Goal: Task Accomplishment & Management: Manage account settings

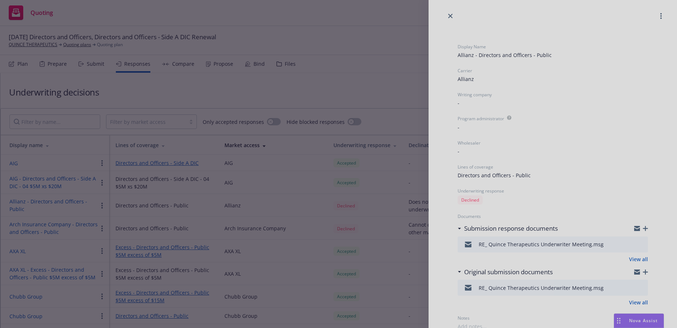
scroll to position [61, 0]
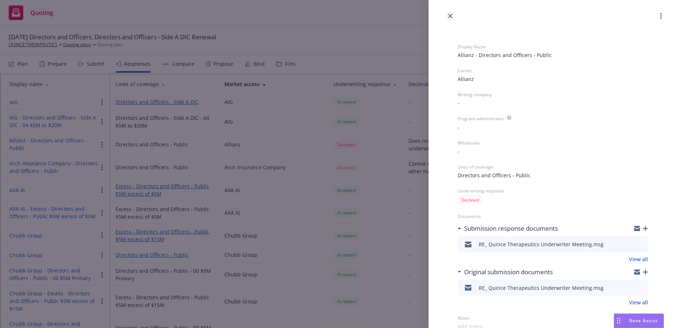
click at [449, 15] on icon "close" at bounding box center [450, 16] width 4 height 4
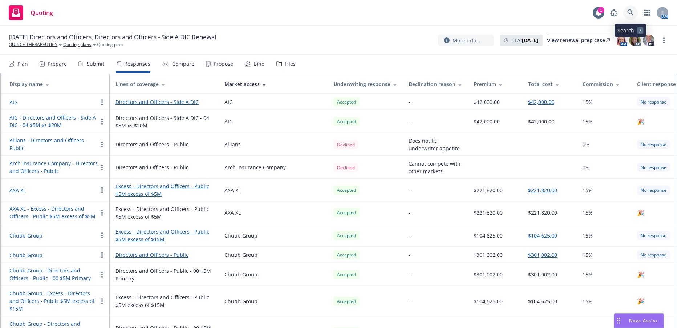
click at [630, 11] on icon at bounding box center [630, 12] width 7 height 7
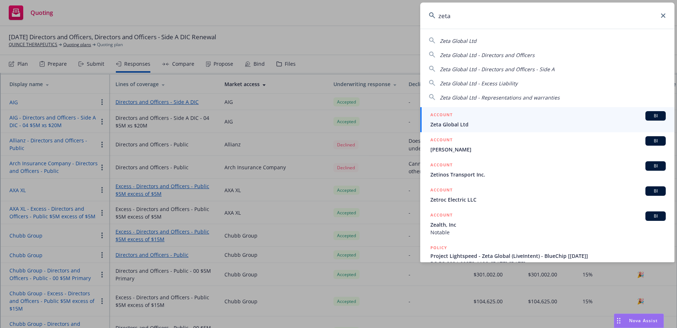
type input "zeta"
click at [458, 123] on span "Zeta Global Ltd" at bounding box center [547, 125] width 235 height 8
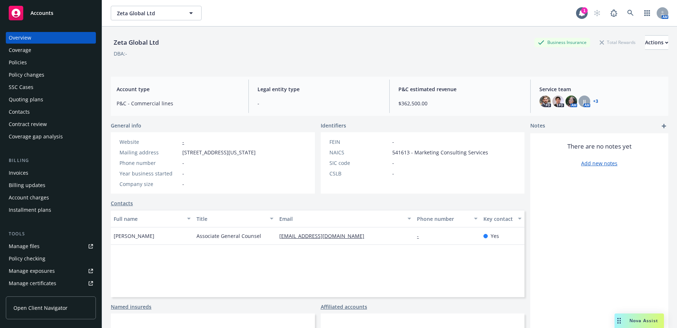
click at [23, 61] on div "Policies" at bounding box center [18, 63] width 18 height 12
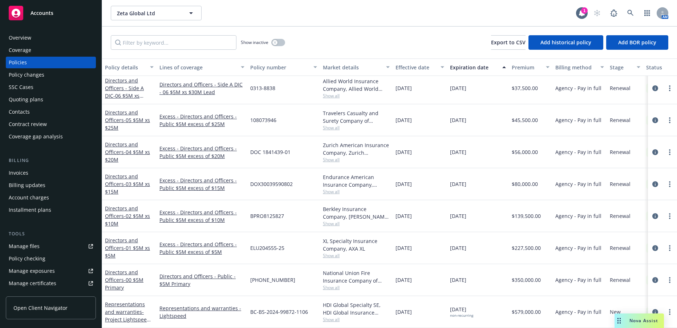
scroll to position [99, 0]
click at [669, 279] on circle "more" at bounding box center [669, 279] width 1 height 1
click at [140, 276] on span "- 00 $5M Primary" at bounding box center [124, 283] width 39 height 15
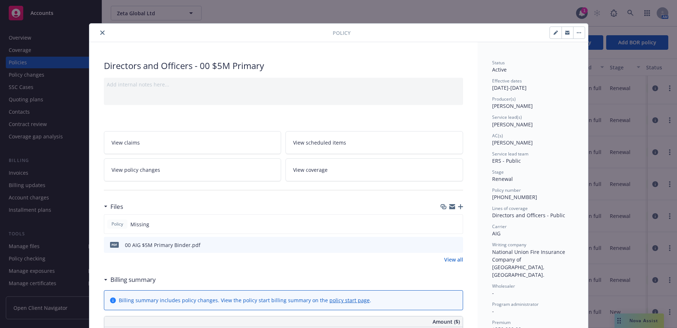
click at [148, 171] on span "View policy changes" at bounding box center [136, 170] width 49 height 8
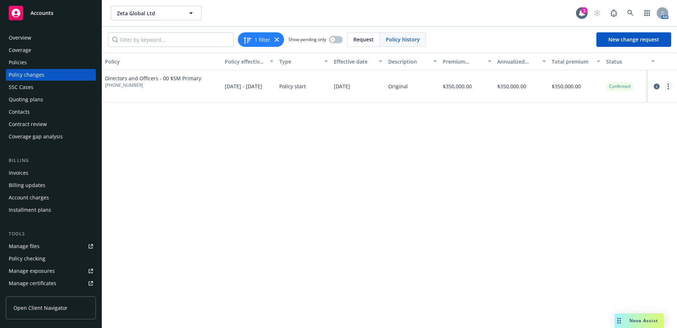
click at [669, 87] on link "more" at bounding box center [668, 86] width 9 height 9
click at [576, 145] on link "Edit billing info" at bounding box center [610, 145] width 125 height 15
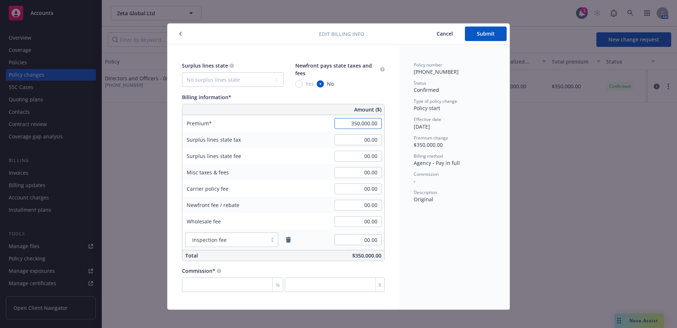
click at [348, 123] on input "350,000.00" at bounding box center [358, 123] width 47 height 11
type input "324,250.00"
click at [357, 172] on input "00.00" at bounding box center [358, 172] width 47 height 11
type input "12,000.00"
click at [482, 33] on span "Submit" at bounding box center [486, 33] width 18 height 7
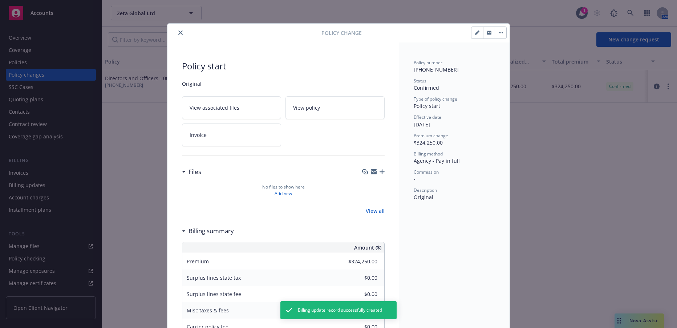
click at [178, 33] on icon "close" at bounding box center [180, 33] width 4 height 4
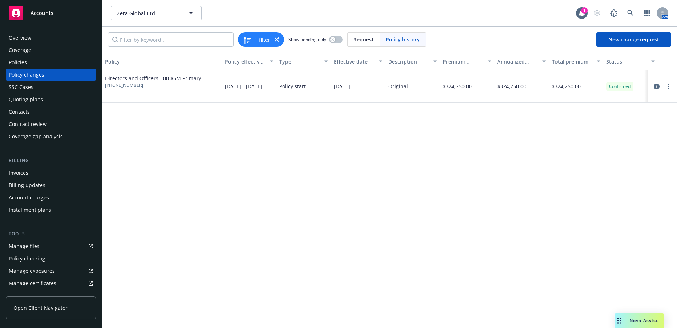
click at [36, 100] on div "Quoting plans" at bounding box center [26, 100] width 35 height 12
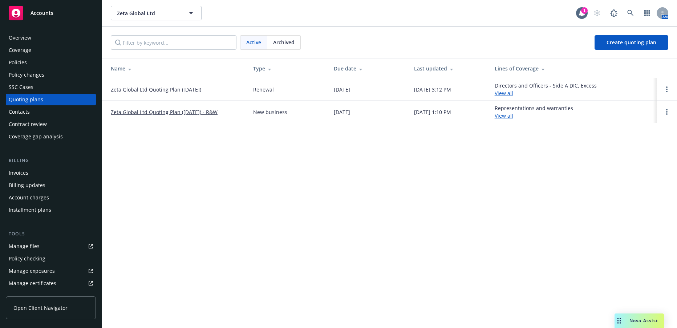
click at [192, 91] on link "Zeta Global Ltd Quoting Plan (2025-06-30)" at bounding box center [156, 90] width 90 height 8
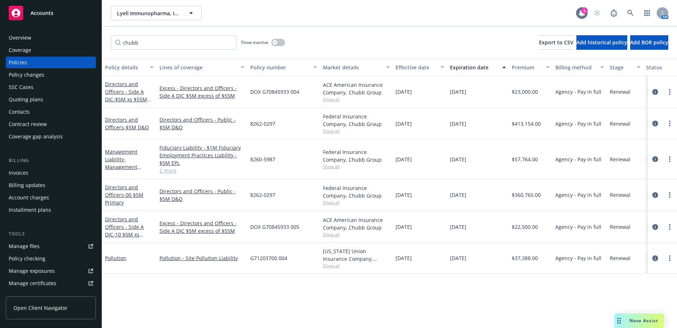
click at [584, 9] on div "1" at bounding box center [584, 10] width 7 height 7
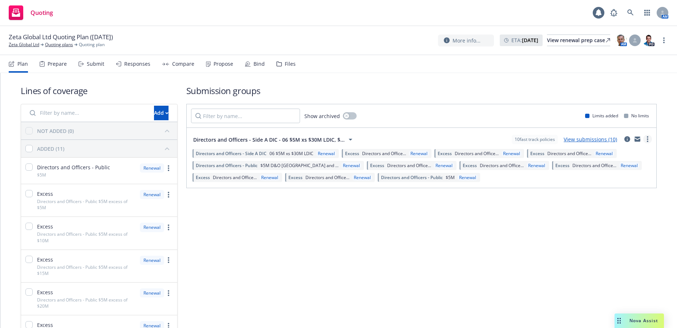
click at [647, 140] on icon "more" at bounding box center [647, 139] width 1 height 6
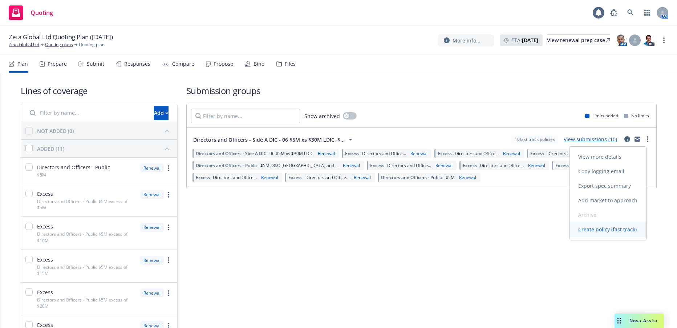
click at [603, 231] on span "Create policy (fast track)" at bounding box center [608, 229] width 76 height 7
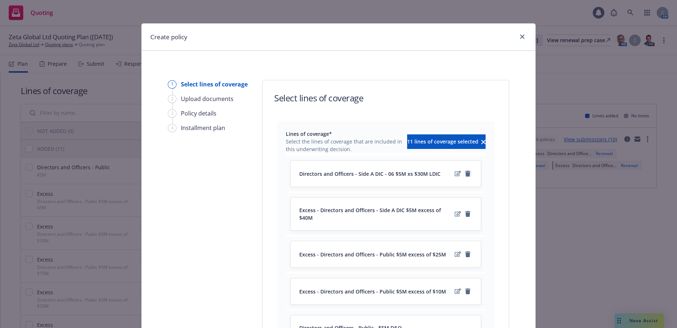
click at [465, 173] on icon "remove" at bounding box center [467, 174] width 5 height 6
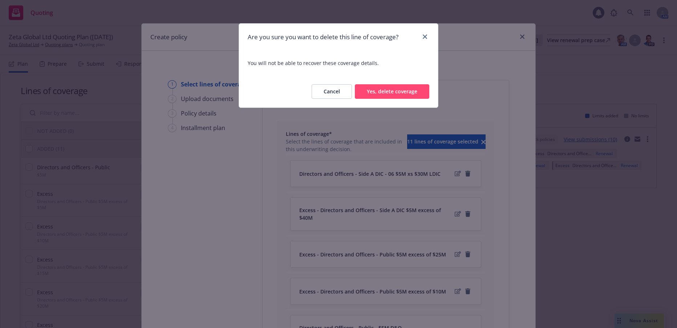
click at [407, 93] on button "Yes, delete coverage" at bounding box center [392, 91] width 74 height 15
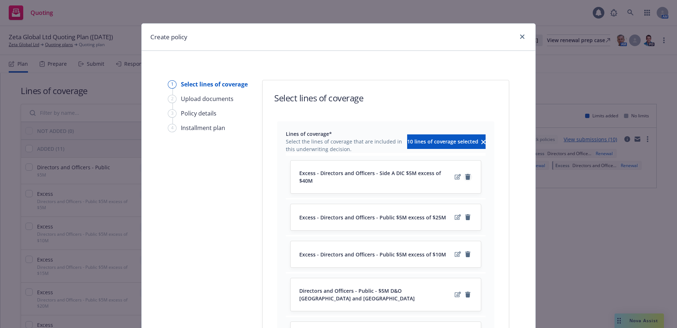
click at [466, 174] on icon "remove" at bounding box center [467, 177] width 5 height 6
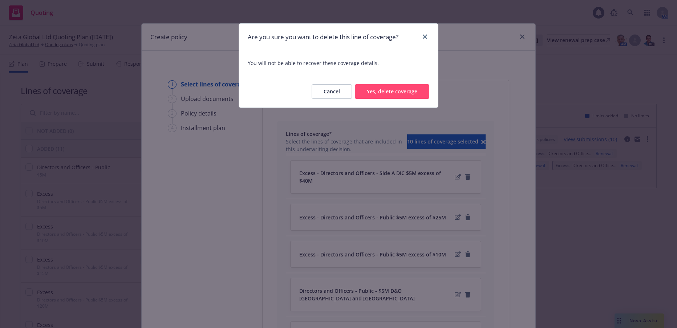
click at [402, 93] on button "Yes, delete coverage" at bounding box center [392, 91] width 74 height 15
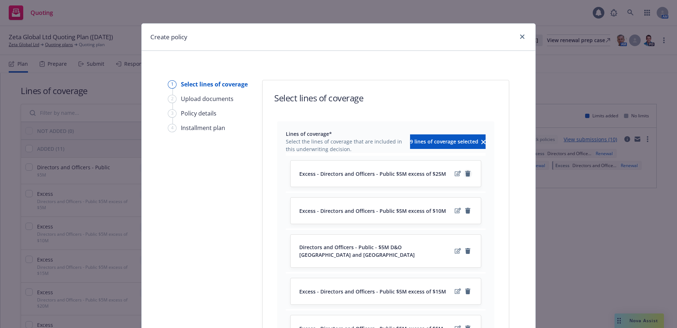
click at [465, 173] on icon "remove" at bounding box center [467, 174] width 5 height 6
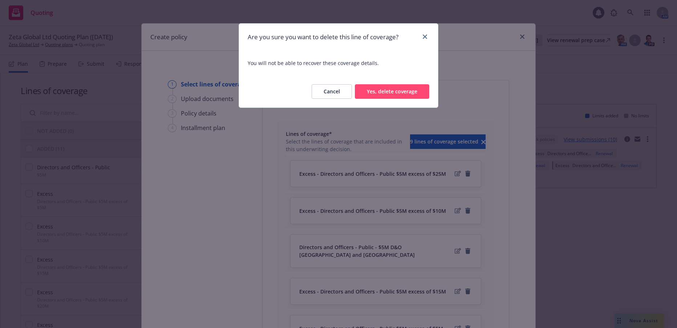
click at [405, 93] on button "Yes, delete coverage" at bounding box center [392, 91] width 74 height 15
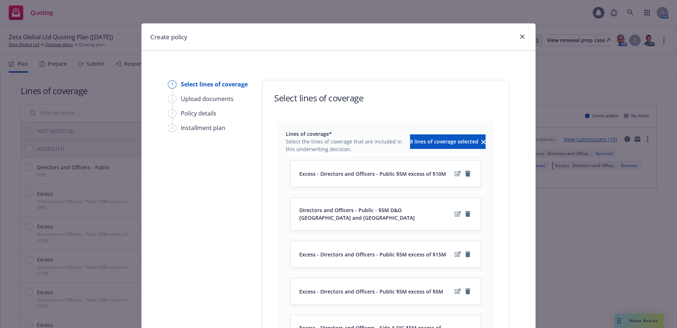
click at [465, 175] on icon "remove" at bounding box center [467, 174] width 5 height 6
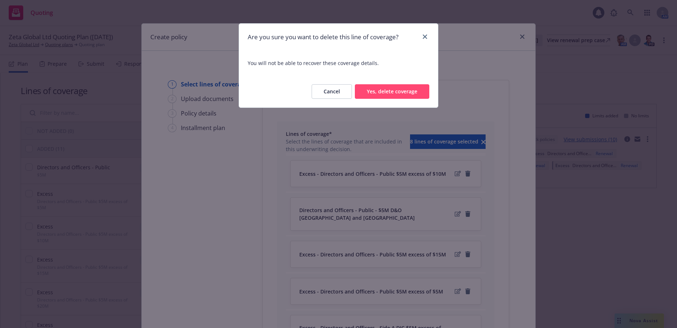
click at [401, 89] on button "Yes, delete coverage" at bounding box center [392, 91] width 74 height 15
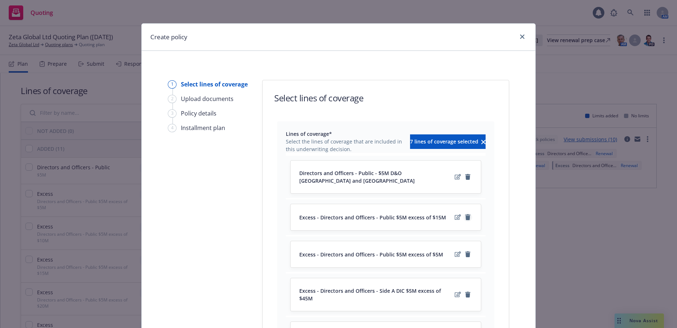
click at [466, 214] on icon "remove" at bounding box center [467, 217] width 5 height 6
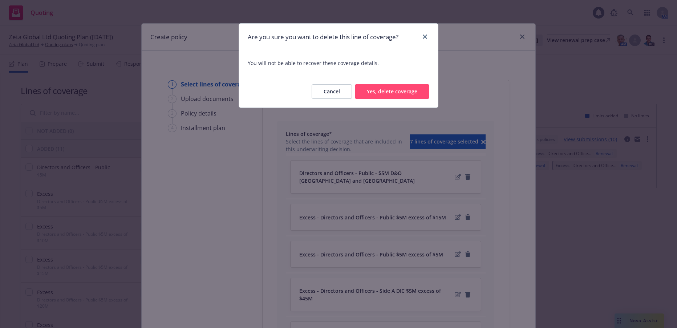
click at [397, 93] on button "Yes, delete coverage" at bounding box center [392, 91] width 74 height 15
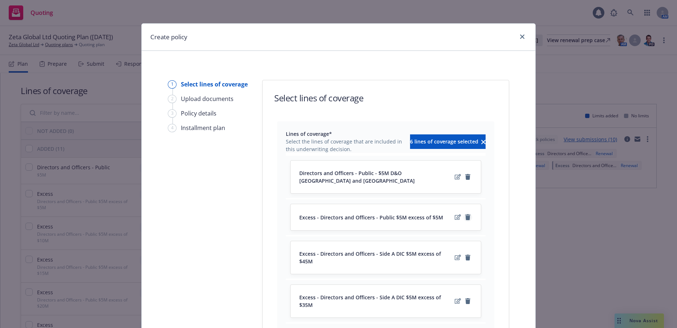
click at [465, 214] on icon "remove" at bounding box center [467, 217] width 5 height 6
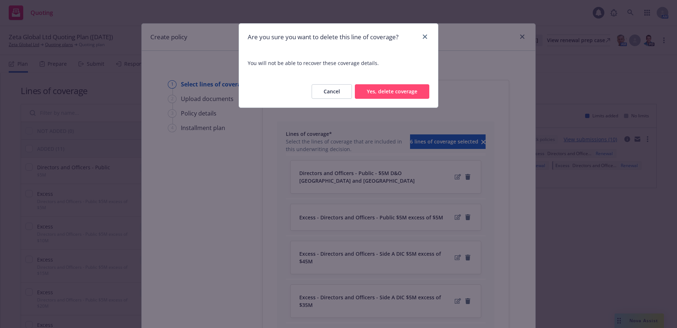
click at [404, 91] on button "Yes, delete coverage" at bounding box center [392, 91] width 74 height 15
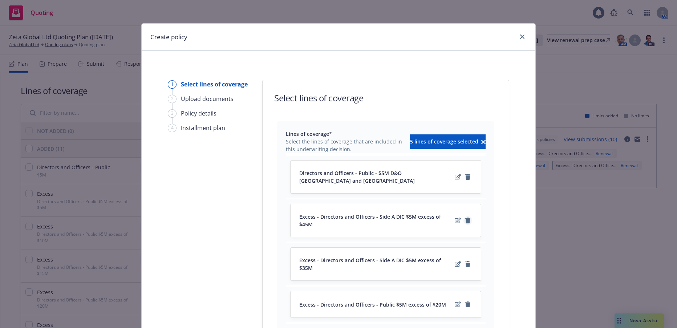
click at [465, 218] on icon "remove" at bounding box center [467, 221] width 5 height 6
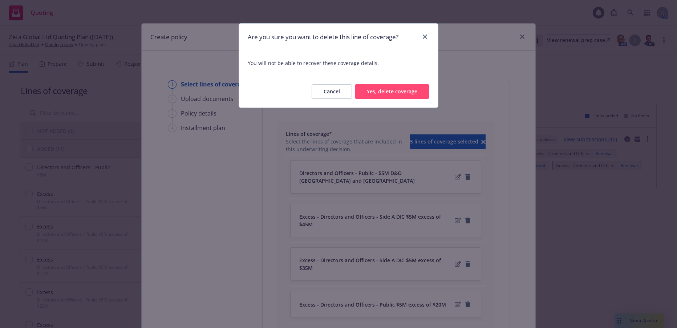
click at [404, 92] on button "Yes, delete coverage" at bounding box center [392, 91] width 74 height 15
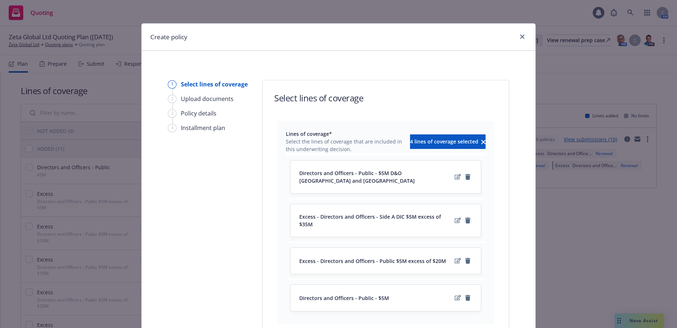
click at [466, 218] on icon "remove" at bounding box center [467, 221] width 5 height 6
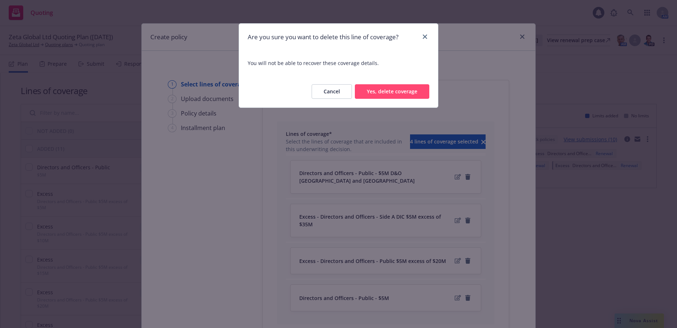
click at [402, 90] on button "Yes, delete coverage" at bounding box center [392, 91] width 74 height 15
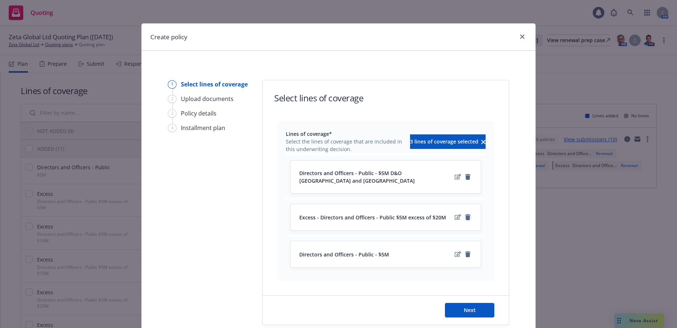
click at [465, 214] on icon "remove" at bounding box center [467, 217] width 5 height 6
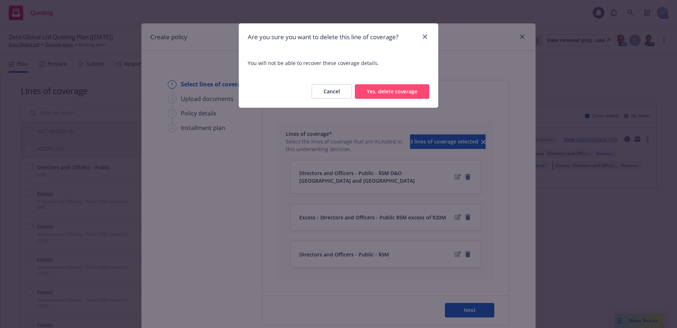
click at [399, 92] on button "Yes, delete coverage" at bounding box center [392, 91] width 74 height 15
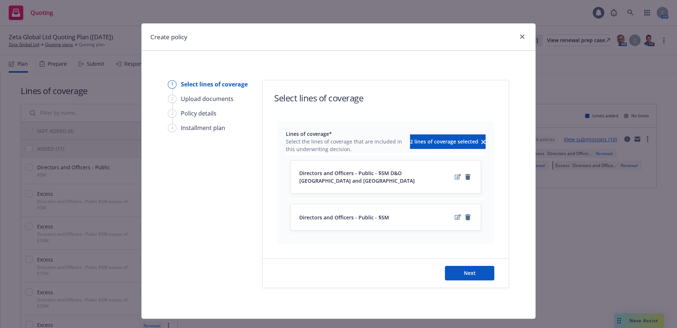
click at [466, 214] on icon "remove" at bounding box center [467, 217] width 5 height 6
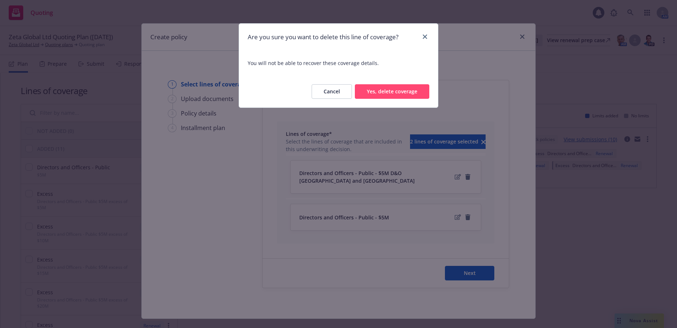
click at [410, 92] on button "Yes, delete coverage" at bounding box center [392, 91] width 74 height 15
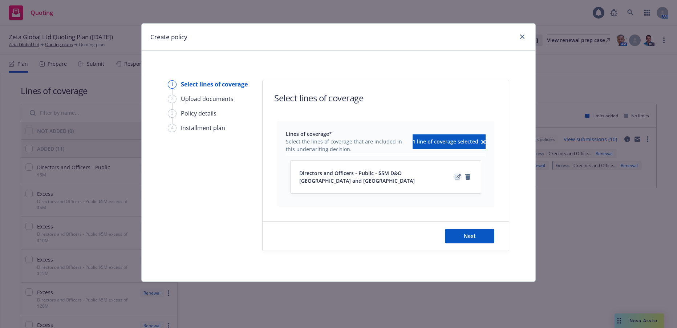
click at [457, 174] on icon "edit" at bounding box center [458, 176] width 6 height 5
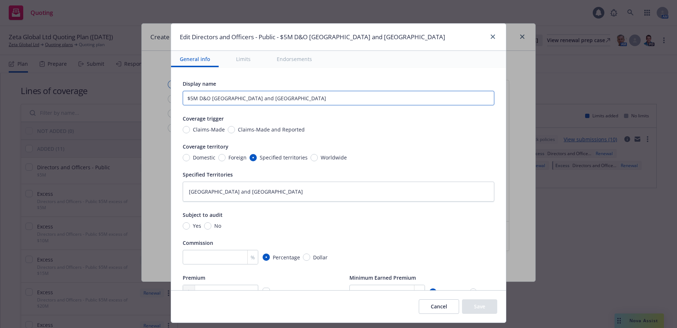
click at [267, 103] on input "$5M D&O Belgium and France" at bounding box center [339, 98] width 312 height 15
type textarea "x"
type input "$5M D&O Belgium and France"
type textarea "x"
type input "$5M D&O Belgium and Franc"
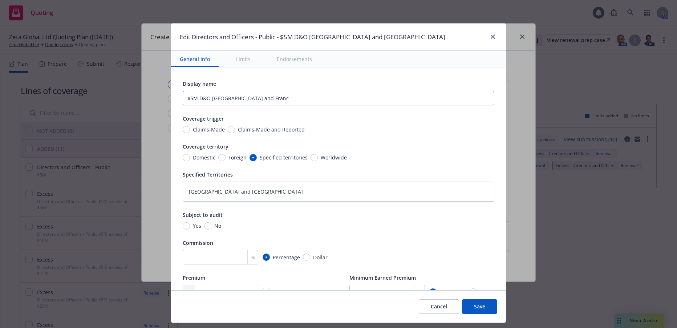
type textarea "x"
type input "$5M D&O Belgium and Fran"
type textarea "x"
type input "$5M D&O Belgium and Fra"
type textarea "x"
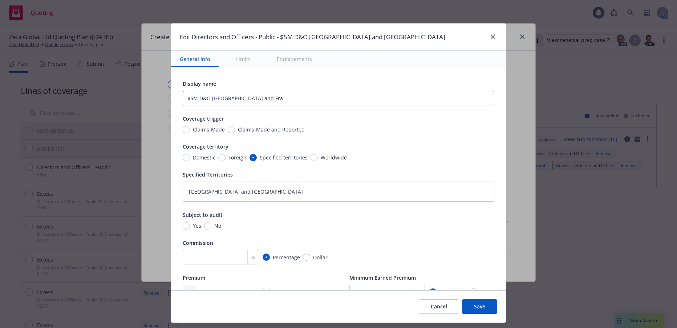
type input "$5M D&O Belgium and Fr"
type textarea "x"
type input "$5M D&O Belgium and F"
type textarea "x"
type input "$5M D&O Belgium and"
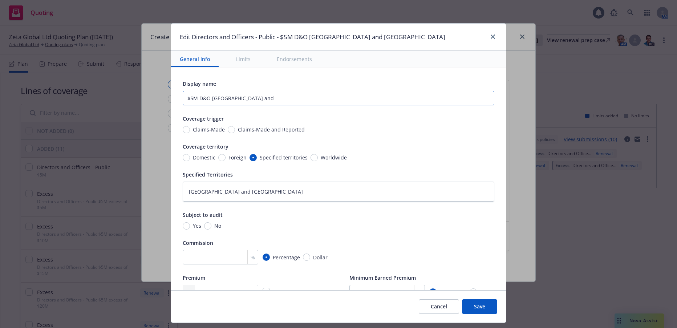
type textarea "x"
type input "$5M D&O Belgium and"
type textarea "x"
type input "$5M D&O Belgium an"
type textarea "x"
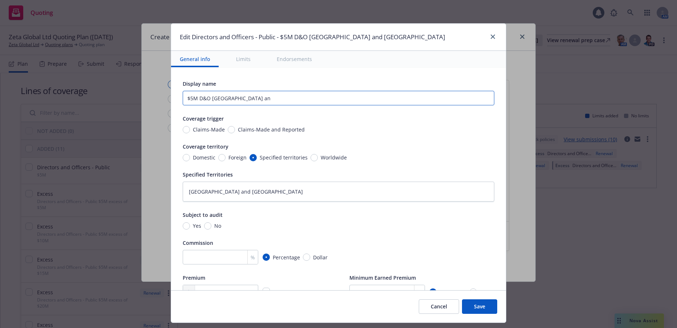
type input "$5M D&O Belgium a"
type textarea "x"
type input "$5M D&O Belgium"
click at [236, 193] on textarea "Belgium and France" at bounding box center [339, 192] width 312 height 20
type textarea "x"
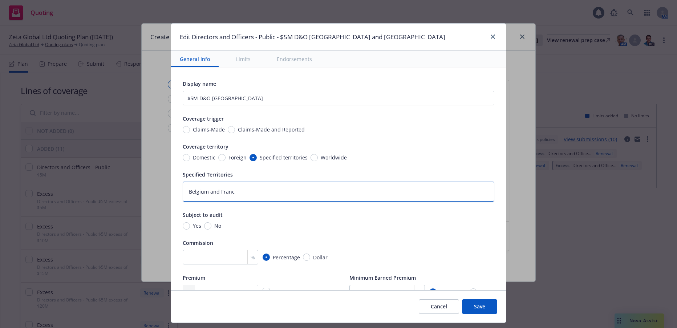
type textarea "Belgium and Fran"
type textarea "x"
type textarea "Belgium a"
type textarea "x"
type textarea "Belgium"
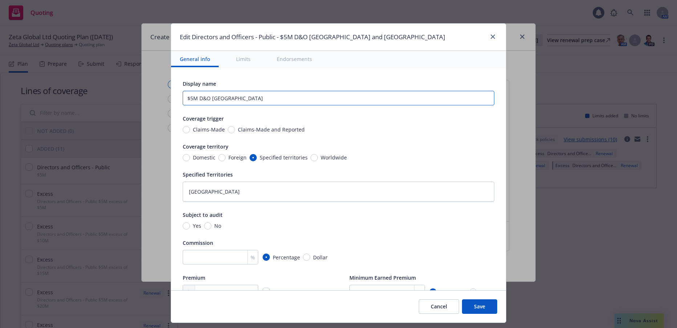
click at [207, 100] on input "$5M D&O Belgium" at bounding box center [339, 98] width 312 height 15
type textarea "x"
type input "$5M D&OBelgium"
type textarea "x"
type input "$5M D&Belgium"
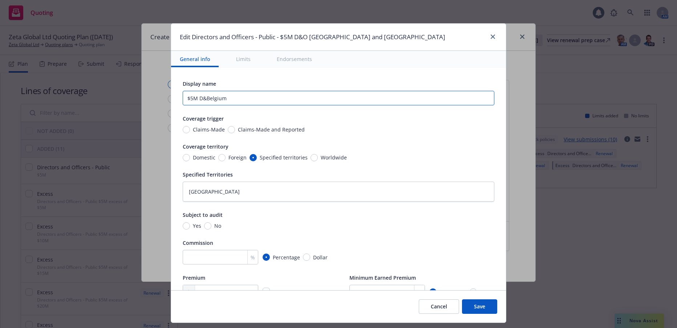
type textarea "x"
type input "$5M DBelgium"
type textarea "x"
type input "$5M Belgium"
type textarea "x"
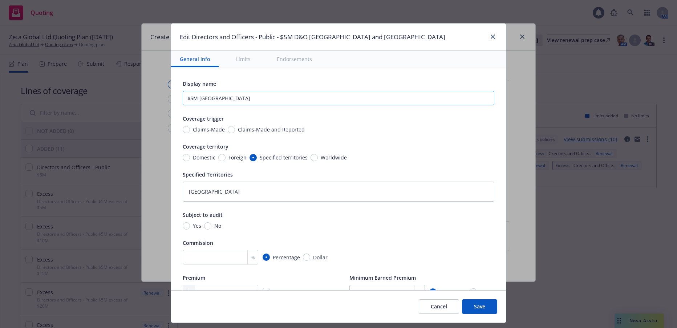
type input "$5M PBelgium"
type textarea "x"
type input "$5M PrBelgium"
type textarea "x"
type input "$5M PriBelgium"
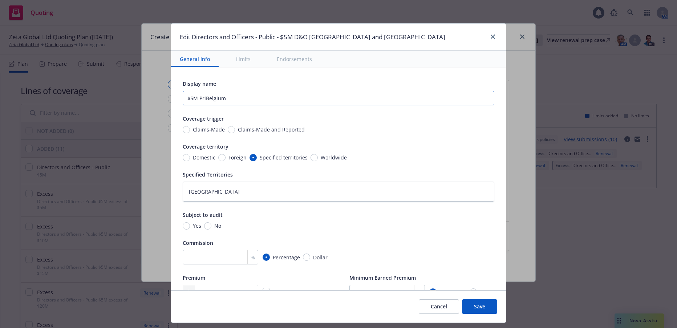
type textarea "x"
type input "$5M PrimBelgium"
type textarea "x"
type input "$5M PrimaBelgium"
type textarea "x"
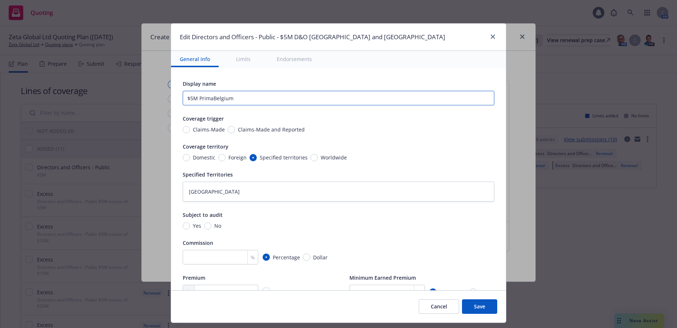
type input "$5M PrimarBelgium"
type textarea "x"
type input "$5M PrimaryBelgium"
type textarea "x"
type input "$5M Primary Belgium"
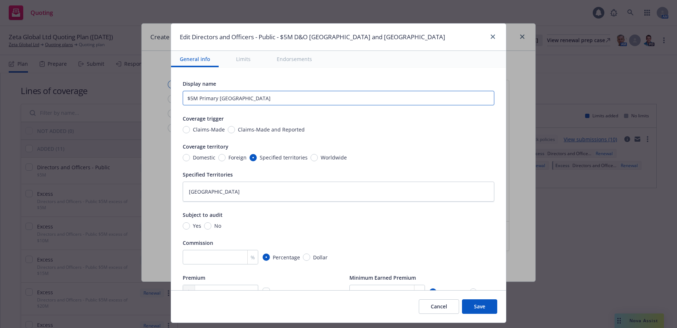
type textarea "x"
type input "$5M Primary Belgiu"
type textarea "x"
type input "$5M Primary Belgi"
type textarea "x"
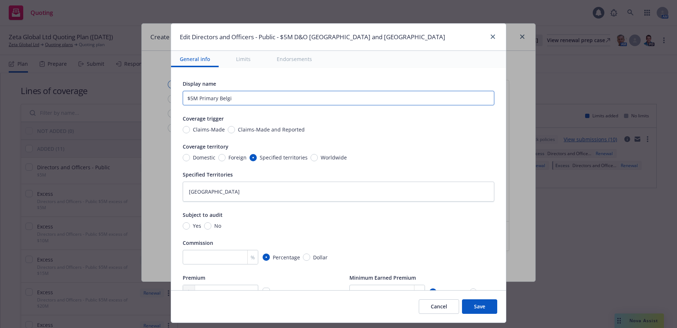
type input "$5M Primary Belg"
type textarea "x"
type input "$5M Primary Bel"
type textarea "x"
type input "$5M Primary Be"
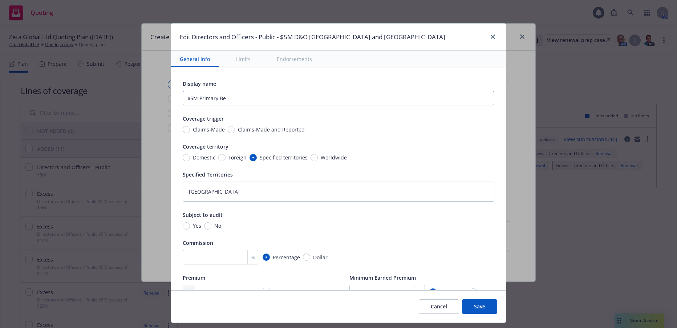
type textarea "x"
type input "$5M Primary B"
type textarea "x"
type input "$5M Primary"
type textarea "x"
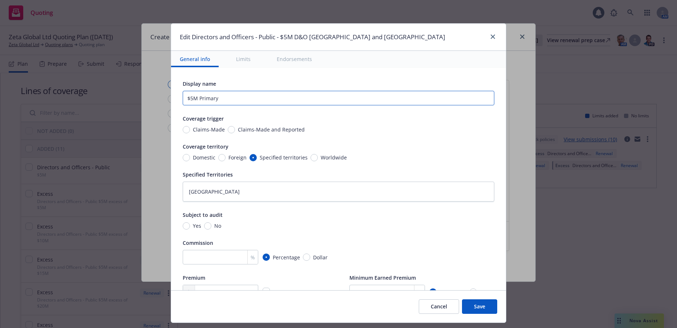
type input "$5M Primary -"
type textarea "x"
type input "$5M Primary -"
type textarea "x"
type input "$5M Primary - L"
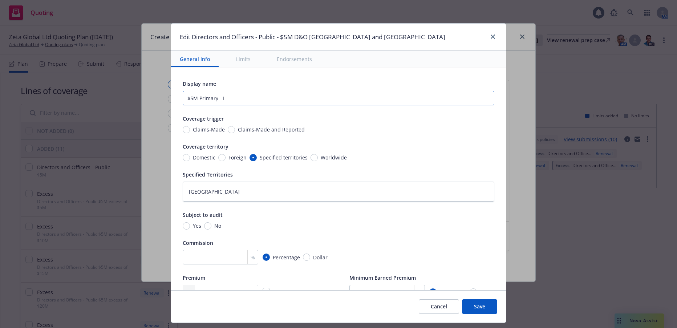
type textarea "x"
type input "$5M Primary - Lo"
type textarea "x"
type input "$5M Primary - Loca"
type textarea "x"
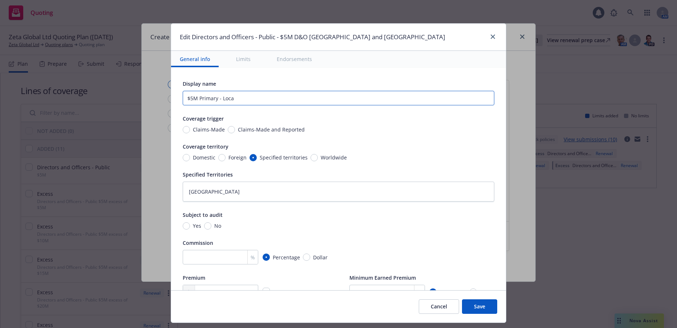
type input "$5M Primary - Local"
type textarea "x"
type input "$5M Primary - Local"
type textarea "x"
type input "$5M Primary - Local P"
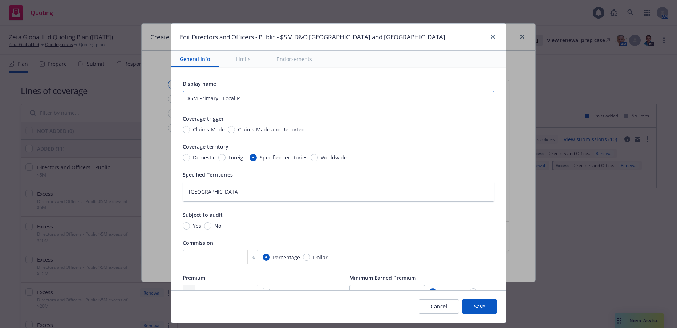
type textarea "x"
type input "$5M Primary - Local Po"
type textarea "x"
type input "$5M Primary - Local Poli"
type textarea "x"
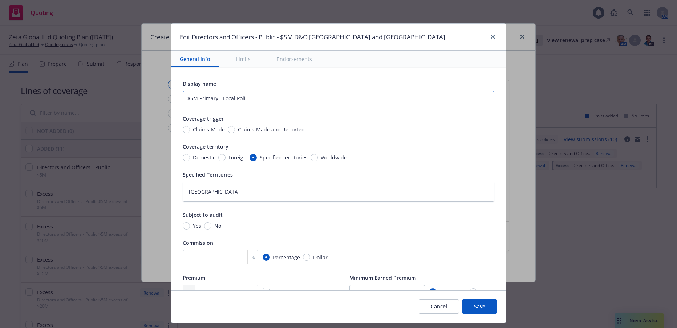
type input "$5M Primary - Local Polic"
type textarea "x"
type input "$5M Primary - Local Policy"
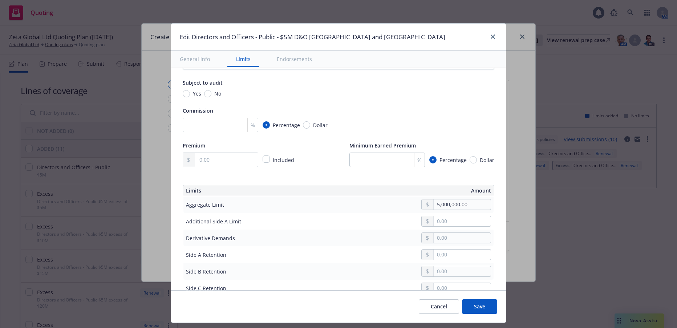
scroll to position [145, 0]
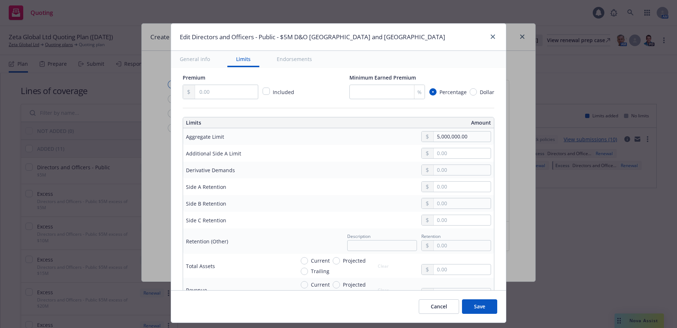
type textarea "x"
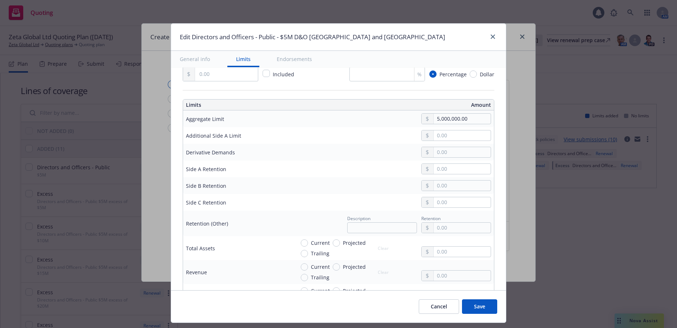
type input "$5M Primary - Local Policy"
click at [480, 307] on button "Save" at bounding box center [479, 306] width 35 height 15
type textarea "x"
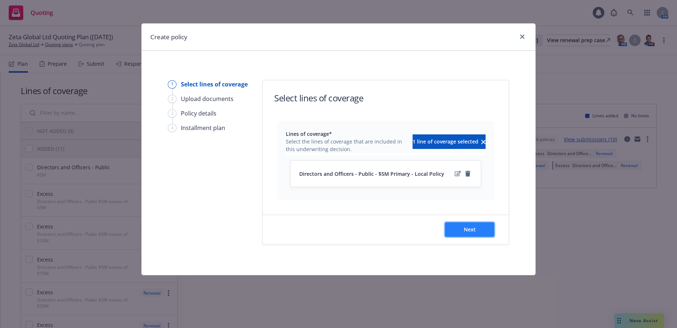
click at [473, 230] on span "Next" at bounding box center [470, 229] width 12 height 7
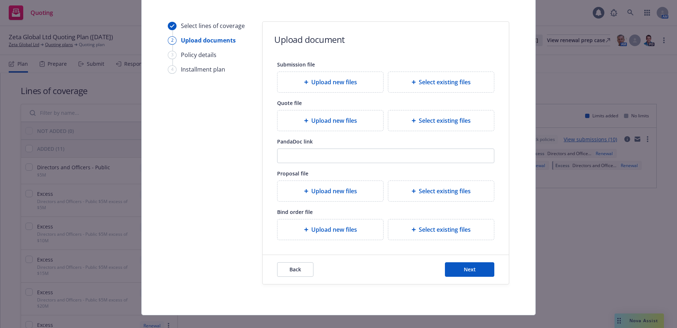
scroll to position [69, 0]
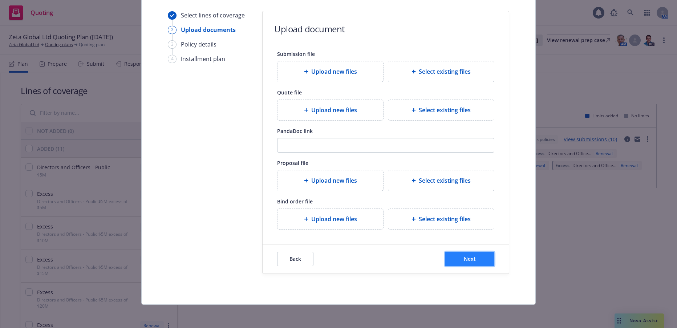
click at [469, 259] on span "Next" at bounding box center [470, 258] width 12 height 7
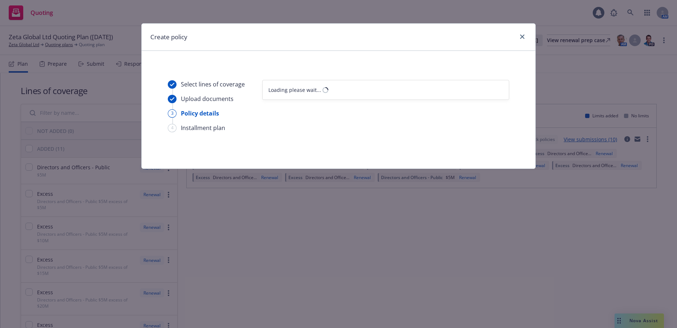
scroll to position [0, 0]
select select "12"
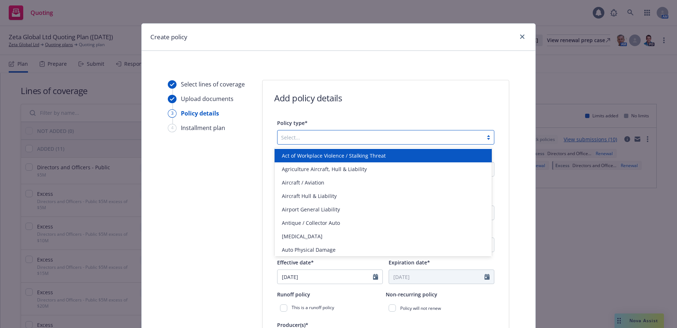
click at [487, 138] on div at bounding box center [488, 137] width 11 height 6
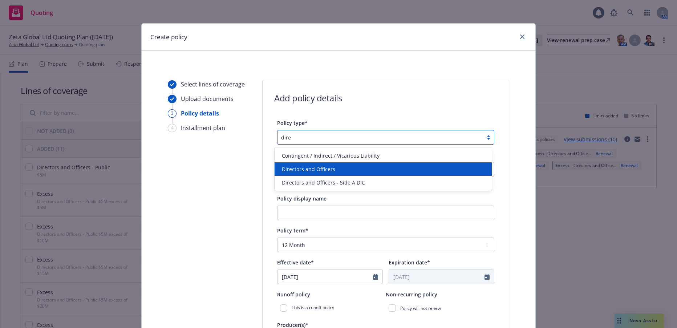
click at [324, 167] on span "Directors and Officers" at bounding box center [308, 169] width 53 height 8
type input "dire"
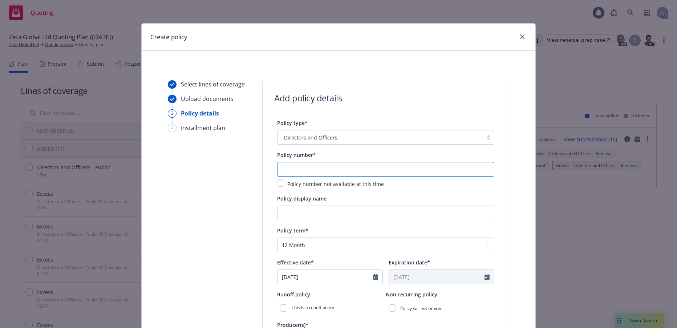
click at [324, 167] on input "text" at bounding box center [385, 169] width 217 height 15
click at [289, 170] on input "text" at bounding box center [385, 169] width 217 height 15
paste input "01-565-43-55"
type input "[PHONE_NUMBER] [GEOGRAPHIC_DATA]"
click at [372, 212] on input "Policy display name" at bounding box center [385, 213] width 217 height 15
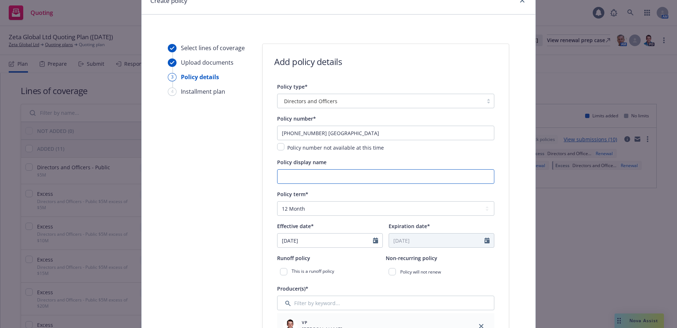
scroll to position [73, 0]
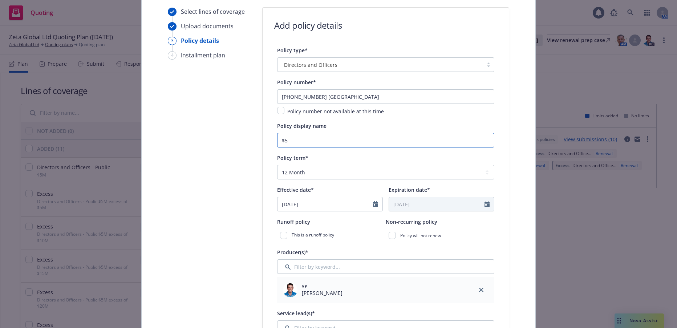
type input "$"
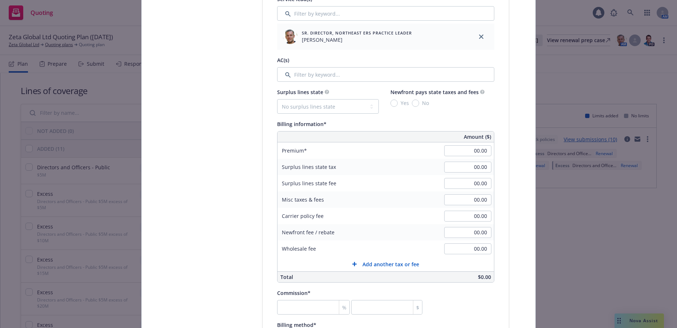
scroll to position [400, 0]
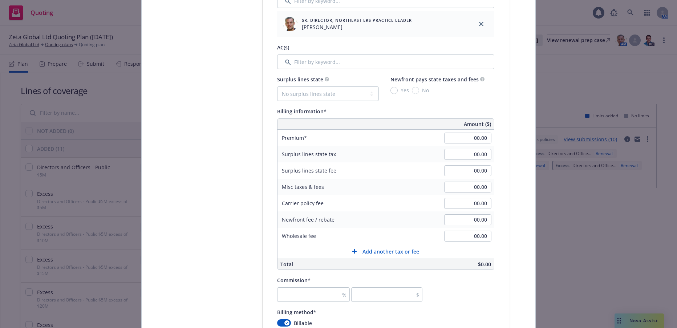
type input "00 $5M Primary Local Policy"
click at [472, 139] on input "00.00" at bounding box center [467, 138] width 47 height 11
type input "4,000.00"
click at [468, 186] on input "00.00" at bounding box center [467, 187] width 47 height 11
type input "370.00"
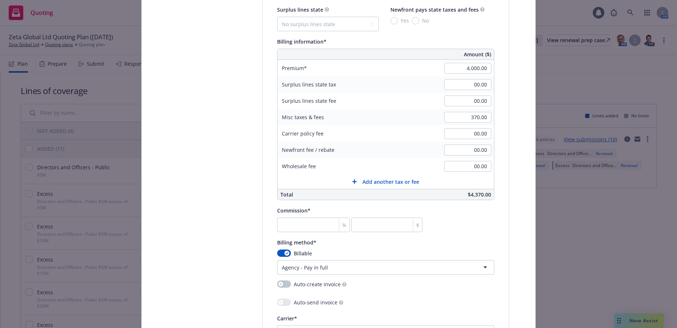
scroll to position [472, 0]
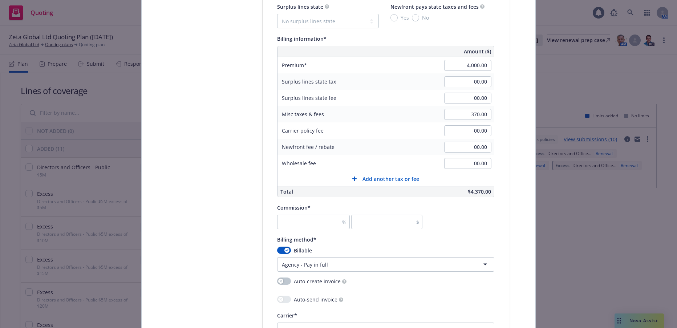
click at [339, 220] on div "%" at bounding box center [344, 222] width 11 height 14
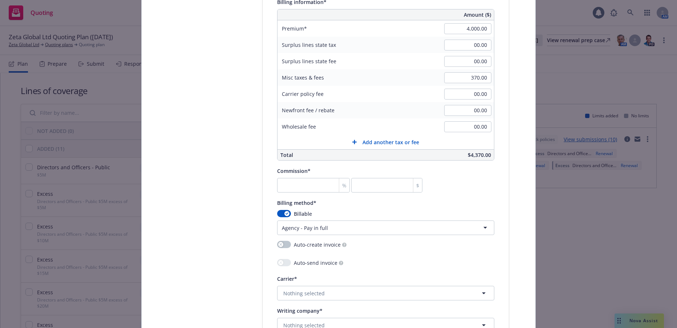
scroll to position [545, 0]
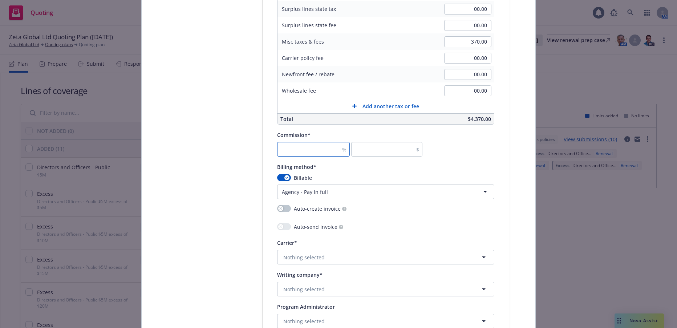
click at [317, 150] on input "number" at bounding box center [313, 149] width 73 height 15
type input "0"
click at [316, 289] on span "Nothing selected" at bounding box center [303, 290] width 41 height 8
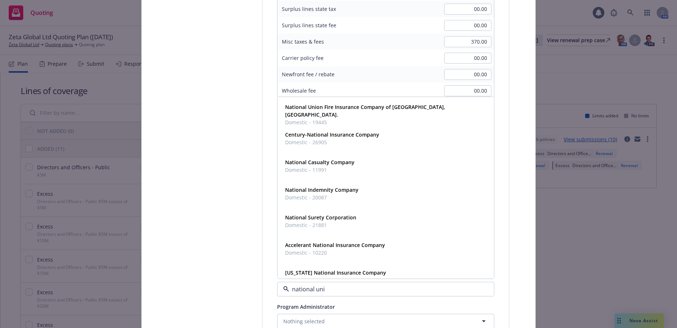
type input "national unio"
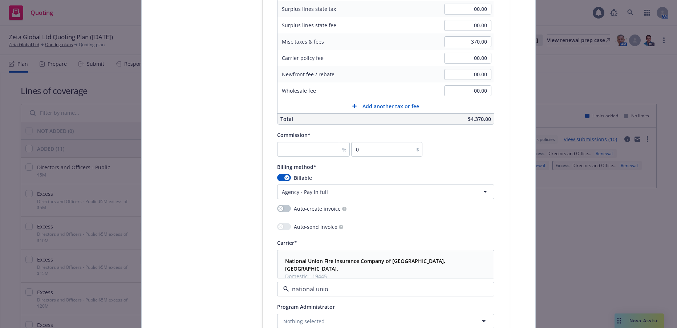
click at [392, 262] on strong "National Union Fire Insurance Company of Pittsburgh, Pa." at bounding box center [365, 265] width 160 height 15
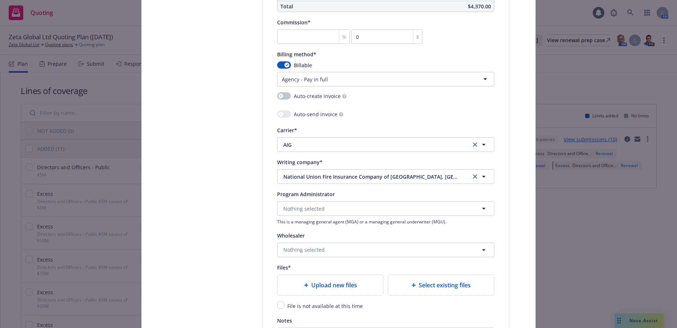
scroll to position [690, 0]
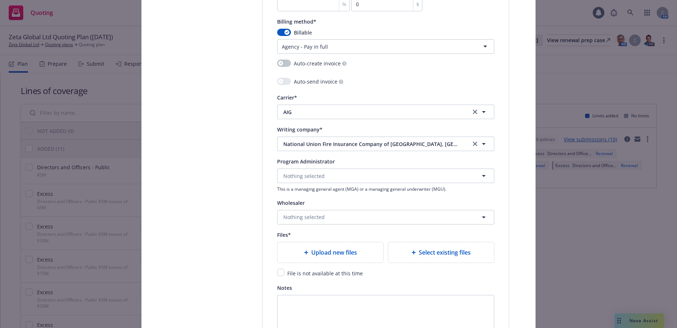
click at [351, 253] on span "Upload new files" at bounding box center [334, 252] width 46 height 9
type textarea "x"
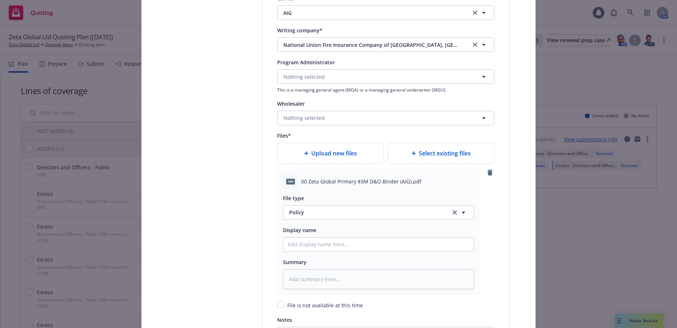
scroll to position [799, 0]
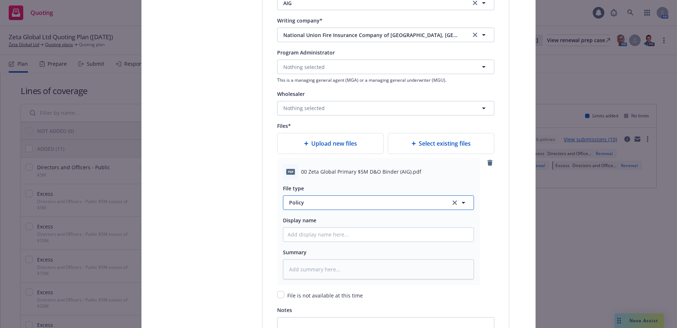
click at [294, 202] on span "Policy" at bounding box center [365, 203] width 153 height 8
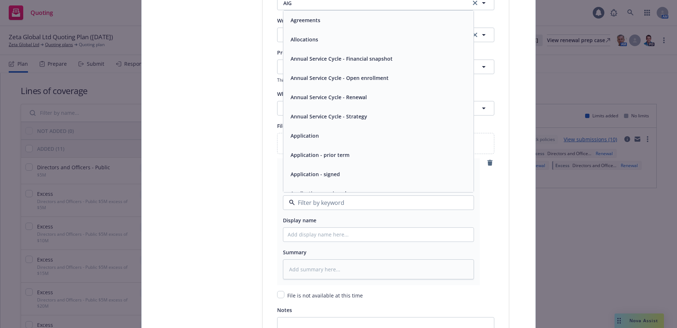
type input "b"
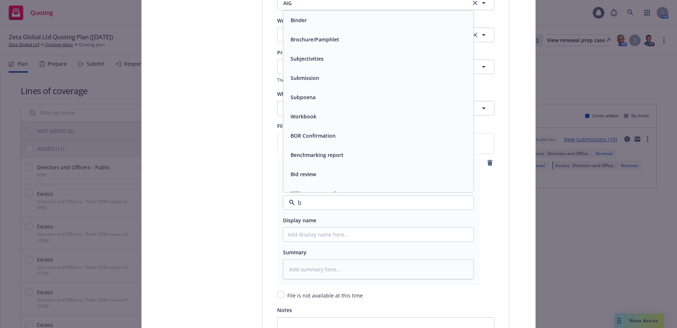
click at [305, 19] on div "Binder" at bounding box center [298, 20] width 21 height 11
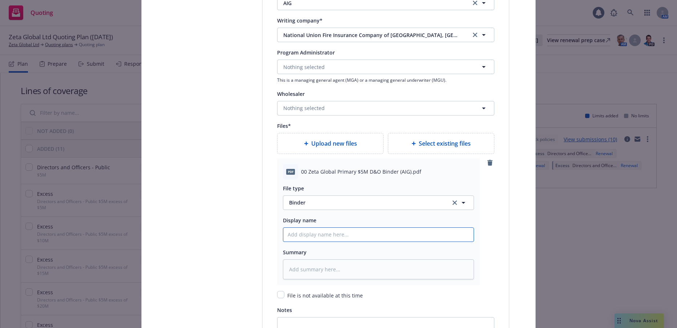
click at [334, 233] on input "Policy display name" at bounding box center [378, 235] width 190 height 14
type textarea "x"
type input "0"
type textarea "x"
type input "00"
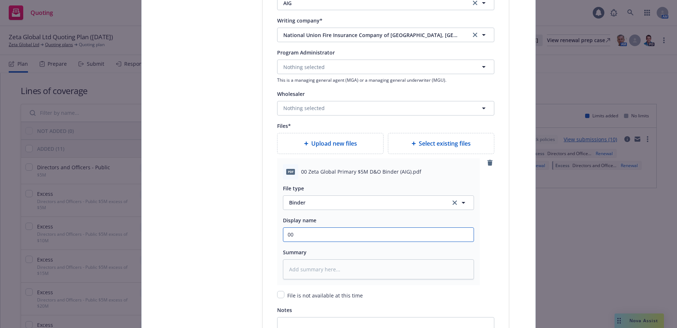
type textarea "x"
type input "00"
type textarea "x"
type input "00 A"
type textarea "x"
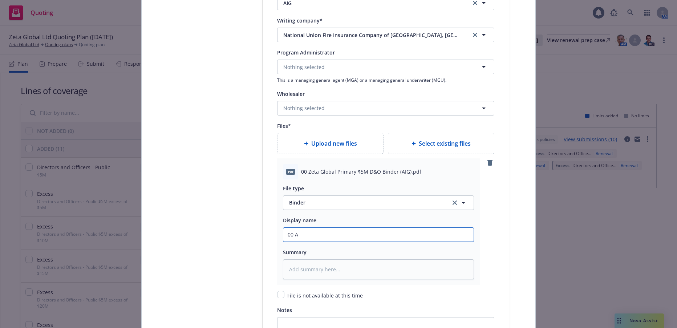
type input "00 AI"
type textarea "x"
type input "00 AIG"
type textarea "x"
type input "00 AIG"
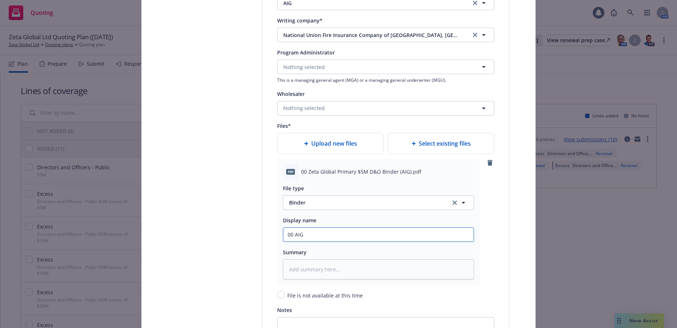
type textarea "x"
type input "00 AIG $"
type textarea "x"
type input "00 AIG $5"
type textarea "x"
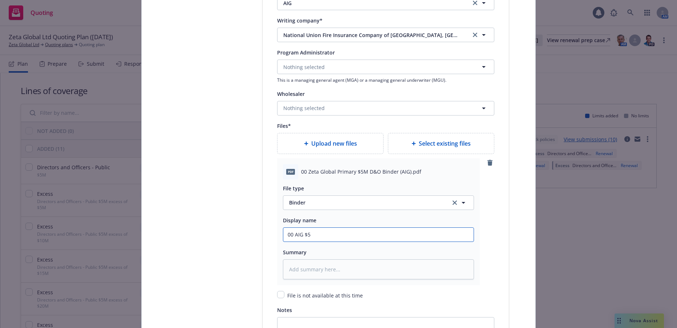
type input "00 AIG $5M"
type textarea "x"
type input "00 AIG $5M"
type textarea "x"
type input "00 AIG $5M P"
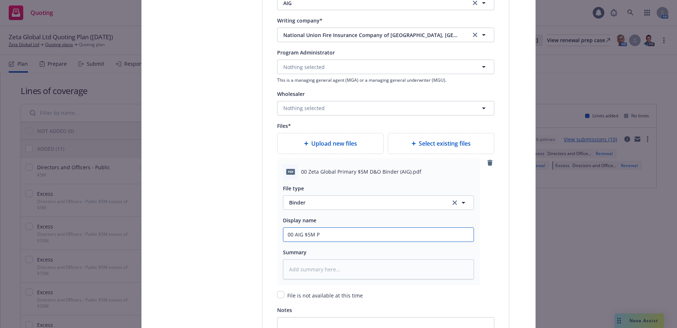
type textarea "x"
type input "00 AIG $5M Pr"
type textarea "x"
type input "00 AIG $5M Pri"
type textarea "x"
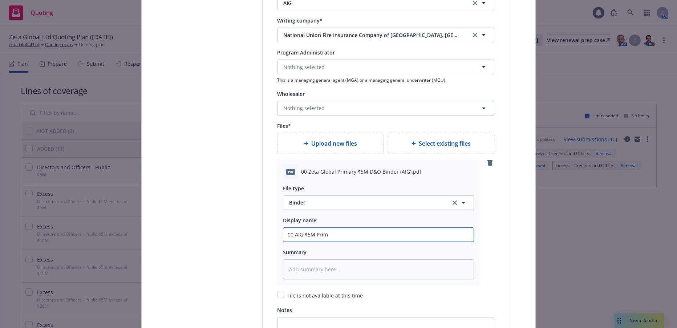
type input "00 AIG $5M Prima"
type textarea "x"
type input "00 AIG $5M Primar"
type textarea "x"
type input "00 AIG $5M Primary"
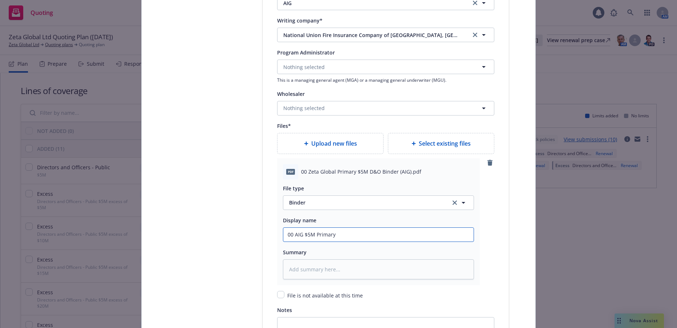
type textarea "x"
type input "00 AIG $5M Primary"
type textarea "x"
type input "00 AIG $5M Primary B"
type textarea "x"
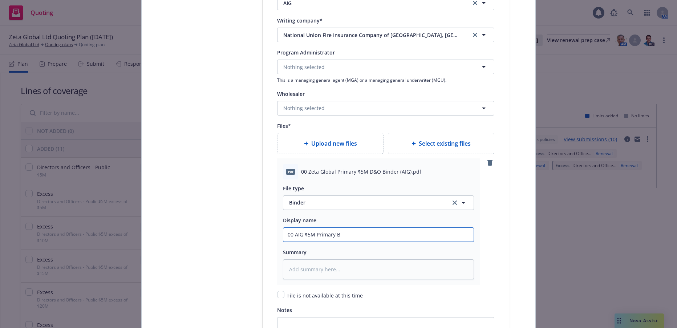
type input "00 AIG $5M Primary Bi"
type textarea "x"
type input "00 AIG $5M Primary Bin"
type textarea "x"
type input "00 AIG $5M Primary Bind"
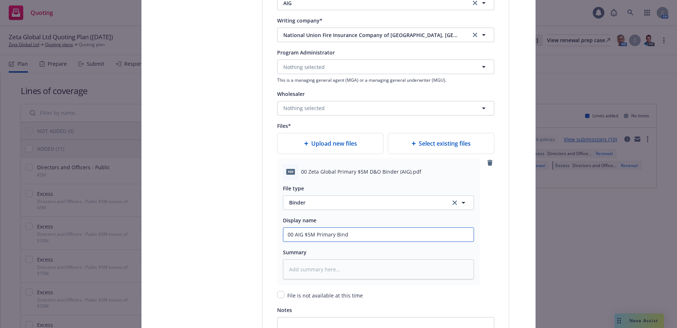
type textarea "x"
type input "00 AIG $5M Primary Binde"
type textarea "x"
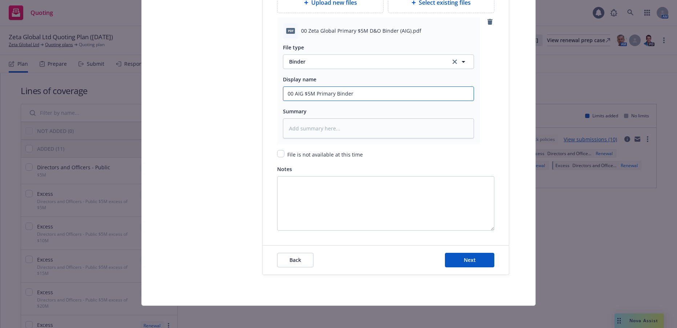
scroll to position [941, 0]
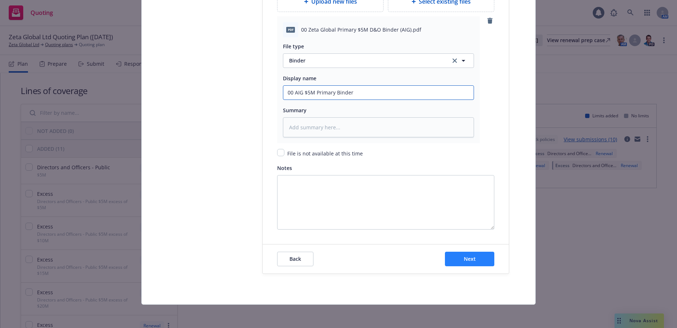
type input "00 AIG $5M Primary Binder"
click at [466, 259] on span "Next" at bounding box center [470, 258] width 12 height 7
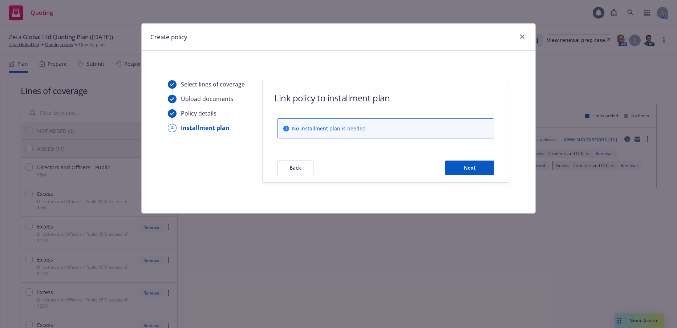
scroll to position [0, 0]
click at [477, 169] on button "Next" at bounding box center [469, 168] width 49 height 15
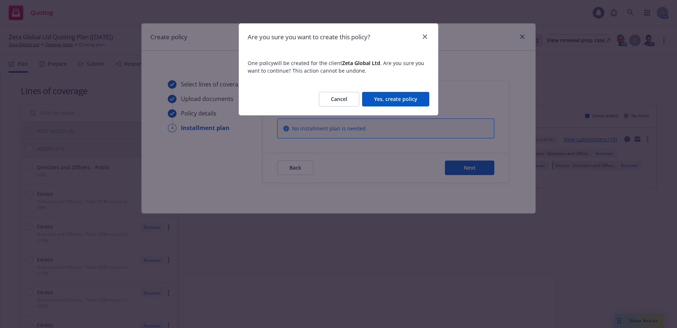
click at [402, 97] on button "Yes, create policy" at bounding box center [395, 99] width 67 height 15
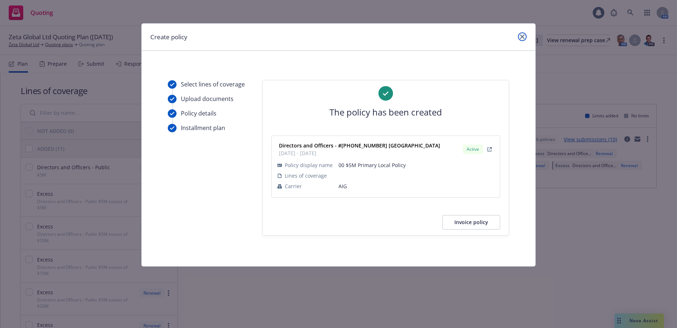
click at [521, 37] on icon "close" at bounding box center [522, 37] width 4 height 4
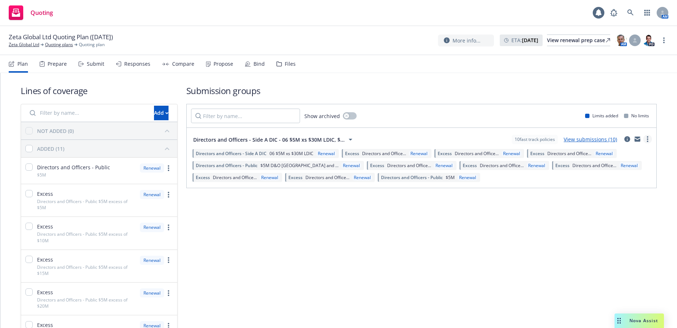
click at [647, 139] on circle "more" at bounding box center [647, 138] width 1 height 1
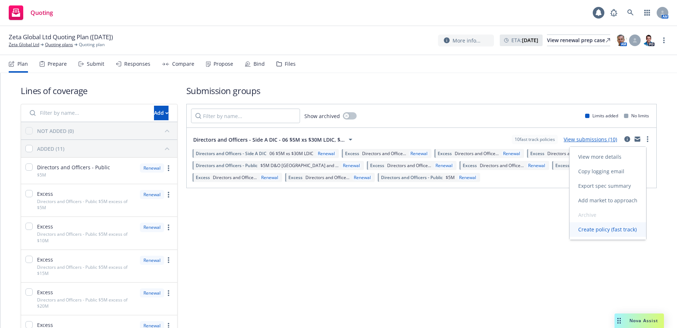
click at [600, 229] on span "Create policy (fast track)" at bounding box center [608, 229] width 76 height 7
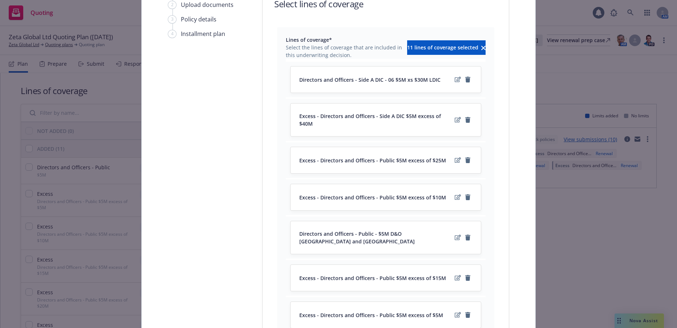
scroll to position [109, 0]
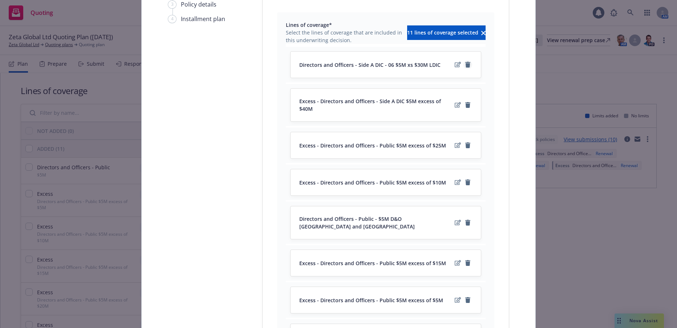
click at [465, 65] on icon "remove" at bounding box center [467, 65] width 5 height 6
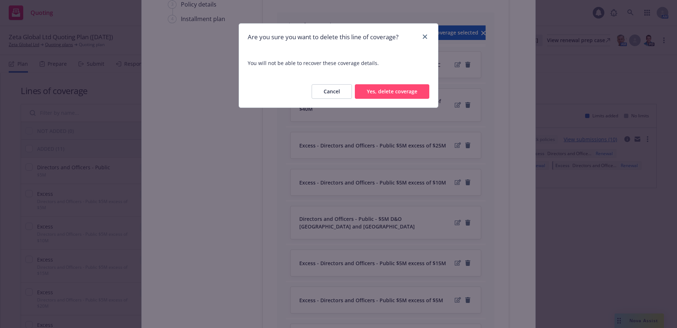
click at [390, 90] on button "Yes, delete coverage" at bounding box center [392, 91] width 74 height 15
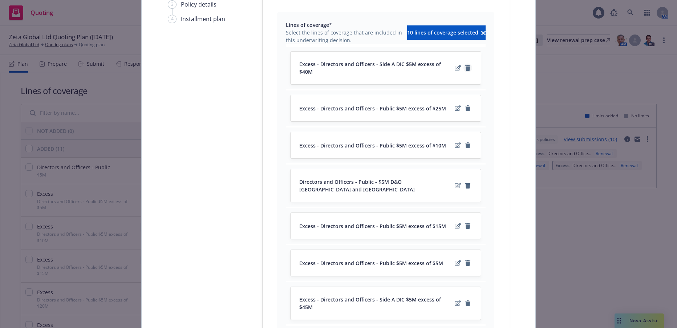
click at [465, 66] on icon "remove" at bounding box center [467, 68] width 5 height 6
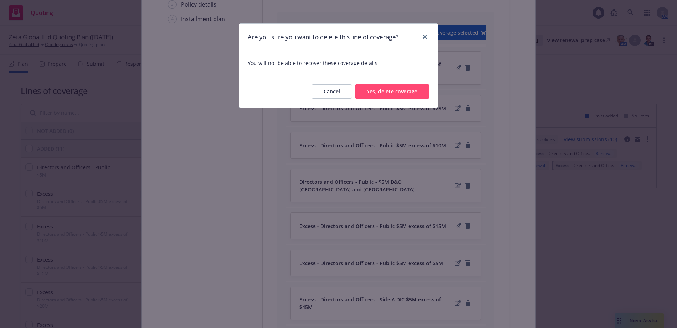
click at [406, 90] on button "Yes, delete coverage" at bounding box center [392, 91] width 74 height 15
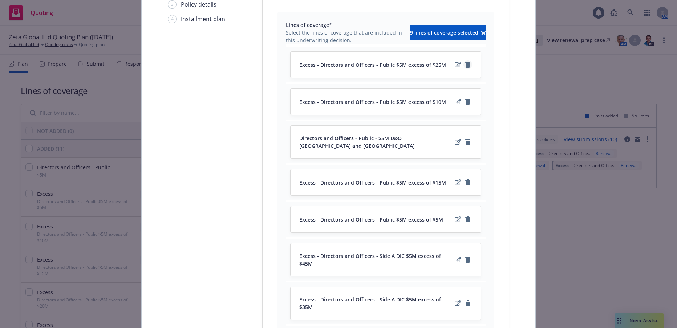
click at [466, 66] on icon "remove" at bounding box center [467, 65] width 5 height 6
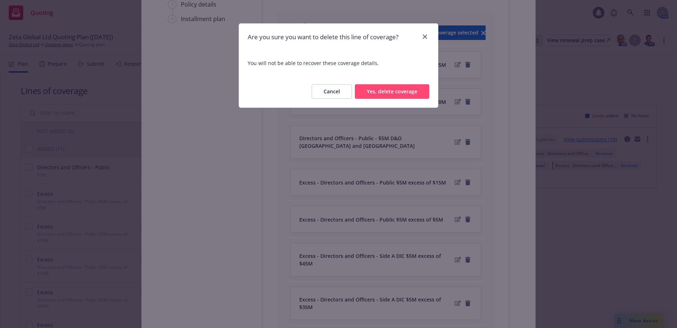
click at [410, 89] on button "Yes, delete coverage" at bounding box center [392, 91] width 74 height 15
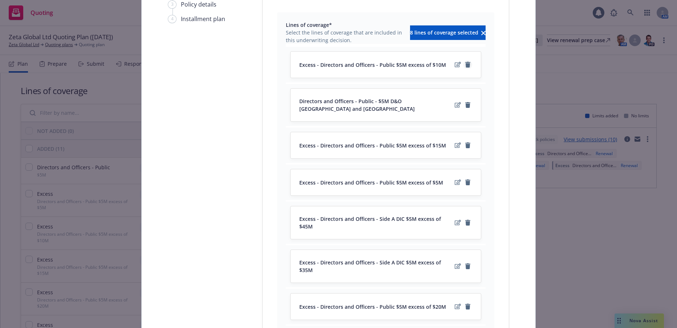
click at [465, 65] on icon "remove" at bounding box center [467, 65] width 5 height 6
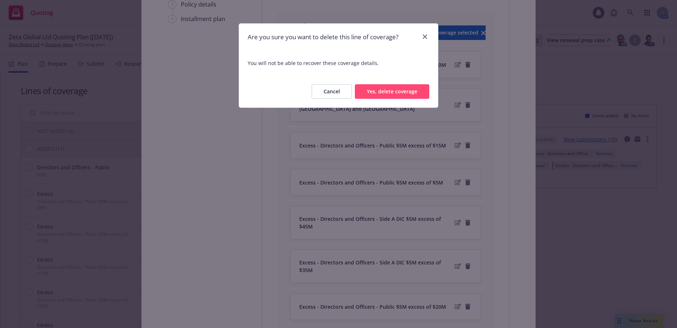
click at [414, 91] on button "Yes, delete coverage" at bounding box center [392, 91] width 74 height 15
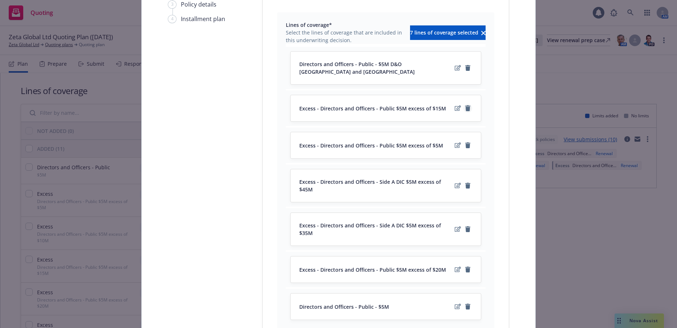
click at [466, 105] on icon "remove" at bounding box center [467, 108] width 5 height 6
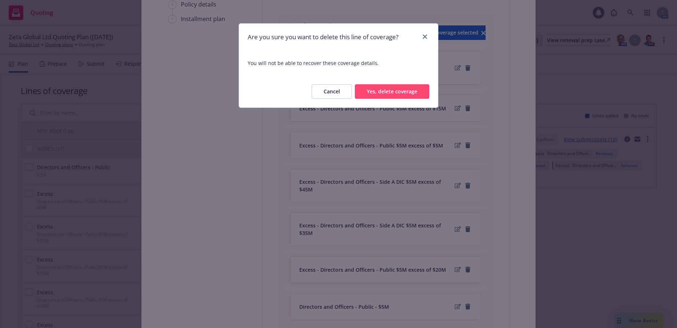
click at [404, 91] on button "Yes, delete coverage" at bounding box center [392, 91] width 74 height 15
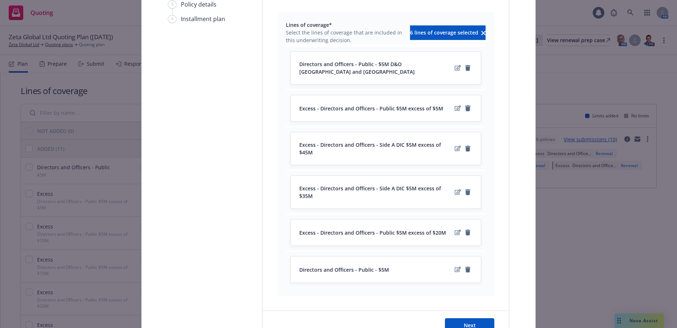
click at [466, 105] on icon "remove" at bounding box center [468, 108] width 6 height 6
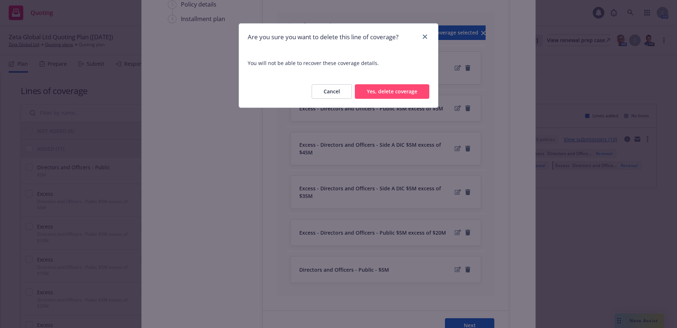
click at [412, 93] on button "Yes, delete coverage" at bounding box center [392, 91] width 74 height 15
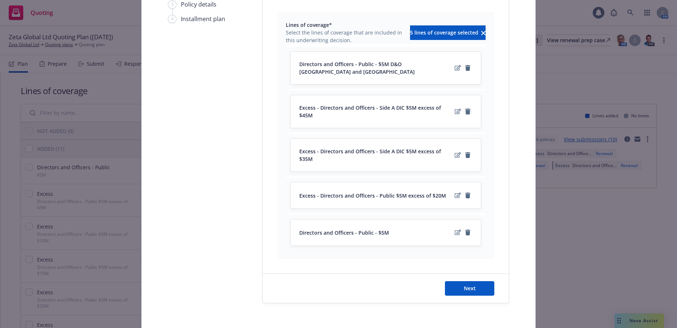
click at [465, 109] on icon "remove" at bounding box center [467, 112] width 5 height 6
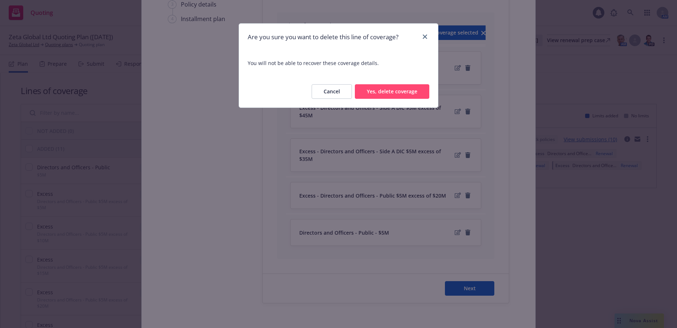
click at [412, 91] on button "Yes, delete coverage" at bounding box center [392, 91] width 74 height 15
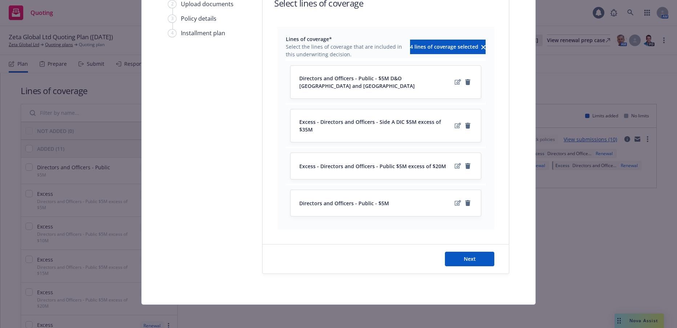
scroll to position [82, 0]
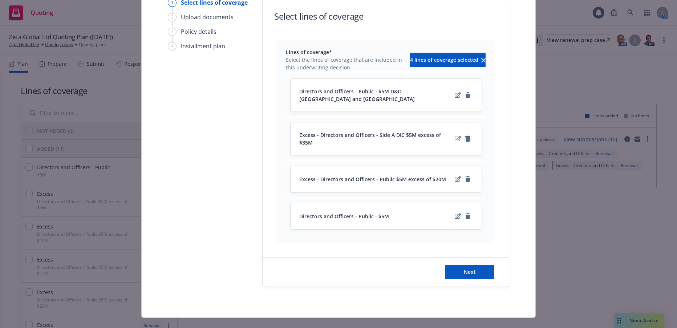
click at [465, 136] on icon "remove" at bounding box center [467, 139] width 5 height 6
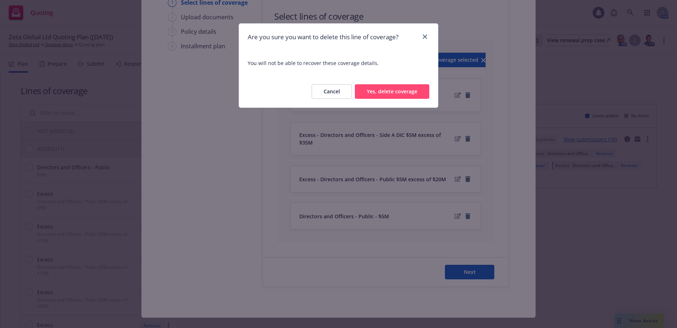
click at [410, 89] on button "Yes, delete coverage" at bounding box center [392, 91] width 74 height 15
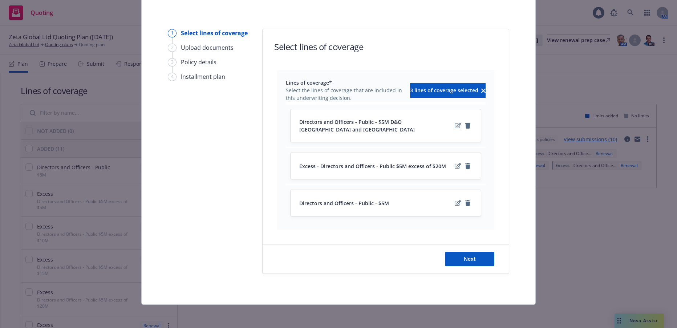
scroll to position [45, 0]
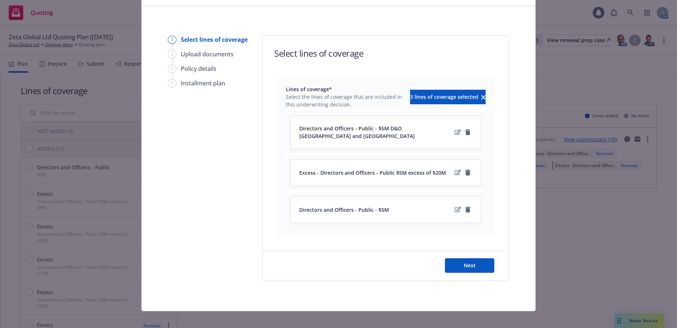
click at [465, 170] on icon "remove" at bounding box center [467, 173] width 5 height 6
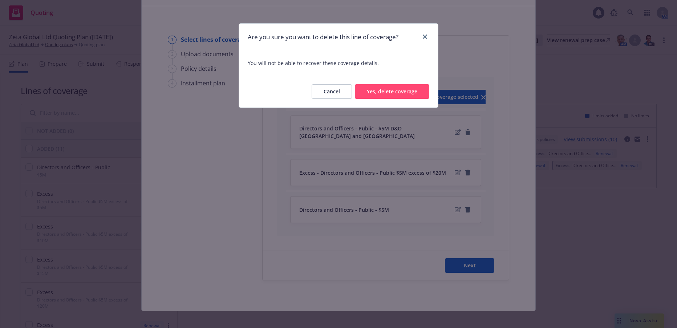
click at [412, 92] on button "Yes, delete coverage" at bounding box center [392, 91] width 74 height 15
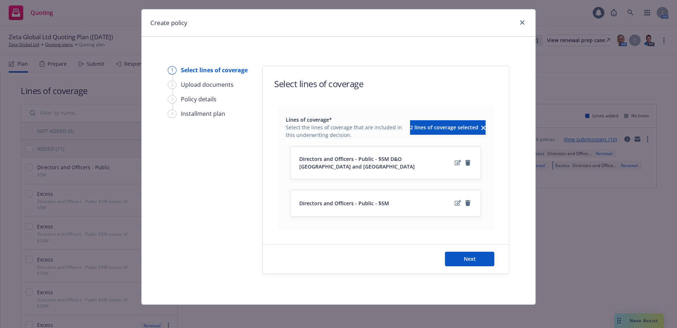
scroll to position [8, 0]
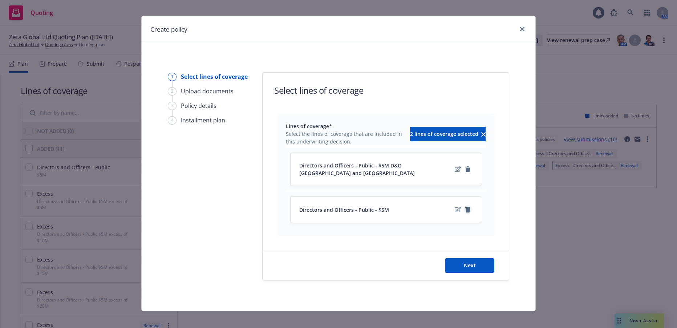
click at [466, 207] on icon "remove" at bounding box center [467, 210] width 5 height 6
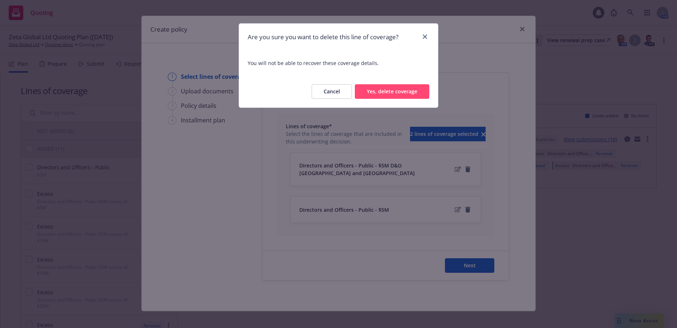
click at [408, 91] on button "Yes, delete coverage" at bounding box center [392, 91] width 74 height 15
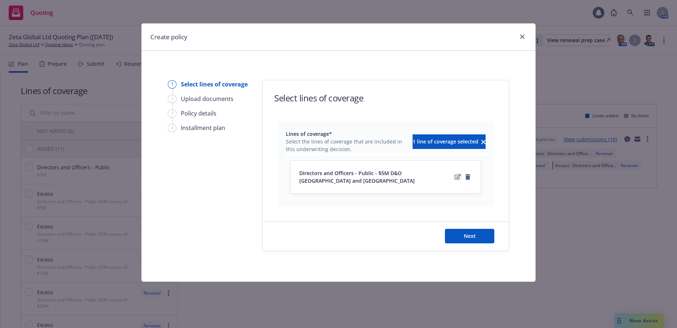
click at [456, 174] on icon "edit" at bounding box center [458, 177] width 6 height 6
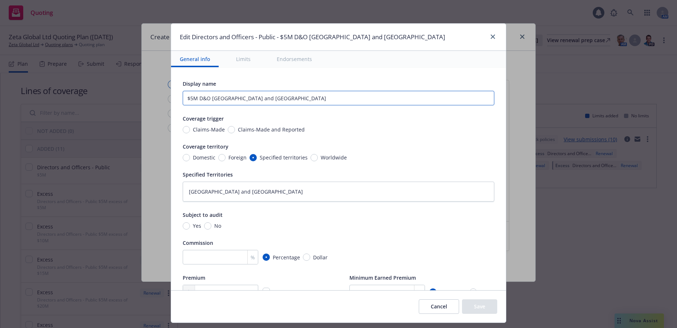
click at [287, 100] on input "$5M D&O Belgium and France" at bounding box center [339, 98] width 312 height 15
type textarea "x"
type input "$5M D&O Belgium and Franc"
type textarea "x"
type input "$5M D&O Belgium an"
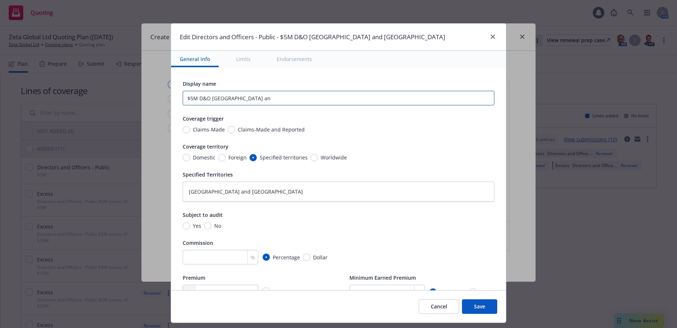
type textarea "x"
type input "$5M D&O Belgium"
type textarea "x"
type input "$5M D&O Belgium"
type textarea "x"
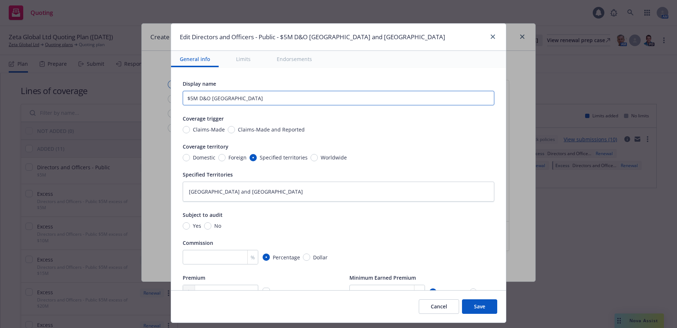
type input "$5M D&O Belgiu"
type textarea "x"
type input "$5M D&O Belgi"
type textarea "x"
type input "$5M D&O Belg"
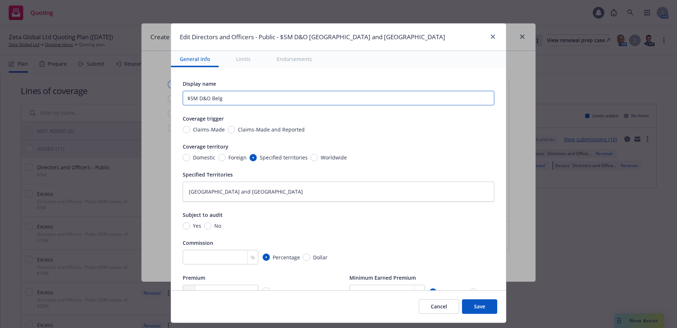
type textarea "x"
type input "$5M D&O Bel"
type textarea "x"
type input "$5M D&O Be"
type textarea "x"
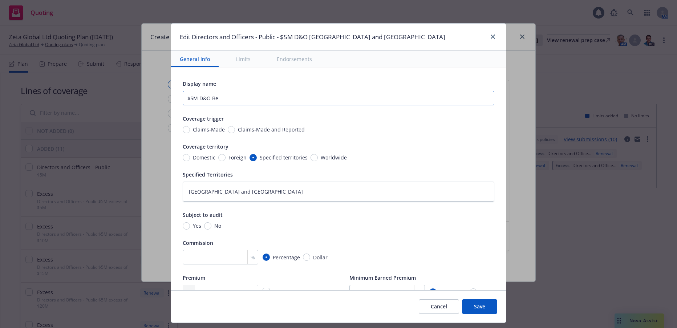
type input "$5M D&O B"
type textarea "x"
type input "$5M D&O"
type textarea "x"
type input "$5M D&O"
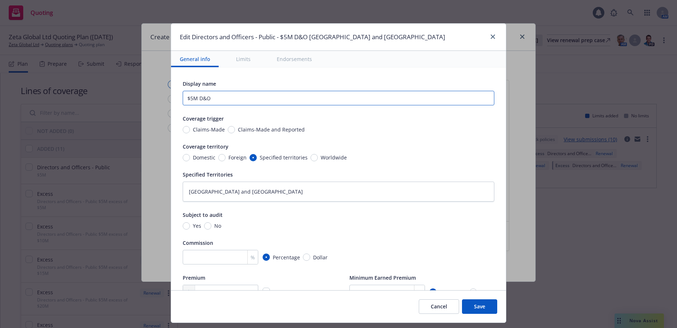
type textarea "x"
type input "$5M D&"
type textarea "x"
type input "$5M D"
type textarea "x"
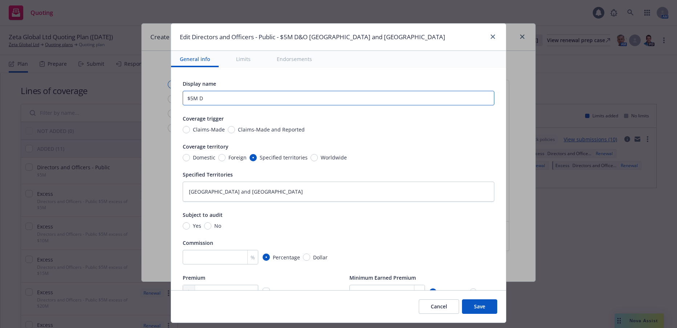
type input "$5M"
type textarea "x"
type input "$5M D"
type textarea "x"
type input "$5M Den"
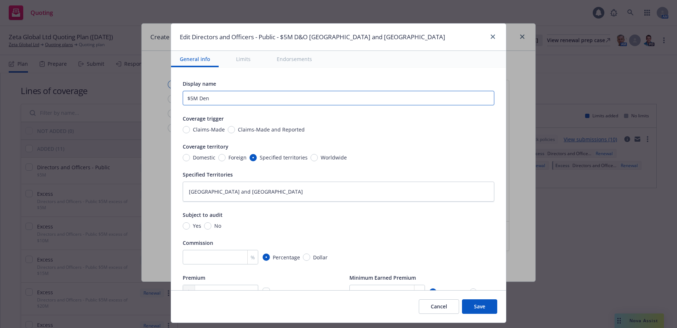
type textarea "x"
type input "$5M Denm"
type textarea "x"
type input "$5M Denma"
type textarea "x"
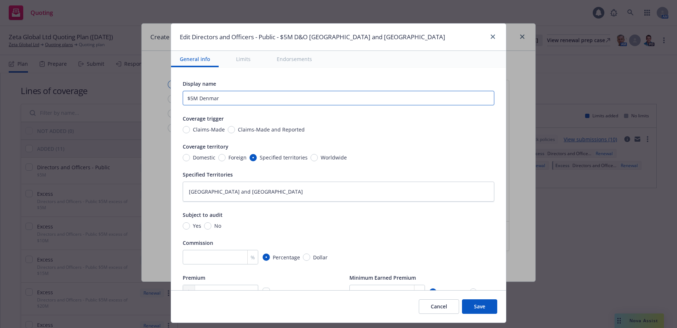
type input "$5M Denmark"
type textarea "x"
type input "$5M LDenmark"
type textarea "x"
type input "$5M LoDenmark"
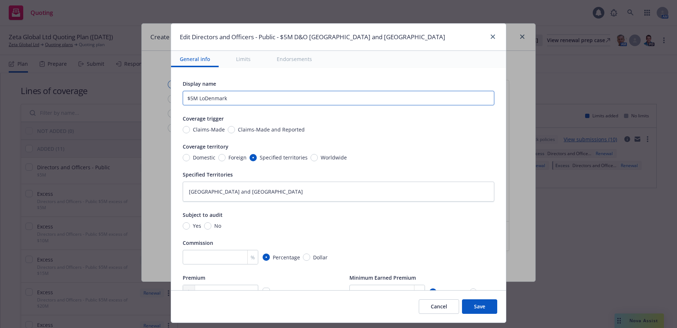
type textarea "x"
type input "$5M LocDenmark"
click at [264, 187] on textarea "Belgium and France" at bounding box center [339, 192] width 312 height 20
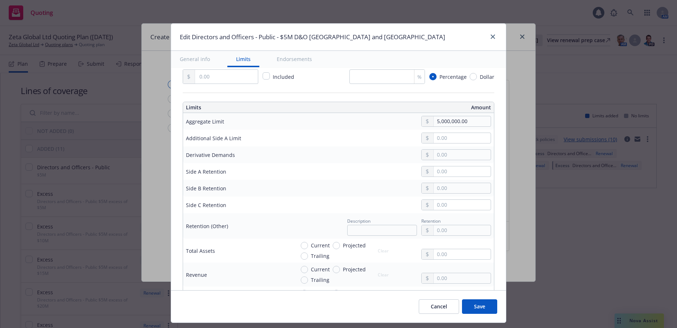
scroll to position [218, 0]
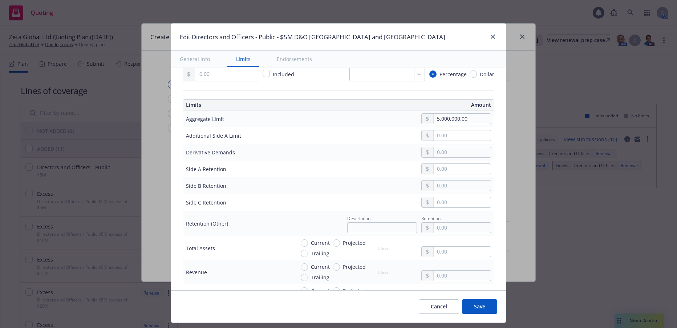
click at [480, 307] on button "Save" at bounding box center [479, 306] width 35 height 15
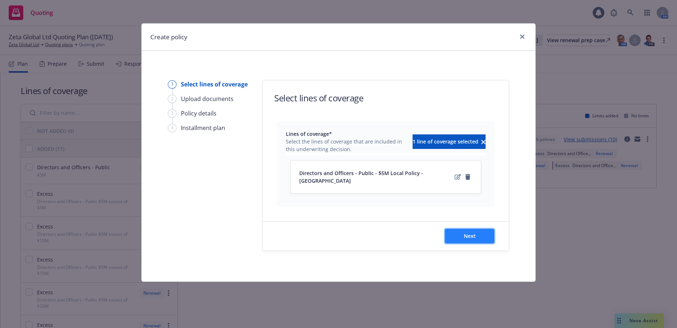
click at [471, 232] on span "Next" at bounding box center [470, 235] width 12 height 7
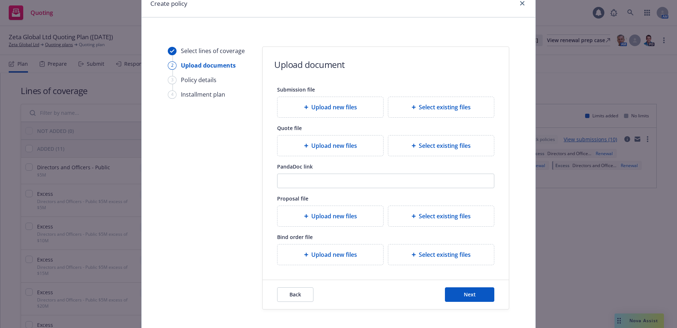
scroll to position [69, 0]
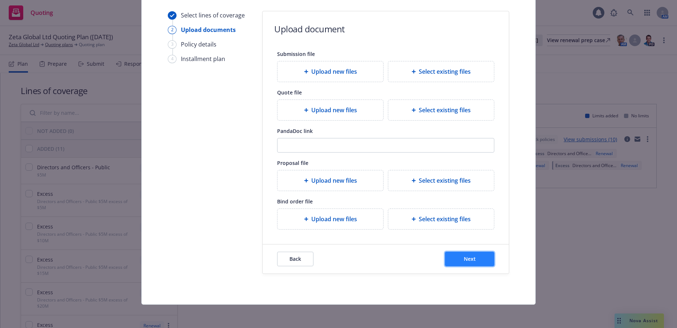
click at [470, 258] on span "Next" at bounding box center [470, 258] width 12 height 7
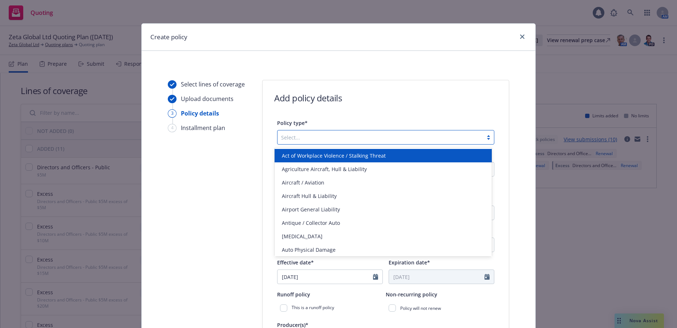
click at [485, 138] on div at bounding box center [488, 137] width 11 height 6
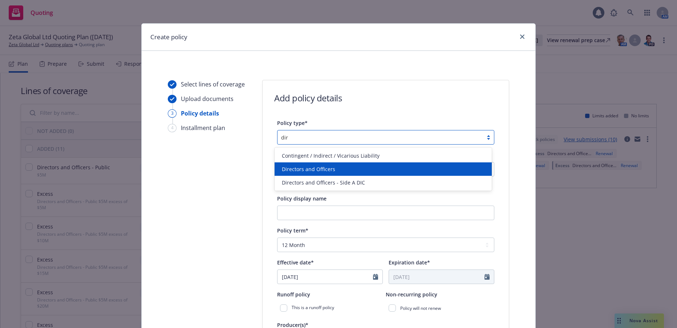
click at [312, 169] on span "Directors and Officers" at bounding box center [308, 169] width 53 height 8
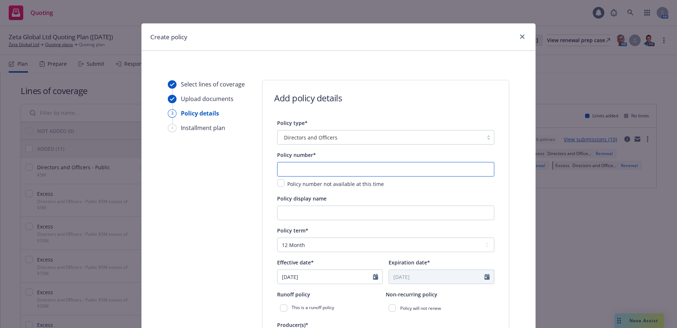
click at [313, 168] on input "text" at bounding box center [385, 169] width 217 height 15
click at [291, 165] on input "text" at bounding box center [385, 169] width 217 height 15
paste input "01-565-43-55"
click at [438, 208] on input "Policy display name" at bounding box center [385, 213] width 217 height 15
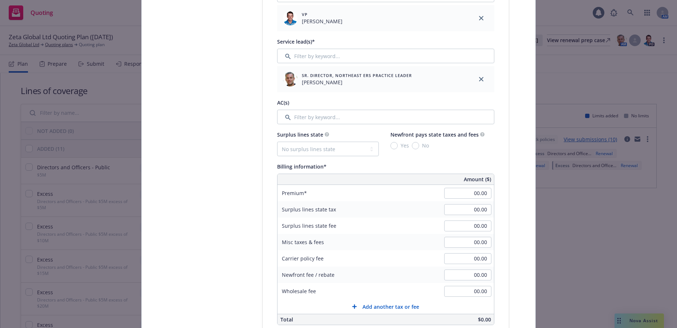
scroll to position [363, 0]
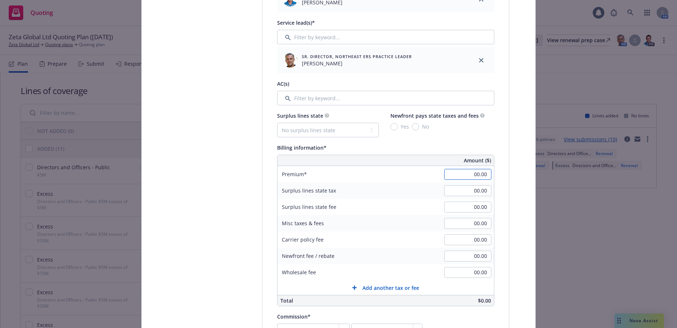
click at [469, 177] on input "00.00" at bounding box center [467, 174] width 47 height 11
click at [463, 223] on input "00.00" at bounding box center [467, 223] width 47 height 11
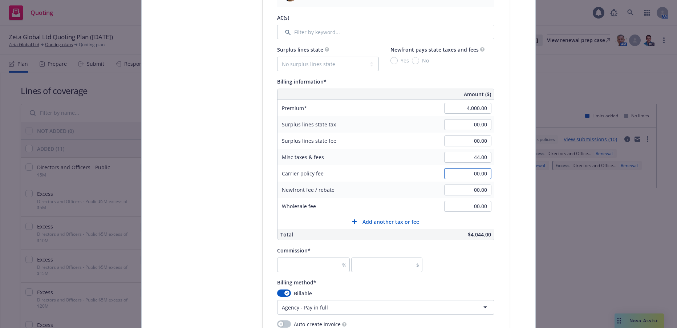
scroll to position [436, 0]
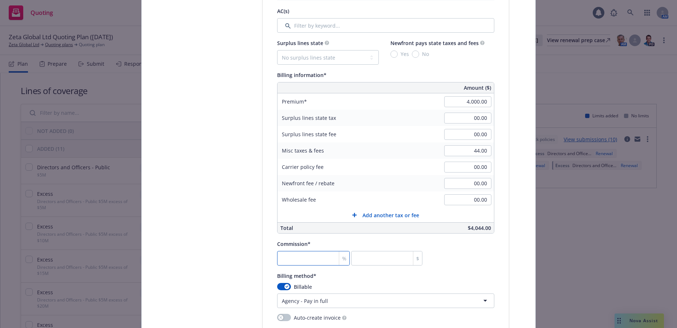
click at [320, 257] on input "number" at bounding box center [313, 258] width 73 height 15
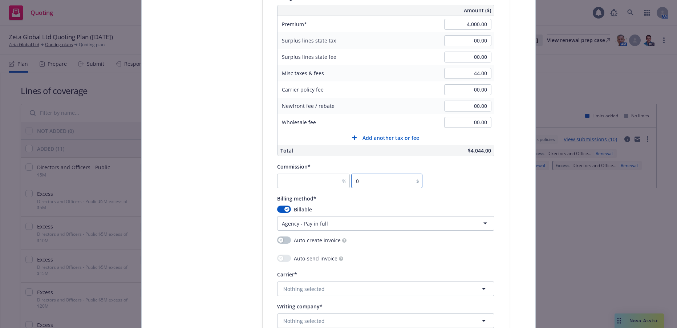
scroll to position [545, 0]
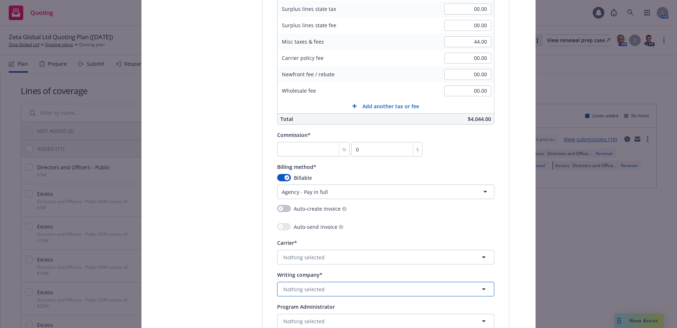
click at [318, 288] on span "Nothing selected" at bounding box center [303, 290] width 41 height 8
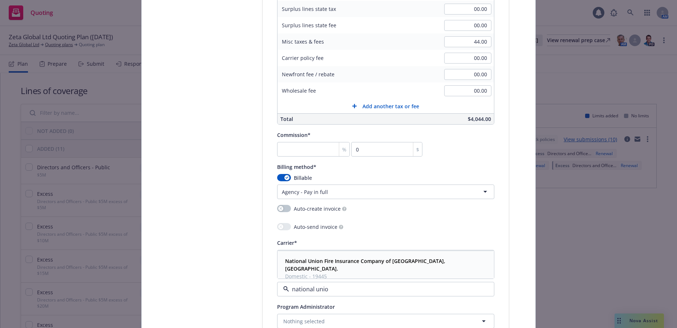
click at [360, 261] on strong "National Union Fire Insurance Company of Pittsburgh, Pa." at bounding box center [365, 265] width 160 height 15
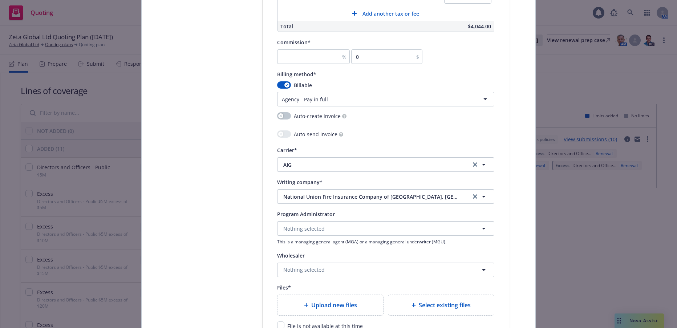
scroll to position [654, 0]
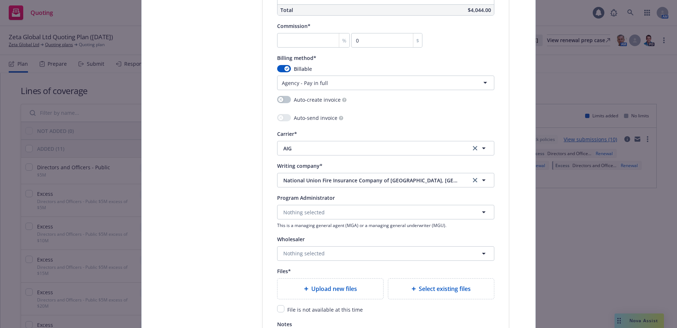
click at [340, 287] on span "Upload new files" at bounding box center [334, 288] width 46 height 9
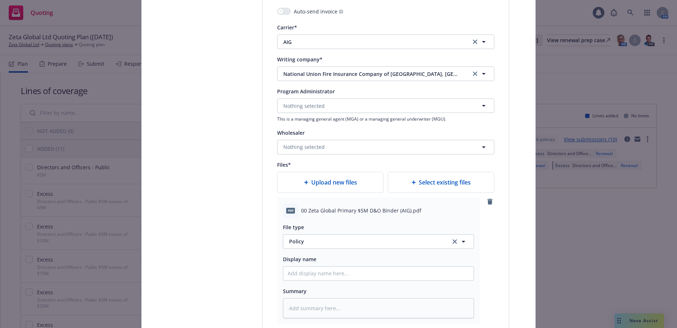
scroll to position [763, 0]
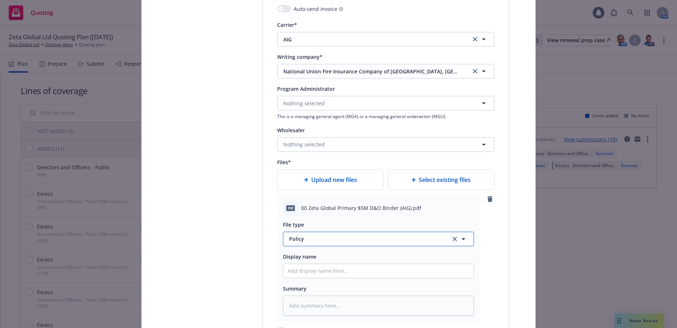
click at [299, 240] on span "Policy" at bounding box center [365, 239] width 153 height 8
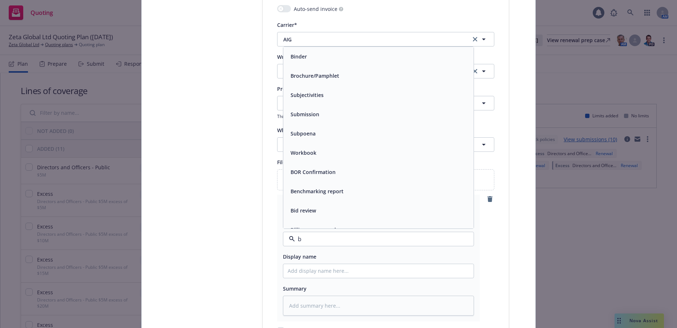
click at [299, 56] on span "Binder" at bounding box center [299, 57] width 16 height 8
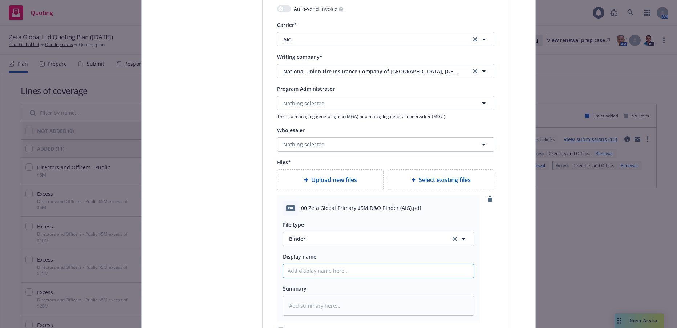
click at [350, 274] on input "Policy display name" at bounding box center [378, 271] width 190 height 14
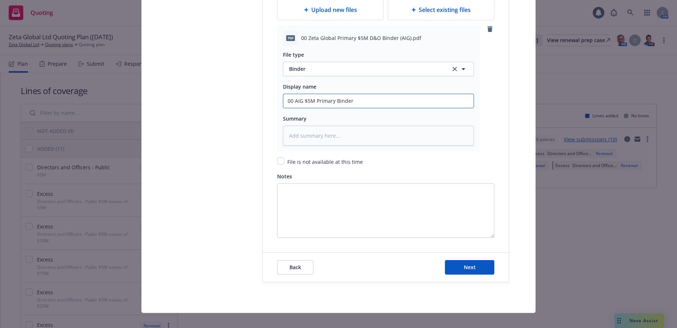
scroll to position [941, 0]
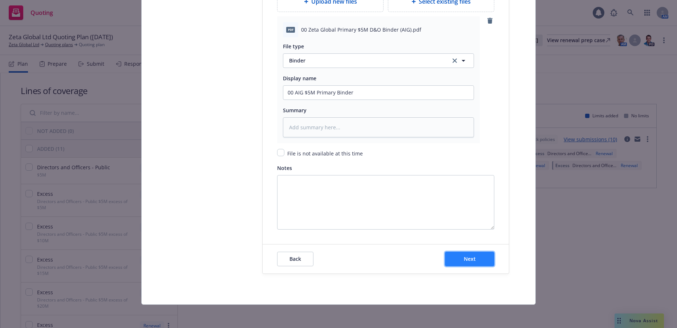
click at [473, 260] on span "Next" at bounding box center [470, 258] width 12 height 7
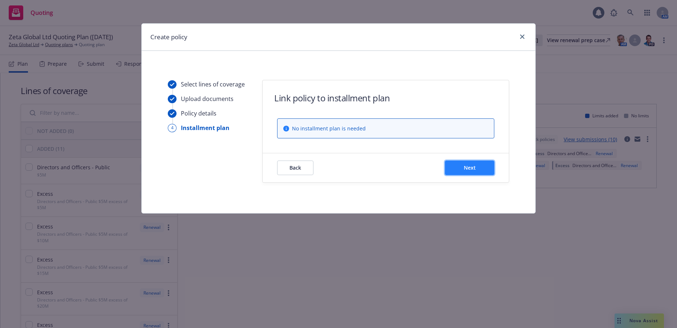
click at [471, 168] on span "Next" at bounding box center [470, 167] width 12 height 7
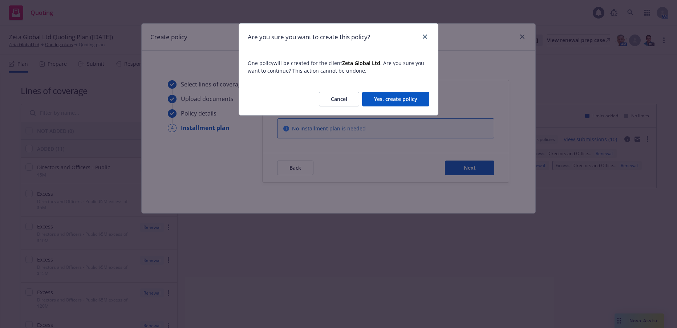
click at [407, 100] on button "Yes, create policy" at bounding box center [395, 99] width 67 height 15
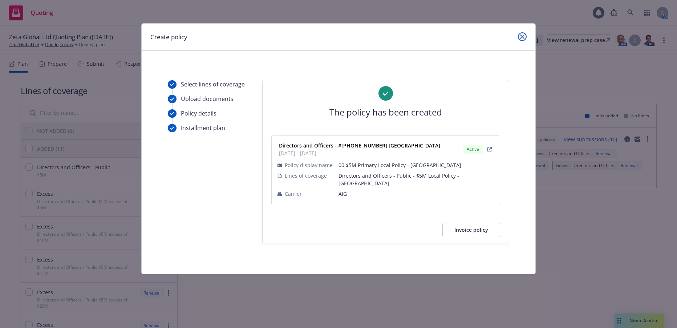
click at [523, 38] on icon "close" at bounding box center [522, 37] width 4 height 4
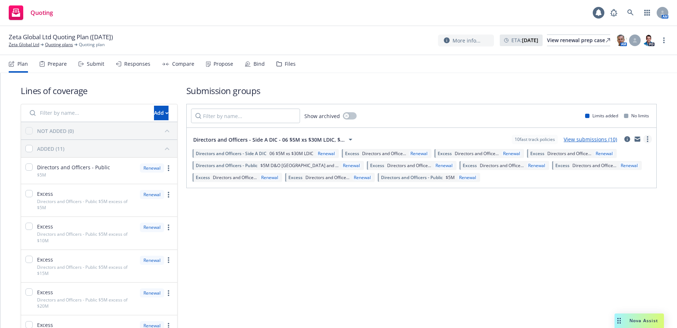
click at [643, 139] on link "more" at bounding box center [647, 139] width 9 height 9
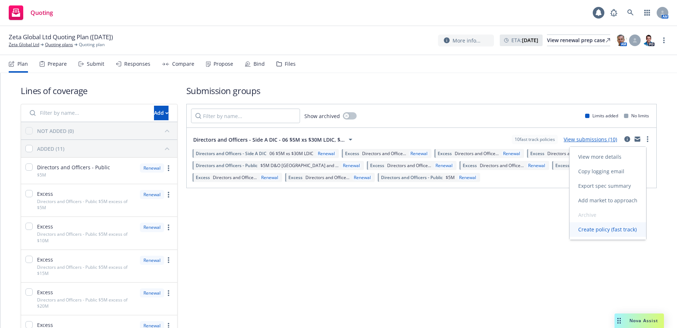
click at [602, 229] on span "Create policy (fast track)" at bounding box center [608, 229] width 76 height 7
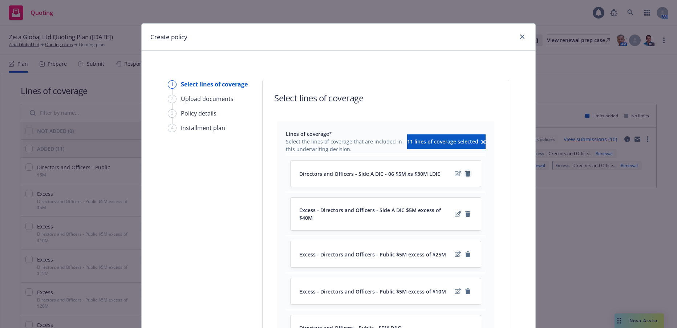
click at [465, 174] on icon "remove" at bounding box center [467, 174] width 5 height 6
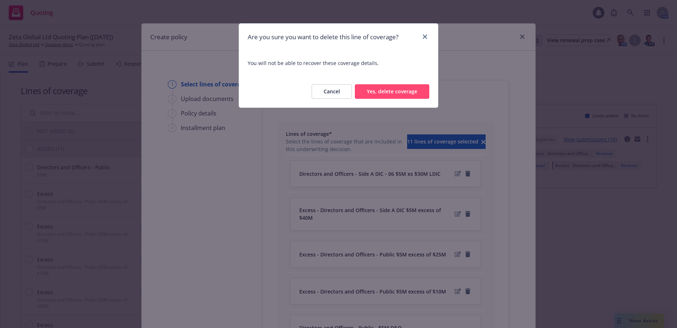
click at [411, 93] on button "Yes, delete coverage" at bounding box center [392, 91] width 74 height 15
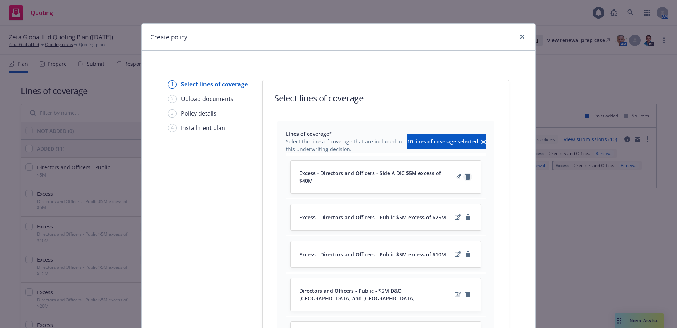
click at [466, 174] on icon "remove" at bounding box center [467, 177] width 5 height 6
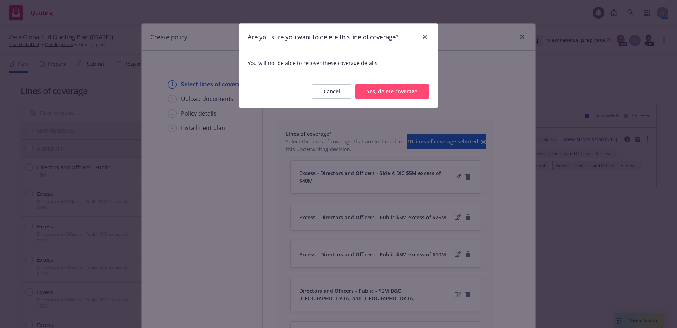
click at [404, 93] on button "Yes, delete coverage" at bounding box center [392, 91] width 74 height 15
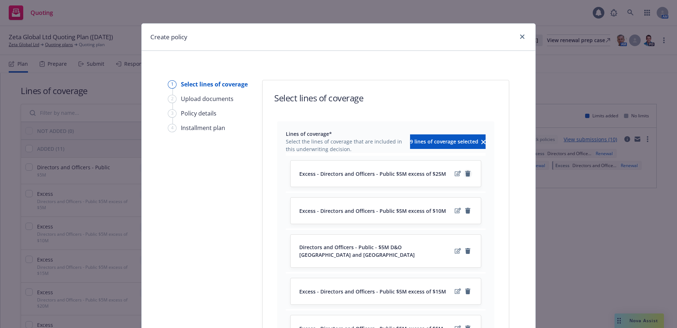
click at [466, 175] on icon "remove" at bounding box center [467, 174] width 5 height 6
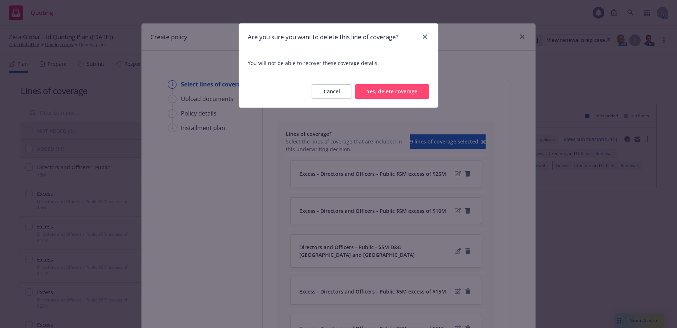
click at [401, 90] on button "Yes, delete coverage" at bounding box center [392, 91] width 74 height 15
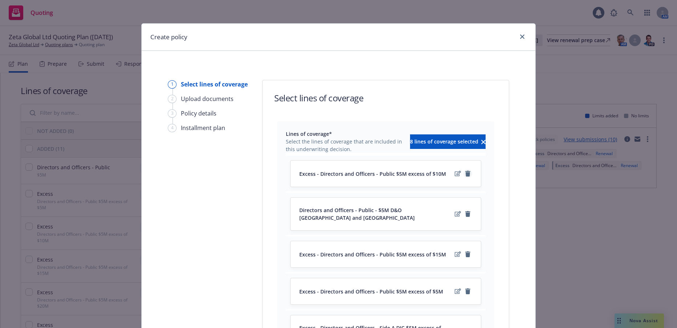
click at [465, 172] on icon "remove" at bounding box center [468, 174] width 6 height 6
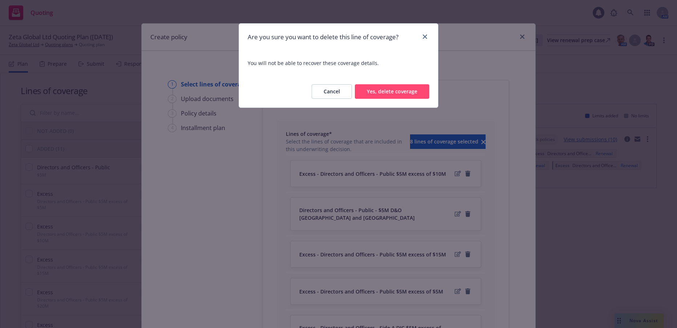
click at [402, 92] on button "Yes, delete coverage" at bounding box center [392, 91] width 74 height 15
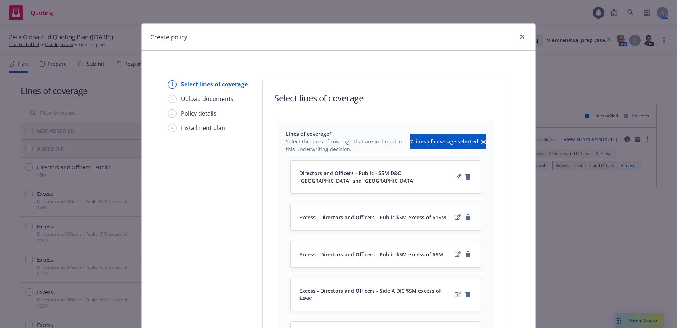
click at [466, 214] on icon "remove" at bounding box center [467, 217] width 5 height 6
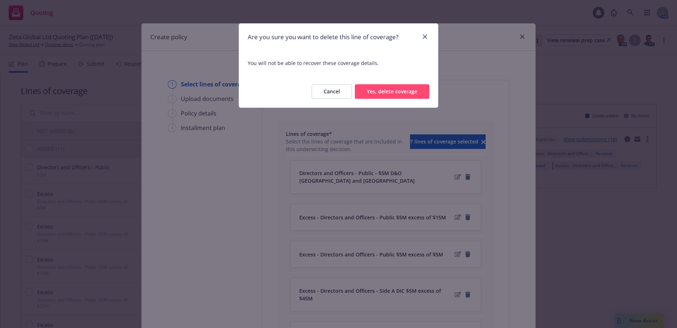
click at [402, 91] on button "Yes, delete coverage" at bounding box center [392, 91] width 74 height 15
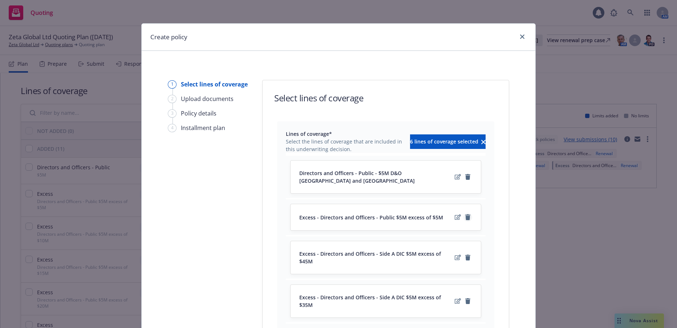
click at [466, 214] on icon "remove" at bounding box center [467, 217] width 5 height 6
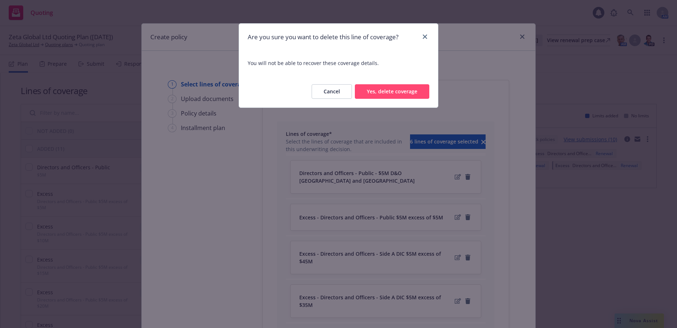
click at [406, 92] on button "Yes, delete coverage" at bounding box center [392, 91] width 74 height 15
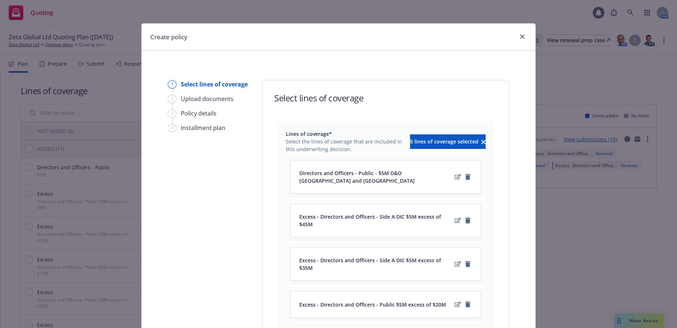
click at [466, 218] on icon "remove" at bounding box center [467, 221] width 5 height 6
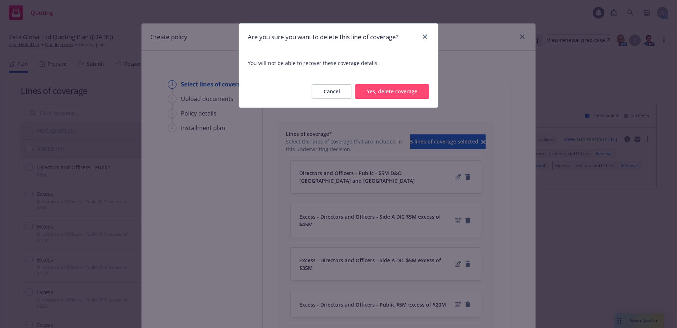
click at [396, 90] on button "Yes, delete coverage" at bounding box center [392, 91] width 74 height 15
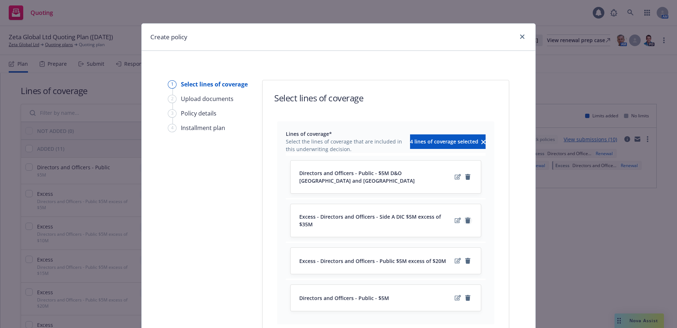
click at [465, 218] on icon "remove" at bounding box center [467, 221] width 5 height 6
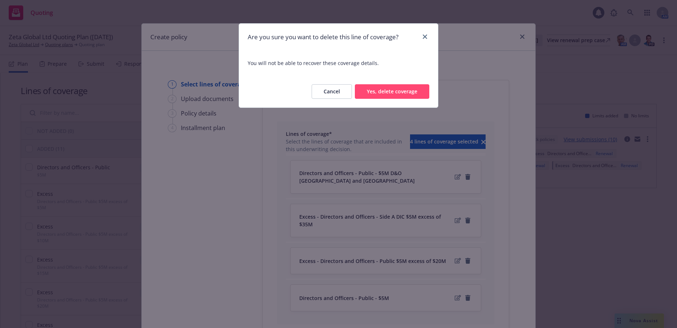
click at [408, 94] on button "Yes, delete coverage" at bounding box center [392, 91] width 74 height 15
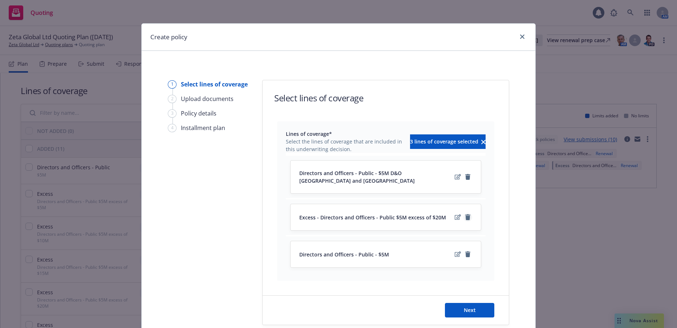
click at [465, 214] on icon "remove" at bounding box center [467, 217] width 5 height 6
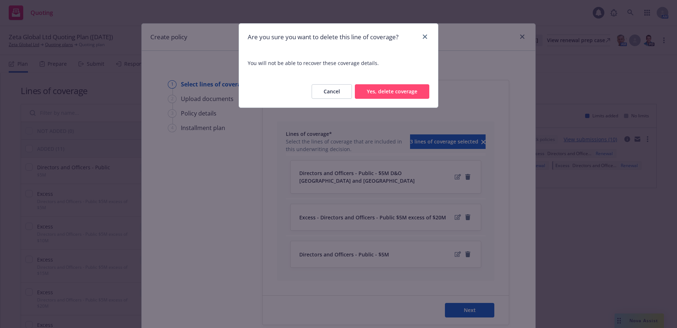
click at [400, 95] on button "Yes, delete coverage" at bounding box center [392, 91] width 74 height 15
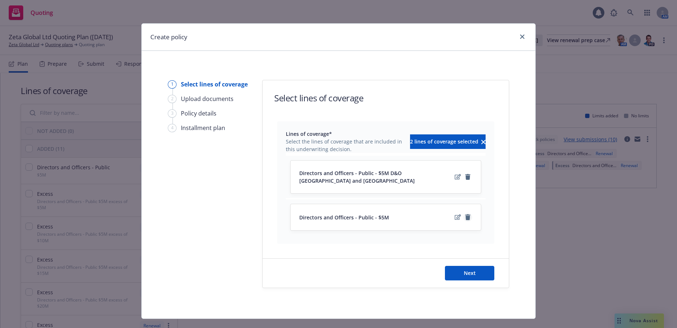
click at [465, 214] on icon "remove" at bounding box center [467, 217] width 5 height 6
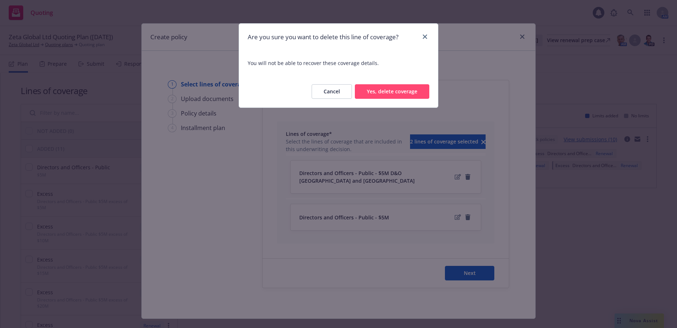
click at [402, 92] on button "Yes, delete coverage" at bounding box center [392, 91] width 74 height 15
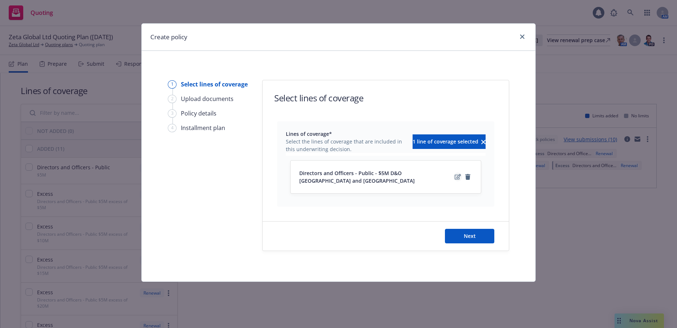
click at [458, 174] on icon "edit" at bounding box center [458, 177] width 6 height 6
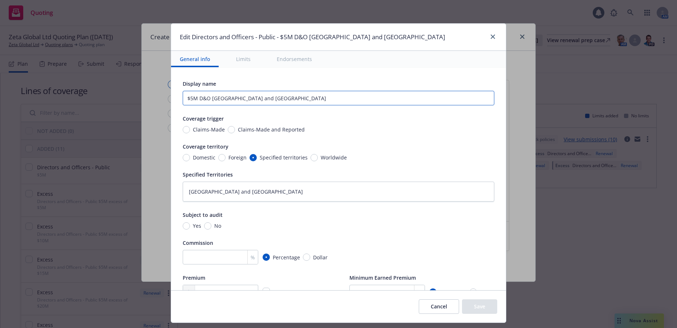
click at [270, 100] on input "$5M D&O Belgium and France" at bounding box center [339, 98] width 312 height 15
click at [218, 195] on textarea "Belgium and France" at bounding box center [339, 192] width 312 height 20
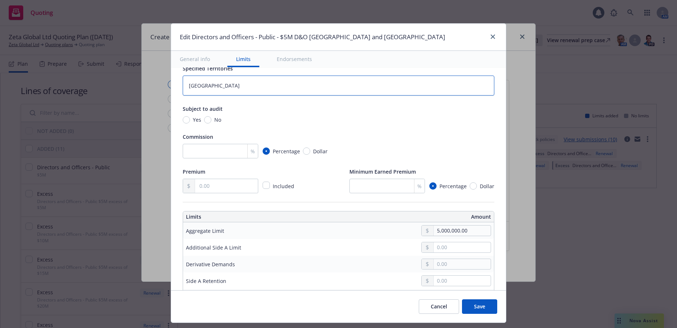
scroll to position [109, 0]
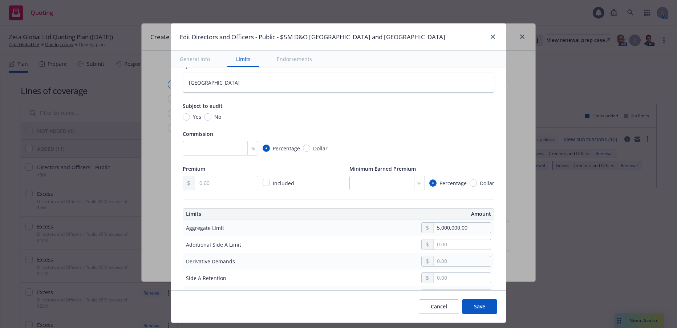
click at [479, 309] on button "Save" at bounding box center [479, 306] width 35 height 15
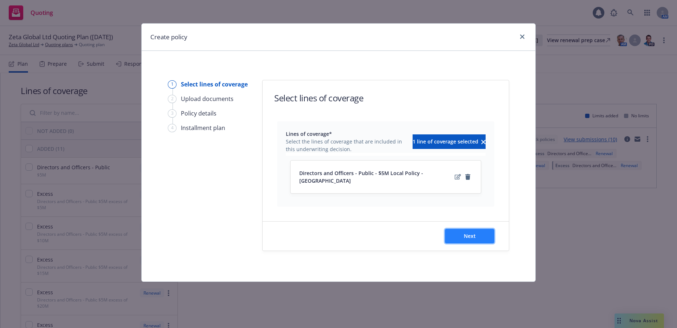
click at [472, 232] on span "Next" at bounding box center [470, 235] width 12 height 7
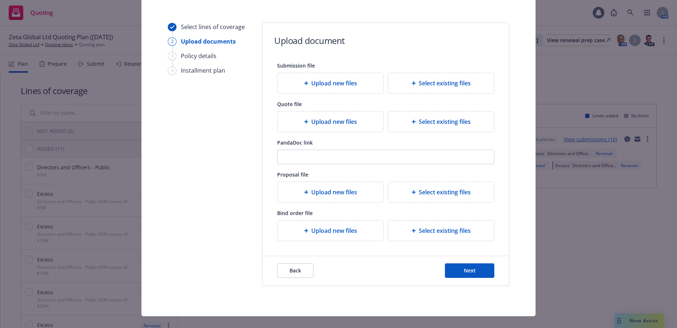
scroll to position [69, 0]
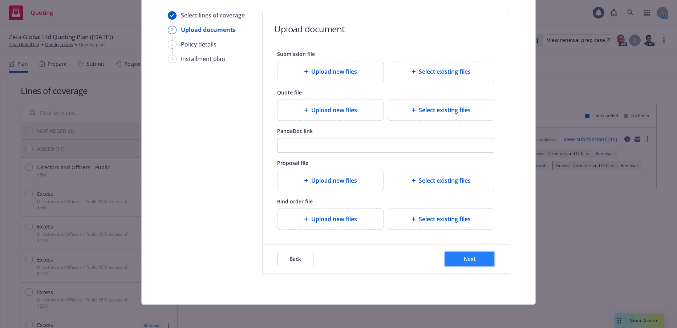
click at [468, 260] on span "Next" at bounding box center [470, 258] width 12 height 7
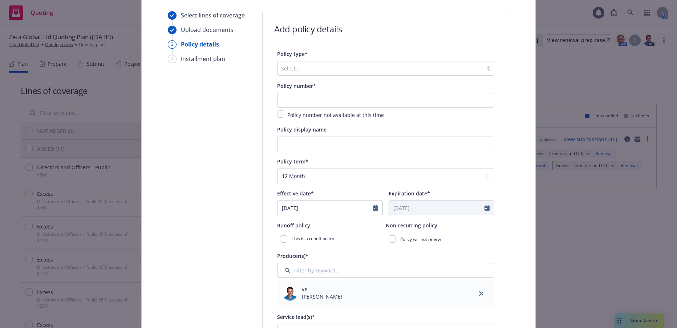
click at [486, 70] on div at bounding box center [488, 68] width 11 height 6
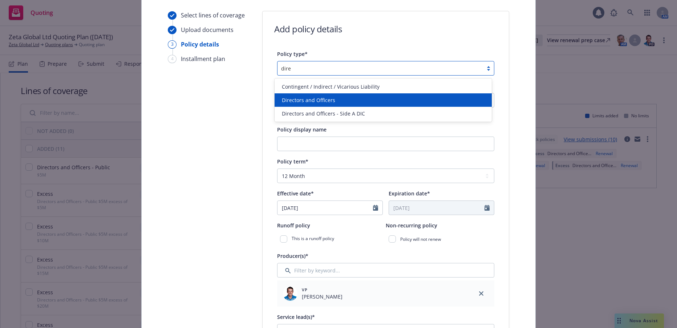
click at [336, 101] on div "Directors and Officers" at bounding box center [383, 100] width 209 height 8
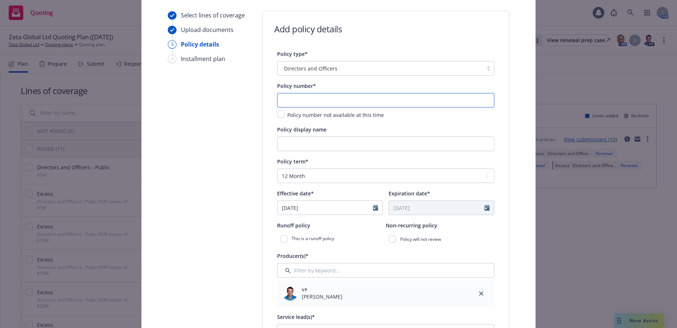
click at [336, 99] on input "text" at bounding box center [385, 100] width 217 height 15
click at [284, 101] on input "text" at bounding box center [385, 100] width 217 height 15
paste input "01-565-43-55"
click at [361, 141] on input "Policy display name" at bounding box center [385, 144] width 217 height 15
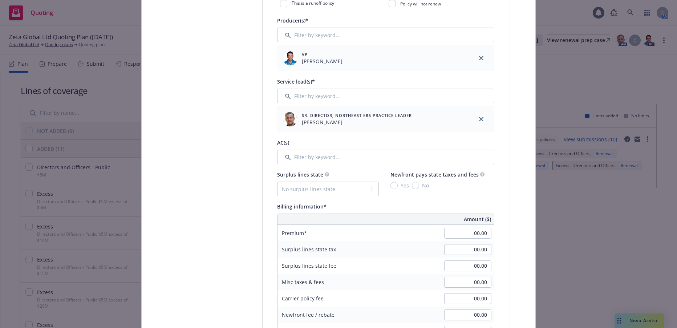
scroll to position [323, 0]
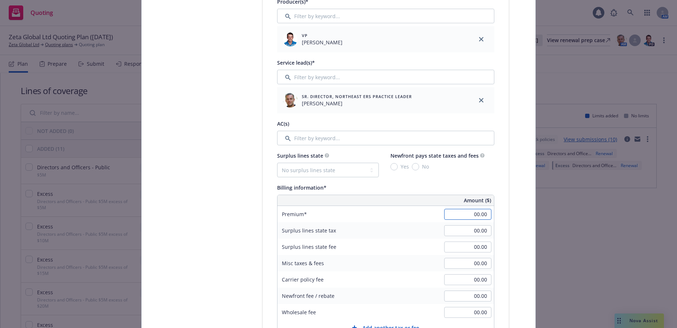
click at [470, 214] on input "00.00" at bounding box center [467, 214] width 47 height 11
click at [465, 263] on input "00.00" at bounding box center [467, 263] width 47 height 11
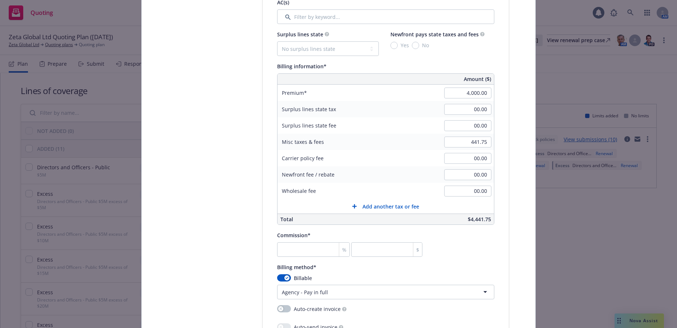
scroll to position [469, 0]
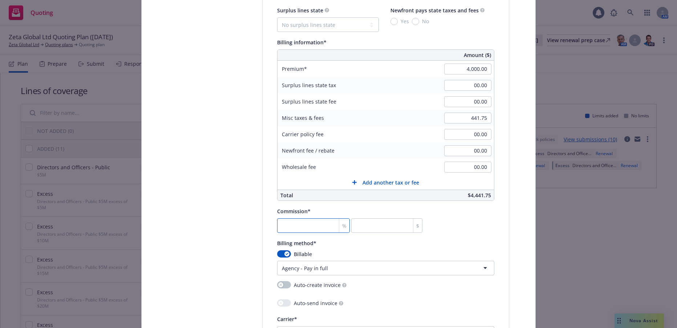
click at [321, 227] on input "number" at bounding box center [313, 225] width 73 height 15
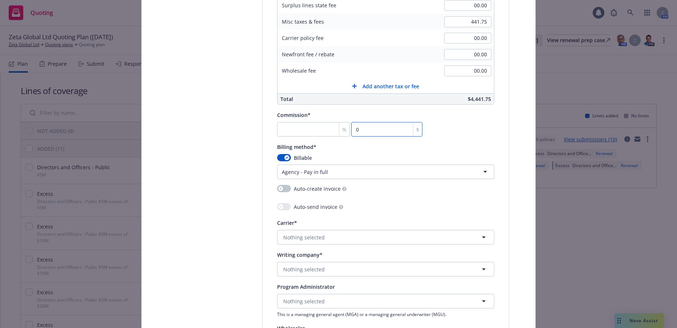
scroll to position [578, 0]
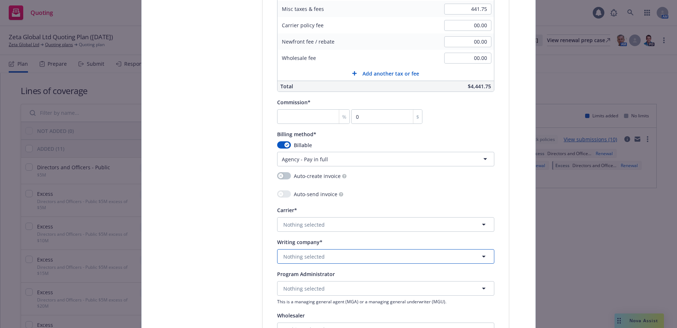
click at [318, 256] on span "Nothing selected" at bounding box center [303, 257] width 41 height 8
click at [380, 226] on strong "National Union Fire Insurance Company of Pittsburgh, Pa." at bounding box center [365, 232] width 160 height 15
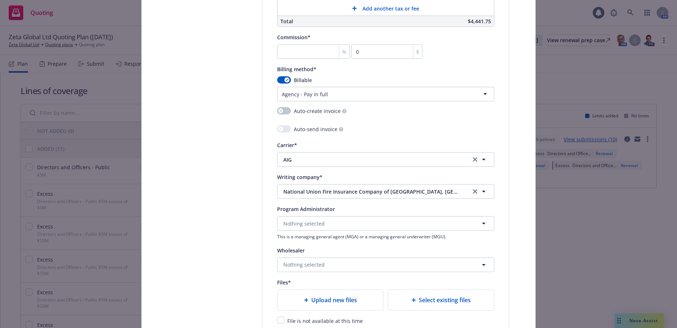
scroll to position [687, 0]
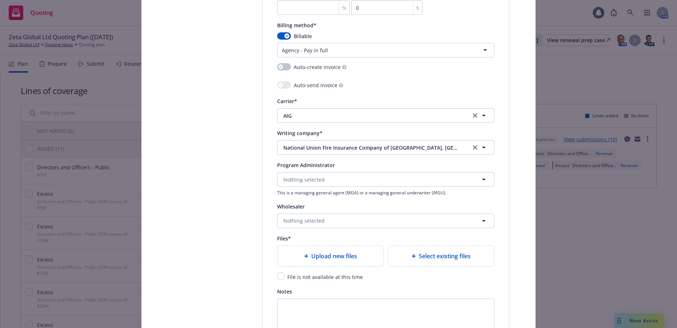
click at [347, 254] on span "Upload new files" at bounding box center [334, 256] width 46 height 9
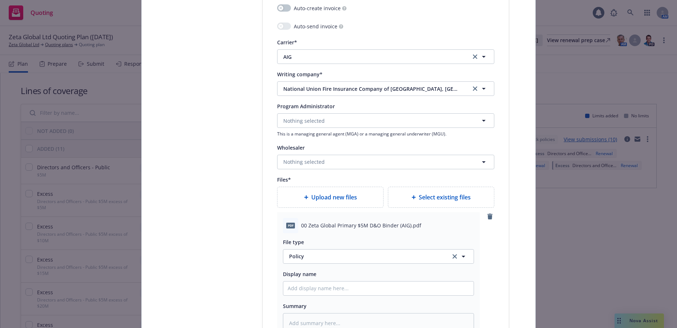
scroll to position [796, 0]
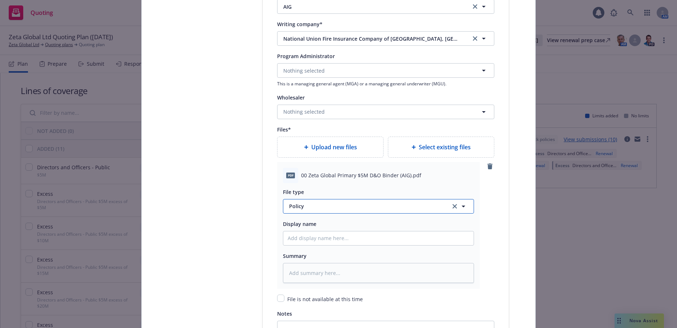
click at [297, 205] on span "Policy" at bounding box center [365, 206] width 153 height 8
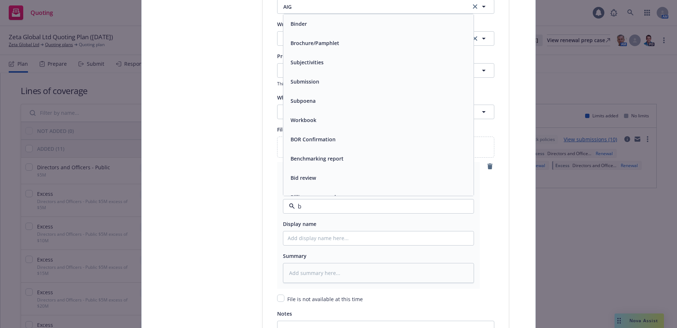
click at [302, 25] on span "Binder" at bounding box center [299, 24] width 16 height 8
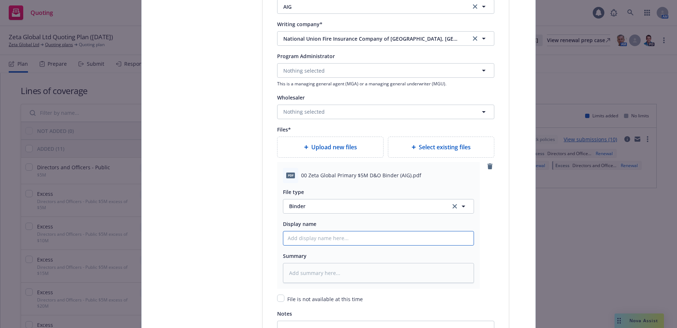
click at [327, 236] on input "Policy display name" at bounding box center [378, 238] width 190 height 14
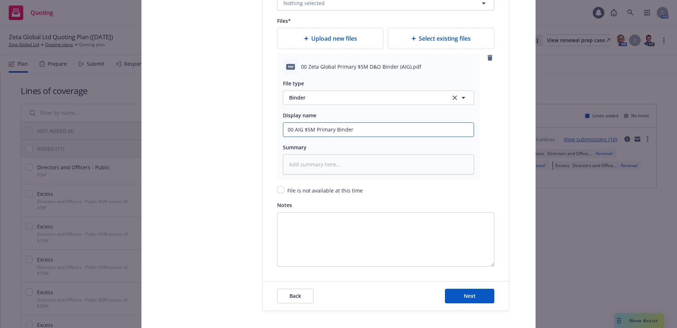
scroll to position [905, 0]
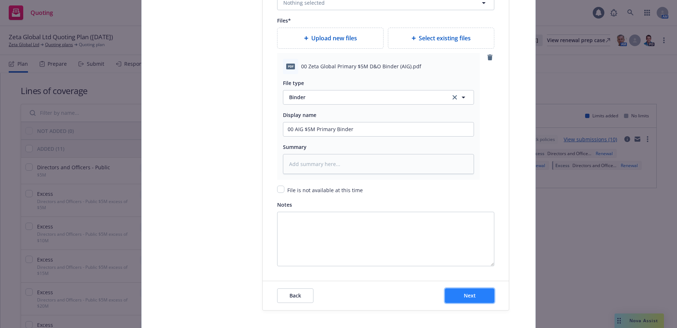
click at [464, 298] on span "Next" at bounding box center [470, 295] width 12 height 7
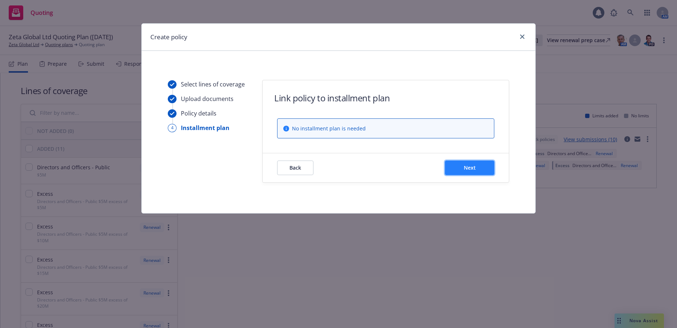
click at [466, 165] on span "Next" at bounding box center [470, 167] width 12 height 7
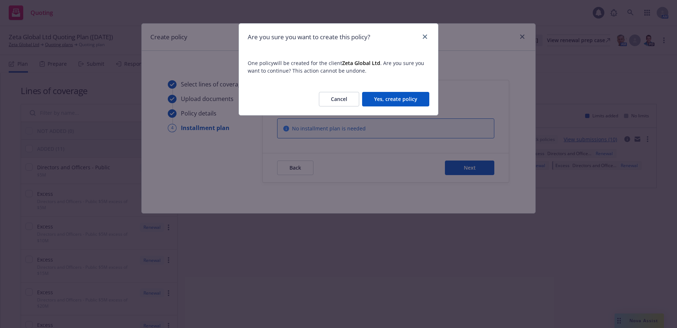
click at [415, 100] on button "Yes, create policy" at bounding box center [395, 99] width 67 height 15
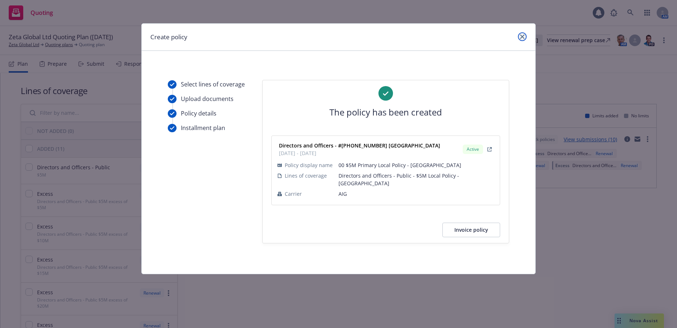
click at [523, 36] on icon "close" at bounding box center [522, 37] width 4 height 4
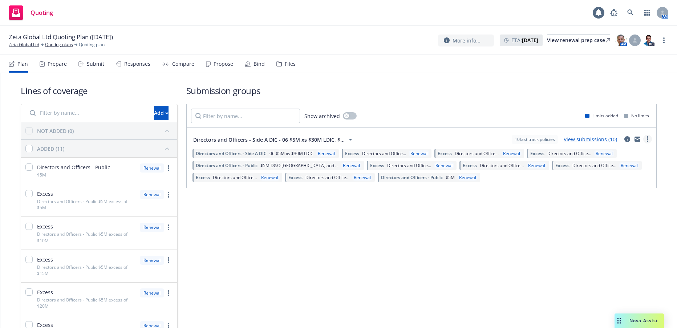
click at [647, 139] on circle "more" at bounding box center [647, 138] width 1 height 1
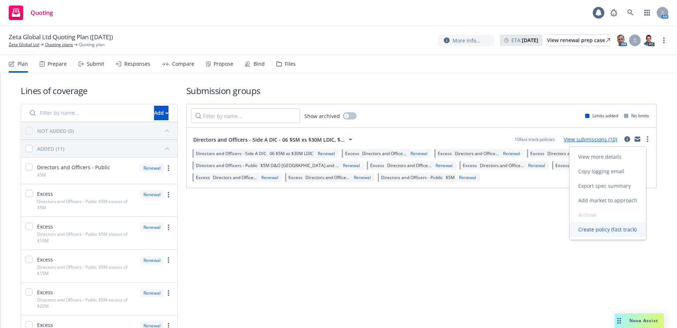
click at [590, 229] on span "Create policy (fast track)" at bounding box center [608, 229] width 76 height 7
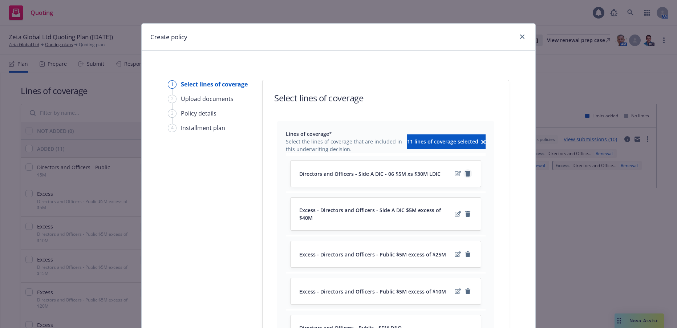
click at [466, 174] on icon "remove" at bounding box center [467, 174] width 5 height 6
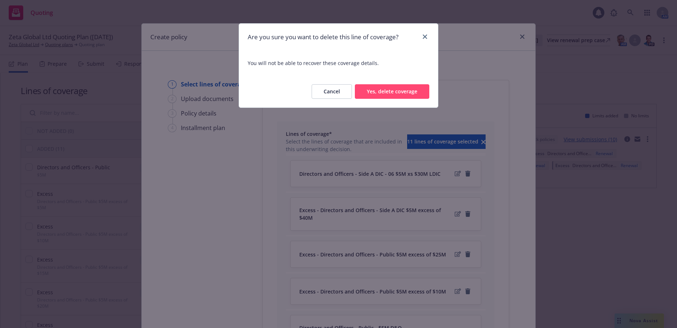
click at [411, 91] on button "Yes, delete coverage" at bounding box center [392, 91] width 74 height 15
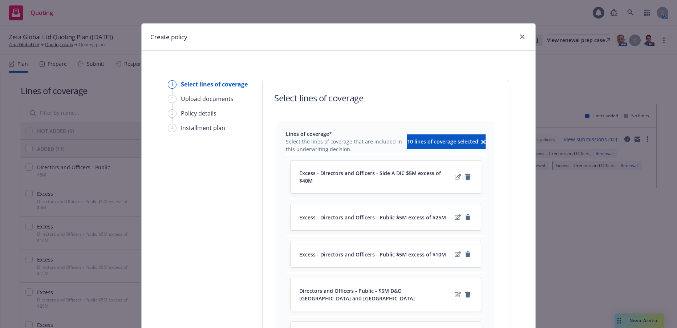
click at [466, 174] on icon "remove" at bounding box center [467, 177] width 5 height 6
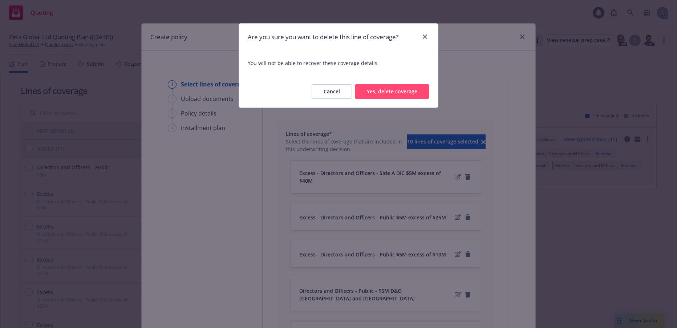
click at [408, 91] on button "Yes, delete coverage" at bounding box center [392, 91] width 74 height 15
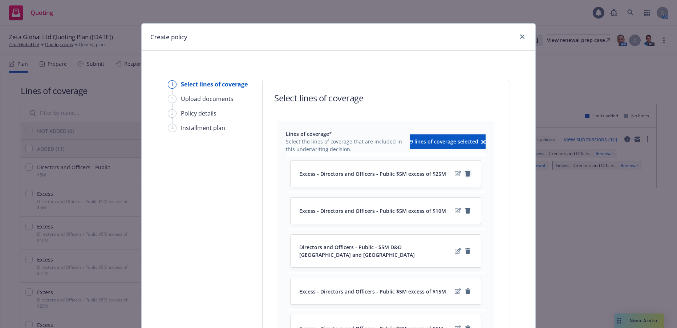
click at [465, 174] on icon "remove" at bounding box center [467, 174] width 5 height 6
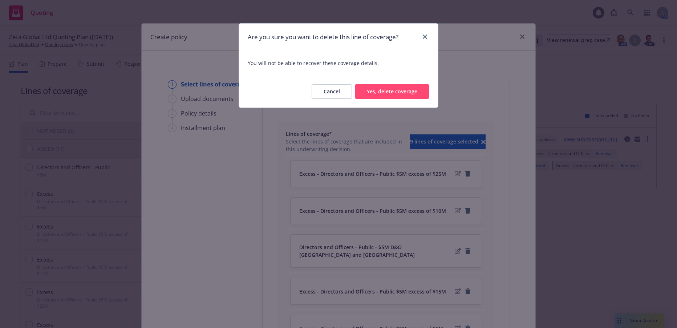
click at [407, 92] on button "Yes, delete coverage" at bounding box center [392, 91] width 74 height 15
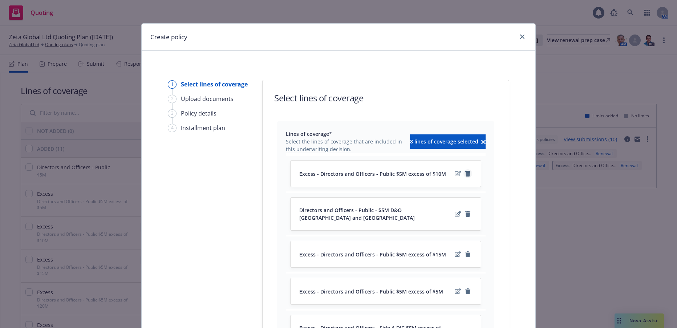
click at [465, 173] on icon "remove" at bounding box center [467, 174] width 5 height 6
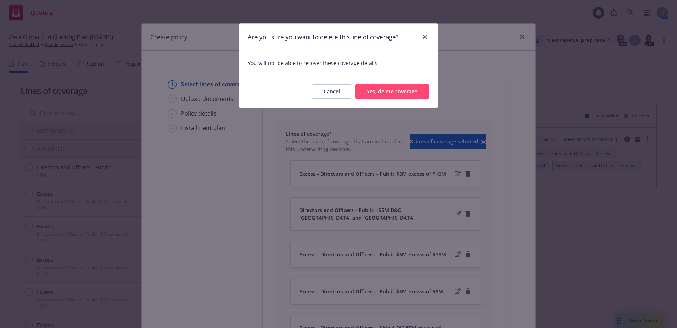
click at [393, 93] on button "Yes, delete coverage" at bounding box center [392, 91] width 74 height 15
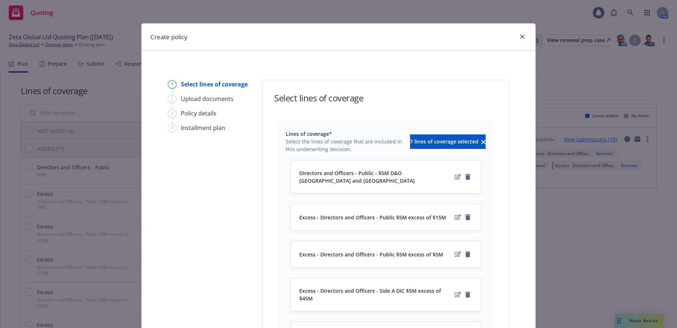
click at [465, 214] on icon "remove" at bounding box center [467, 217] width 5 height 6
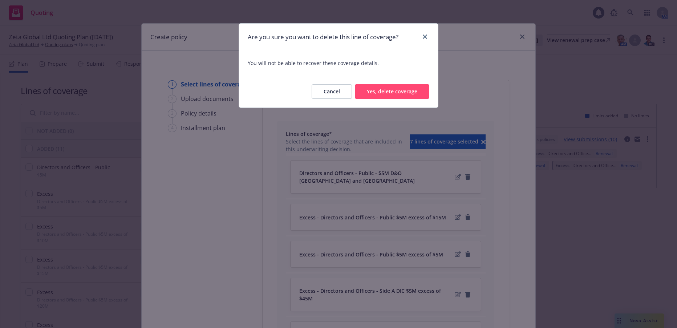
click at [386, 92] on button "Yes, delete coverage" at bounding box center [392, 91] width 74 height 15
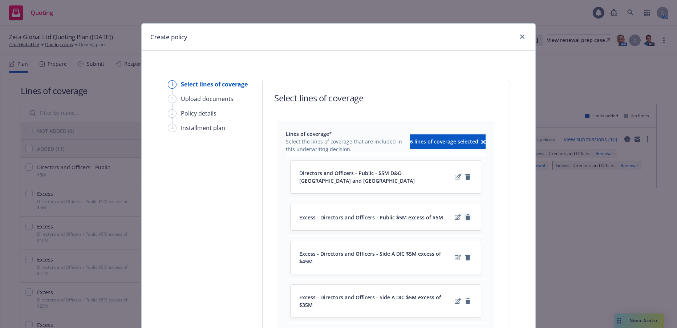
click at [465, 214] on icon "remove" at bounding box center [467, 217] width 5 height 6
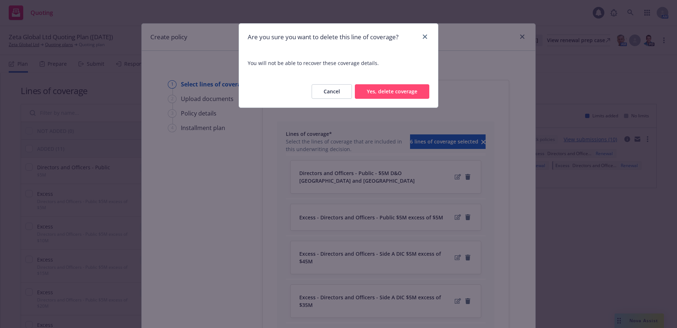
click at [393, 91] on button "Yes, delete coverage" at bounding box center [392, 91] width 74 height 15
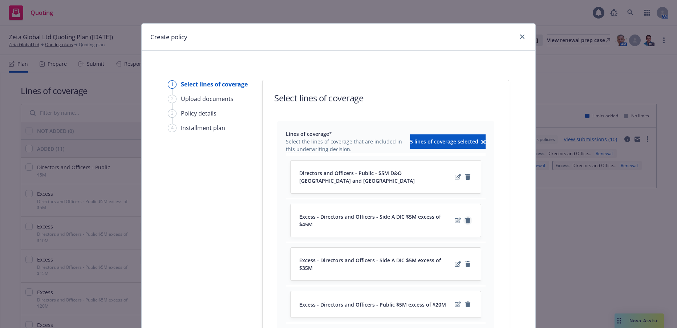
click at [465, 218] on icon "remove" at bounding box center [467, 221] width 5 height 6
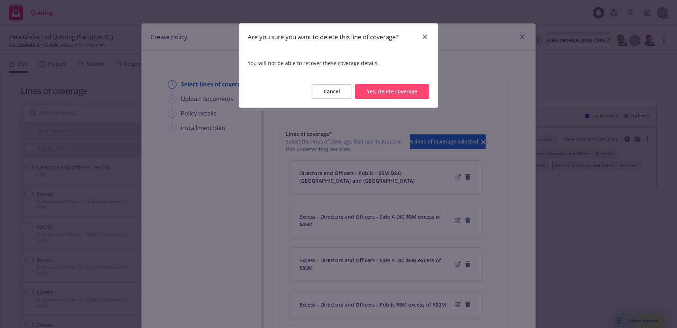
click at [397, 89] on button "Yes, delete coverage" at bounding box center [392, 91] width 74 height 15
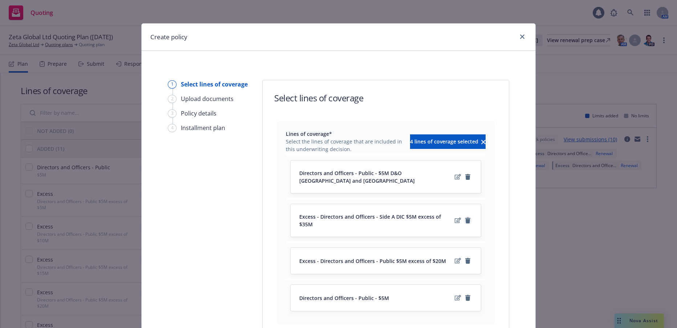
click at [465, 218] on icon "remove" at bounding box center [467, 221] width 5 height 6
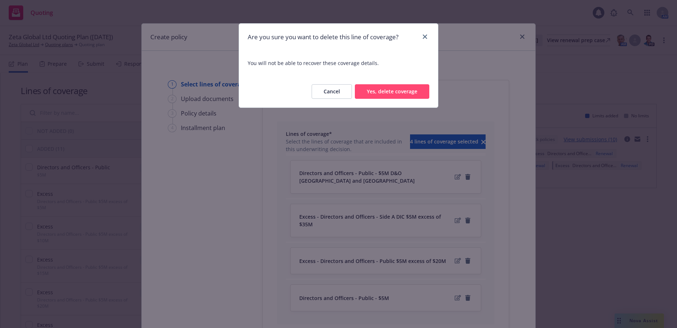
click at [388, 88] on button "Yes, delete coverage" at bounding box center [392, 91] width 74 height 15
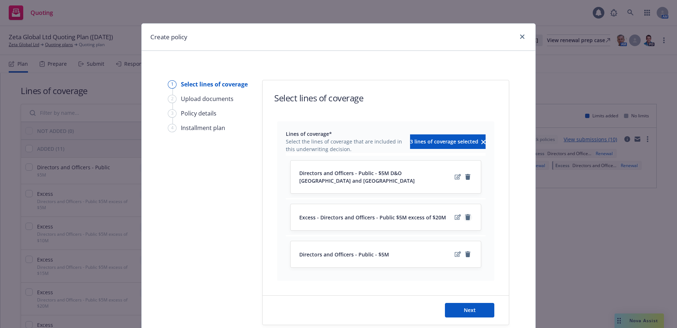
click at [466, 214] on icon "remove" at bounding box center [467, 217] width 5 height 6
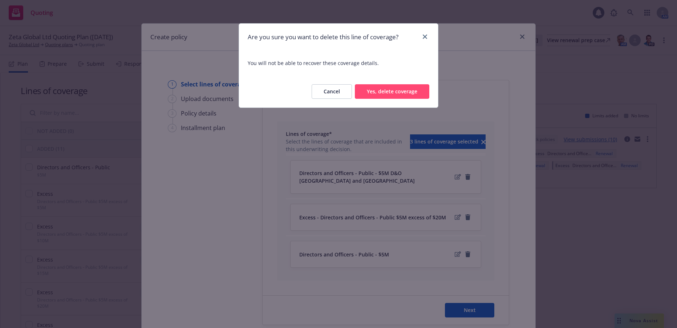
click at [391, 90] on button "Yes, delete coverage" at bounding box center [392, 91] width 74 height 15
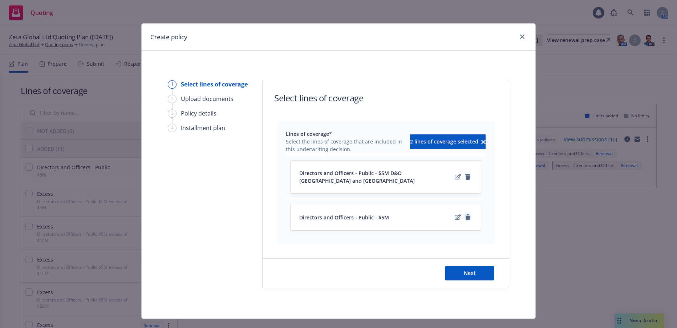
click at [465, 214] on icon "remove" at bounding box center [467, 217] width 5 height 6
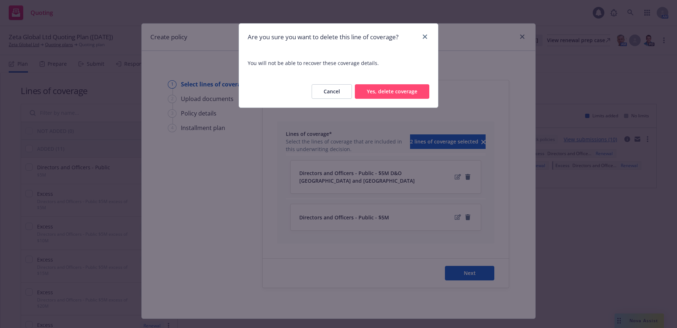
click at [395, 88] on button "Yes, delete coverage" at bounding box center [392, 91] width 74 height 15
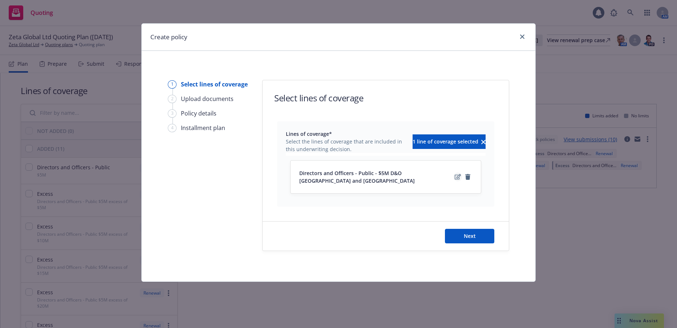
click at [457, 174] on icon "edit" at bounding box center [458, 177] width 6 height 6
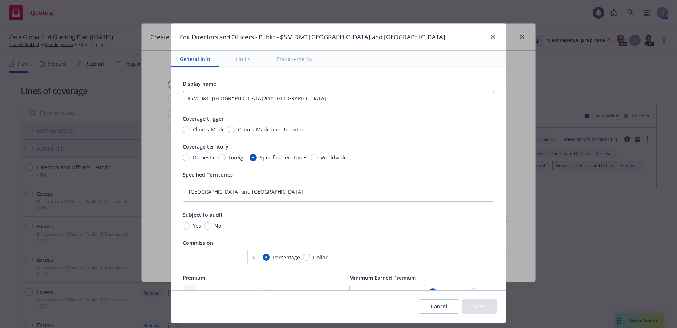
click at [289, 100] on input "$5M D&O Belgium and France" at bounding box center [339, 98] width 312 height 15
click at [260, 189] on textarea "Belgium and France" at bounding box center [339, 192] width 312 height 20
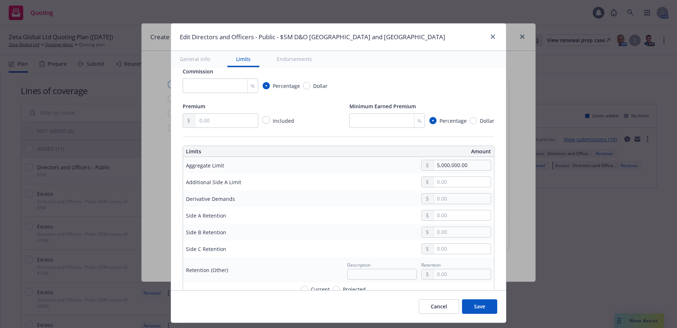
scroll to position [182, 0]
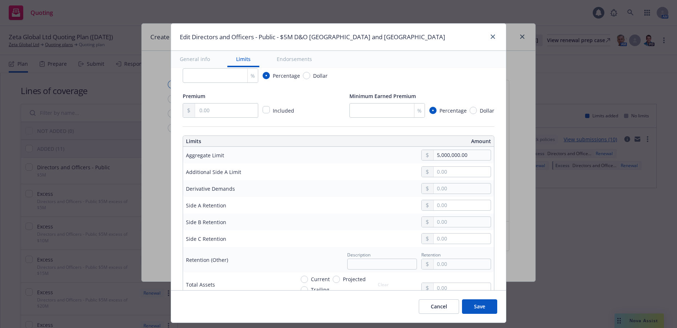
click at [478, 307] on button "Save" at bounding box center [479, 306] width 35 height 15
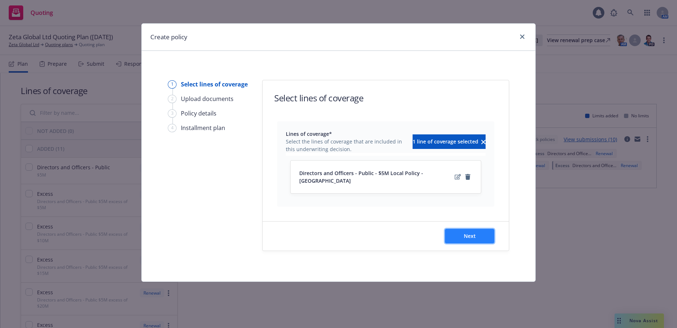
click at [469, 232] on span "Next" at bounding box center [470, 235] width 12 height 7
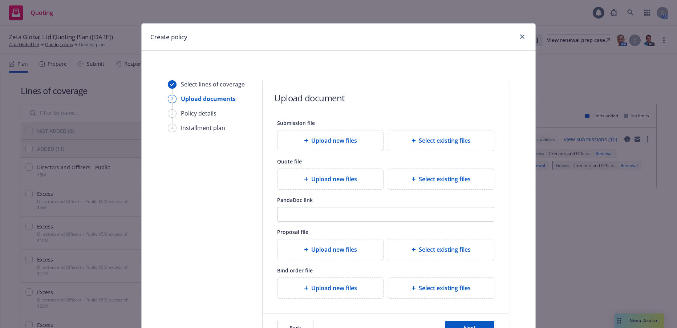
scroll to position [69, 0]
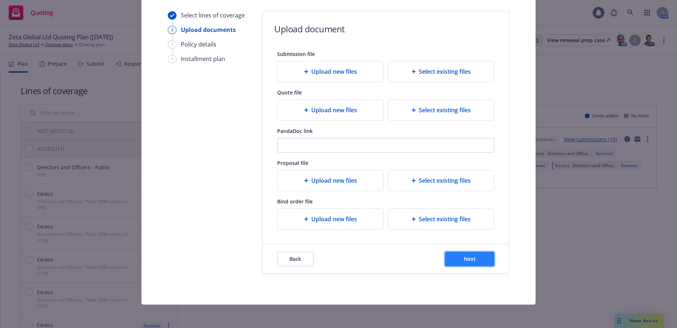
click at [464, 259] on span "Next" at bounding box center [470, 258] width 12 height 7
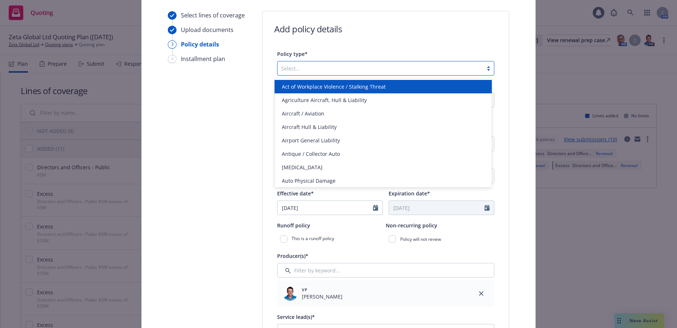
click at [485, 69] on div at bounding box center [488, 68] width 11 height 6
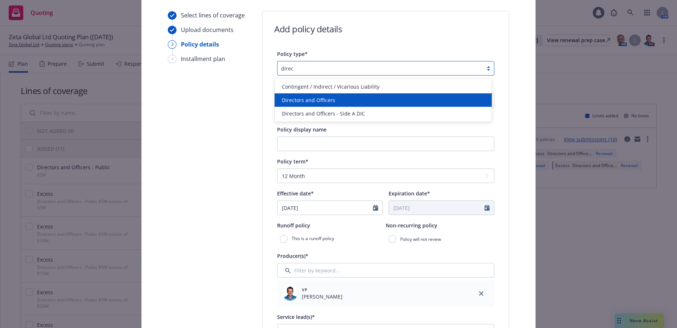
click at [332, 101] on span "Directors and Officers" at bounding box center [308, 100] width 53 height 8
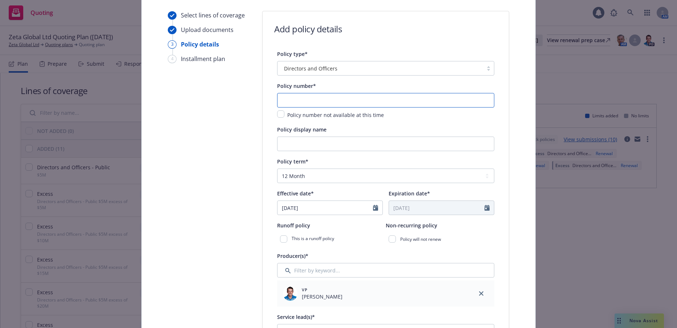
click at [341, 98] on input "text" at bounding box center [385, 100] width 217 height 15
click at [335, 98] on input "text" at bounding box center [385, 100] width 217 height 15
paste input "01-565-43-55"
click at [378, 144] on input "Policy display name" at bounding box center [385, 144] width 217 height 15
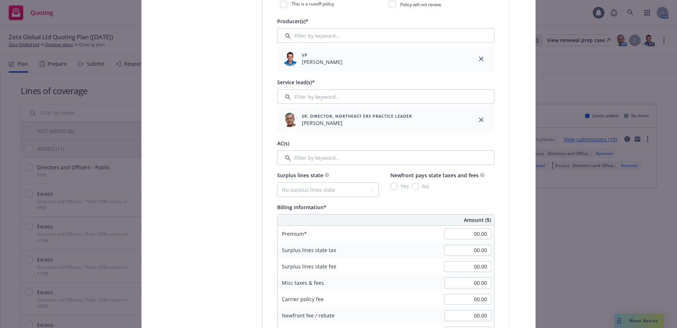
scroll to position [323, 0]
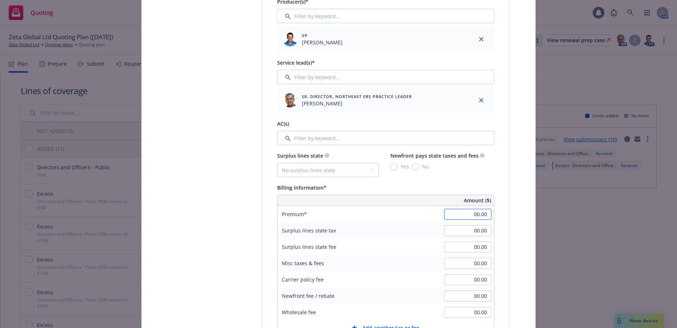
click at [455, 215] on input "00.00" at bounding box center [467, 214] width 47 height 11
click at [470, 262] on input "00.00" at bounding box center [467, 263] width 47 height 11
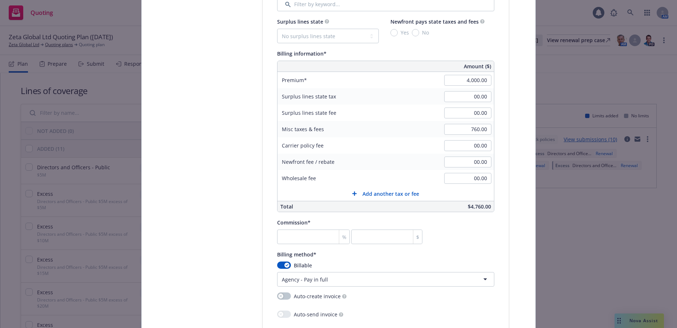
scroll to position [469, 0]
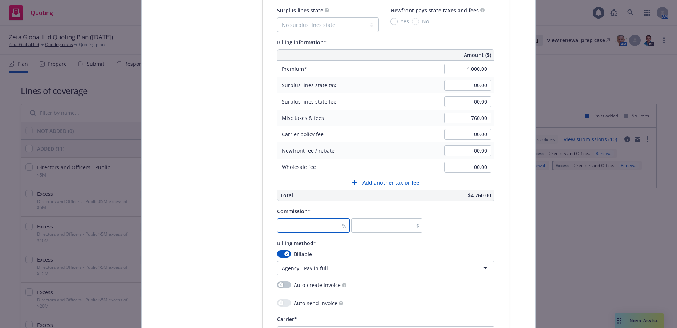
click at [320, 224] on input "number" at bounding box center [313, 225] width 73 height 15
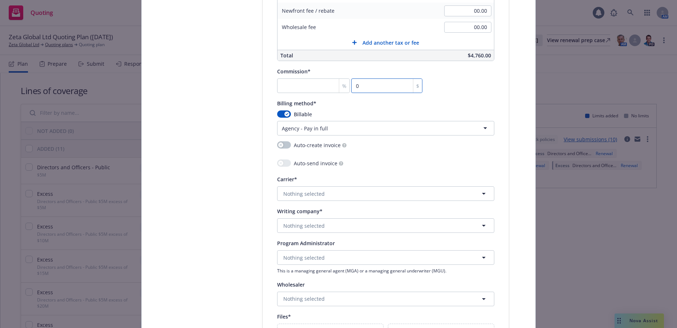
scroll to position [614, 0]
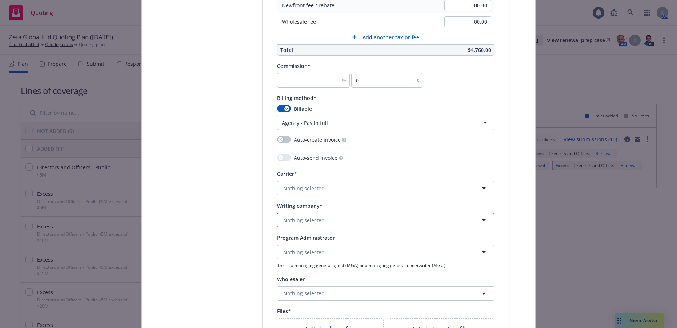
click at [321, 218] on button "Nothing selected" at bounding box center [385, 220] width 217 height 15
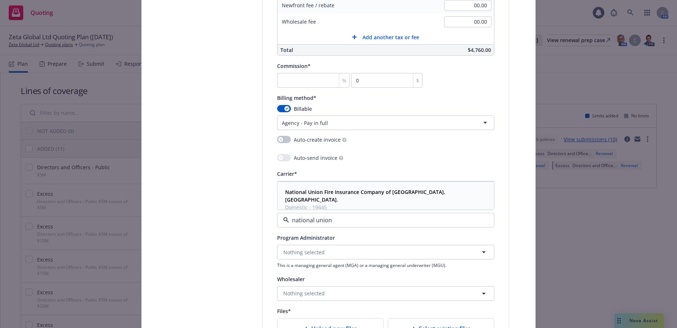
click at [392, 195] on strong "National Union Fire Insurance Company of Pittsburgh, Pa." at bounding box center [365, 196] width 160 height 15
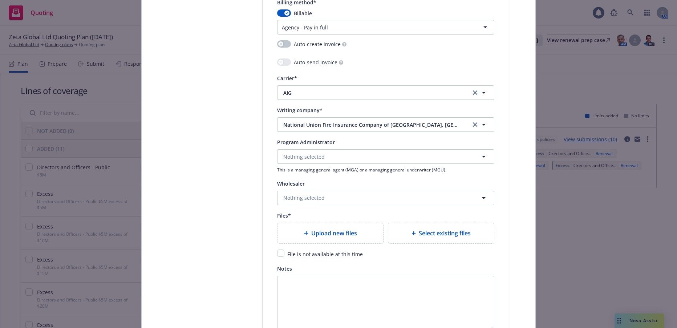
scroll to position [723, 0]
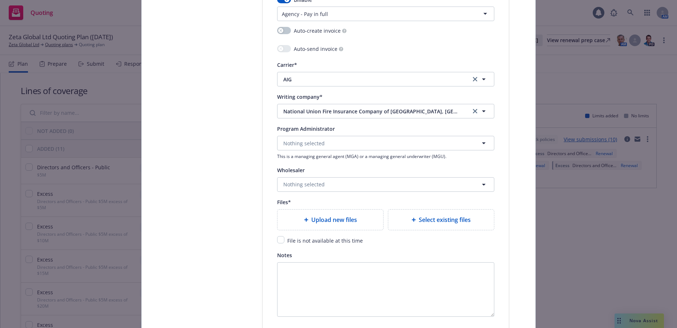
click at [346, 219] on span "Upload new files" at bounding box center [334, 219] width 46 height 9
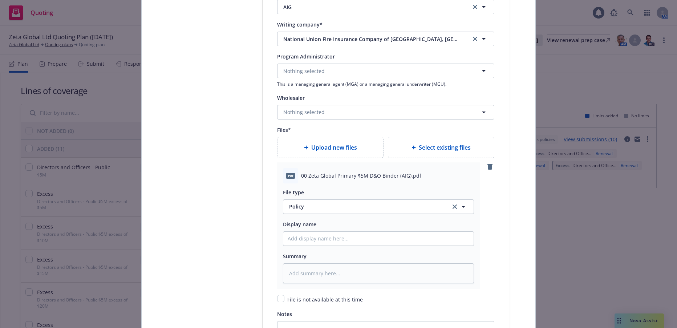
scroll to position [796, 0]
click at [291, 207] on span "Policy" at bounding box center [365, 206] width 153 height 8
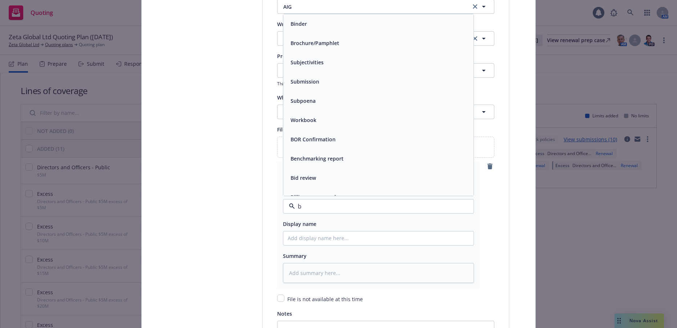
click at [300, 27] on span "Binder" at bounding box center [299, 24] width 16 height 8
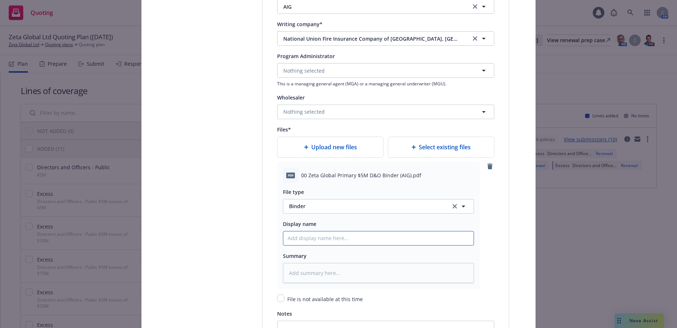
click at [331, 233] on input "Policy display name" at bounding box center [378, 238] width 190 height 14
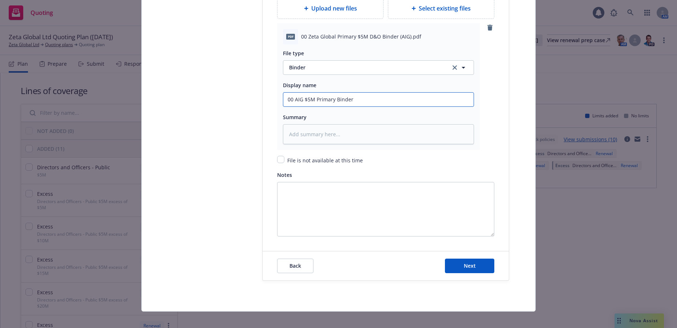
scroll to position [941, 0]
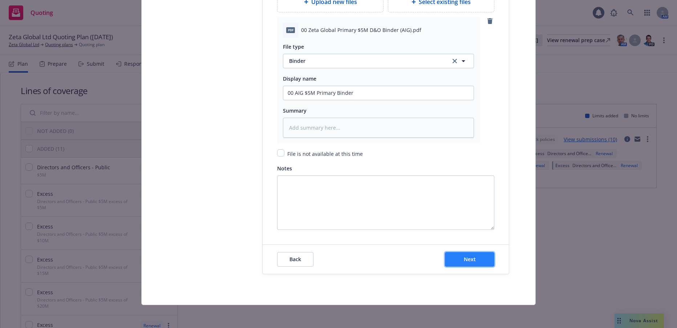
click at [479, 259] on button "Next" at bounding box center [469, 259] width 49 height 15
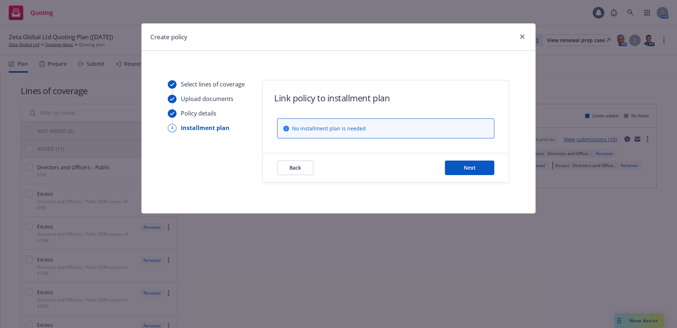
scroll to position [0, 0]
click at [475, 167] on span "Next" at bounding box center [470, 167] width 12 height 7
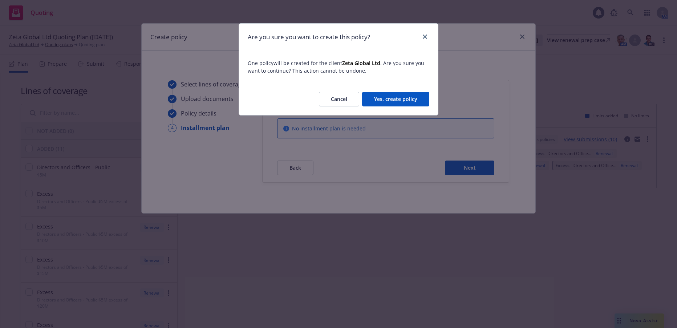
click at [410, 99] on button "Yes, create policy" at bounding box center [395, 99] width 67 height 15
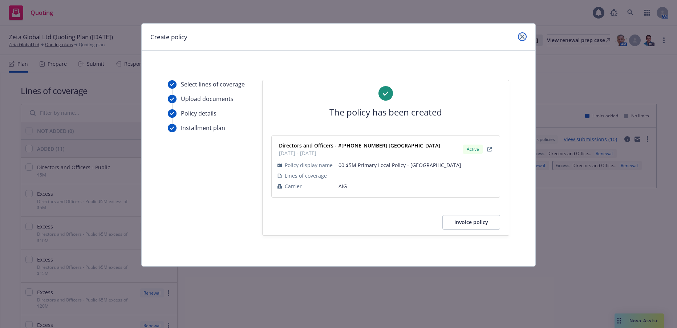
click at [522, 37] on icon "close" at bounding box center [522, 37] width 4 height 4
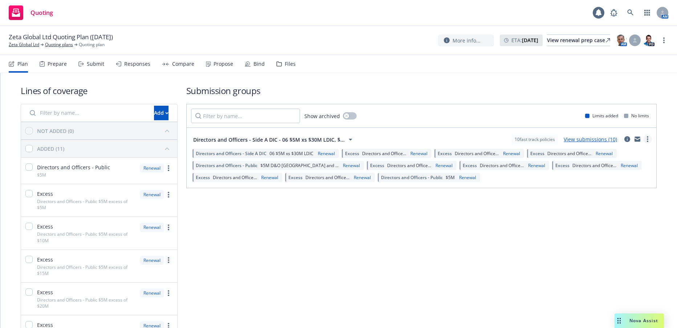
click at [643, 139] on link "more" at bounding box center [647, 139] width 9 height 9
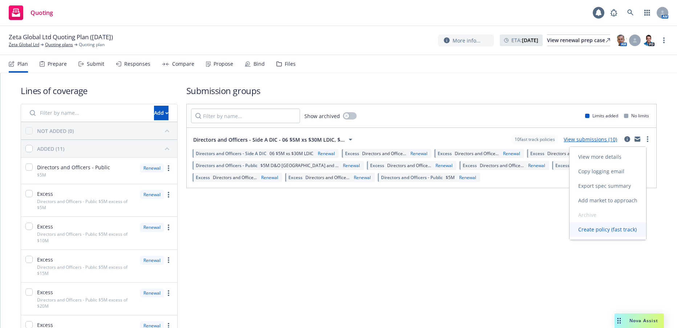
click at [603, 230] on span "Create policy (fast track)" at bounding box center [608, 229] width 76 height 7
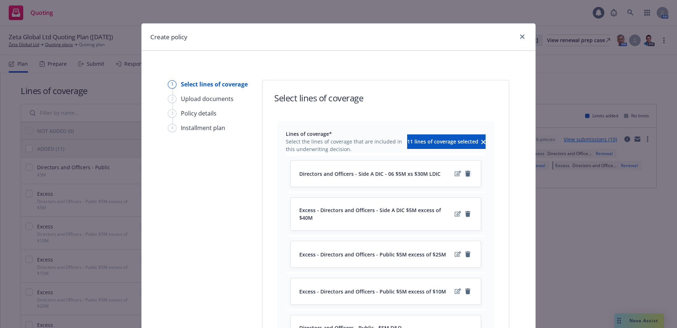
click at [466, 173] on icon "remove" at bounding box center [467, 174] width 5 height 6
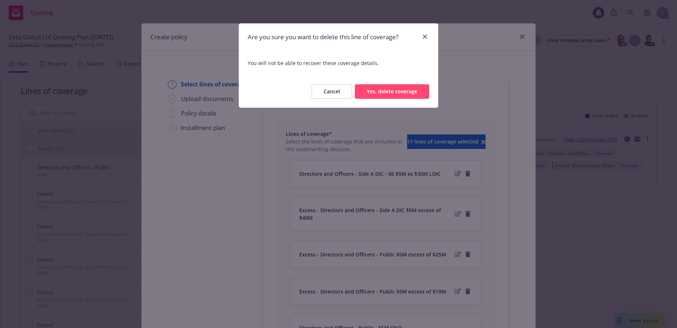
click at [385, 91] on button "Yes, delete coverage" at bounding box center [392, 91] width 74 height 15
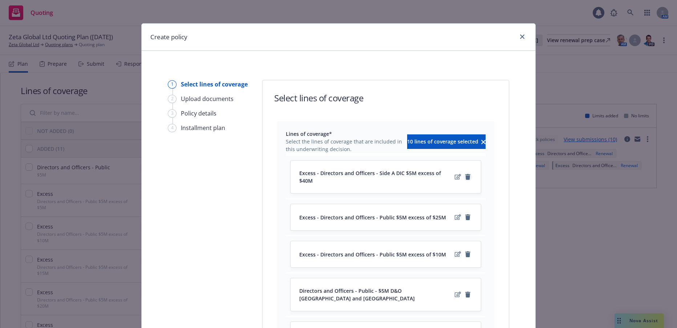
click at [465, 174] on icon "remove" at bounding box center [467, 177] width 5 height 6
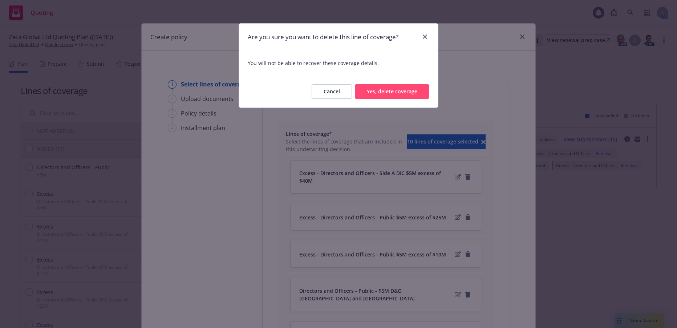
click at [399, 93] on button "Yes, delete coverage" at bounding box center [392, 91] width 74 height 15
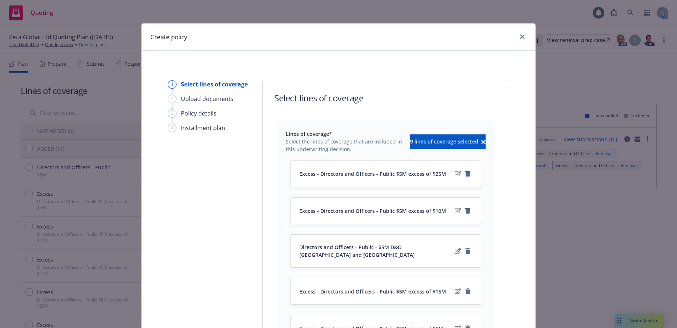
click at [465, 175] on icon "remove" at bounding box center [467, 174] width 5 height 6
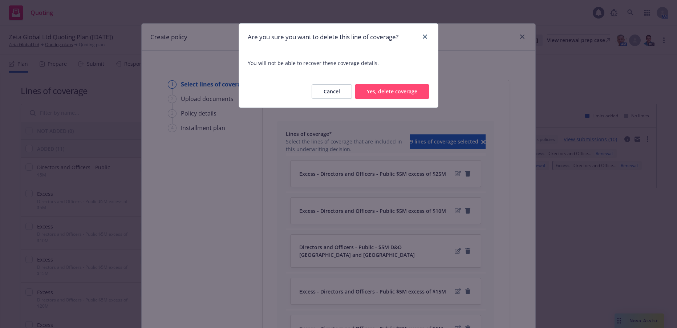
click at [408, 90] on button "Yes, delete coverage" at bounding box center [392, 91] width 74 height 15
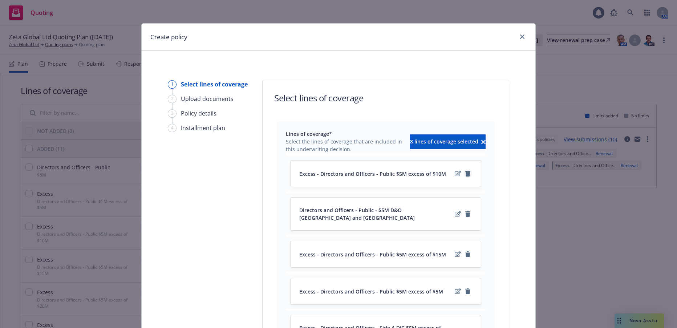
click at [465, 175] on icon "remove" at bounding box center [467, 174] width 5 height 6
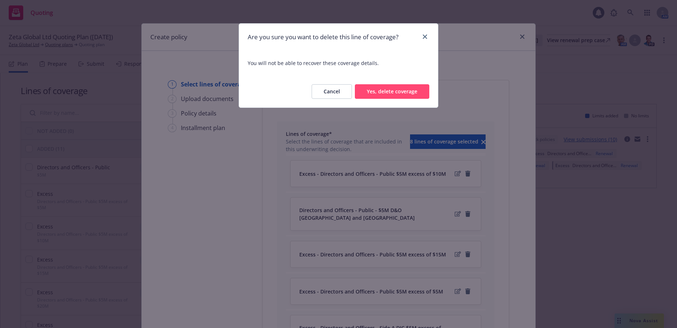
click at [411, 89] on button "Yes, delete coverage" at bounding box center [392, 91] width 74 height 15
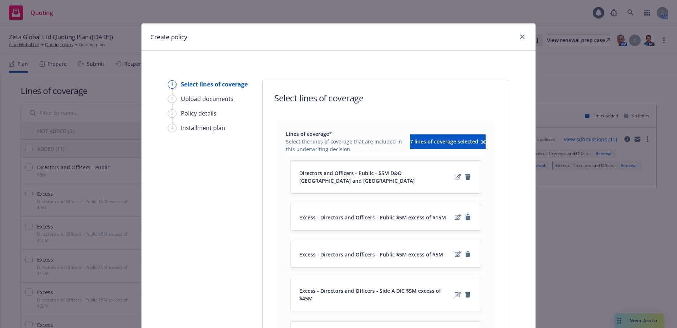
click at [465, 214] on icon "remove" at bounding box center [467, 217] width 5 height 6
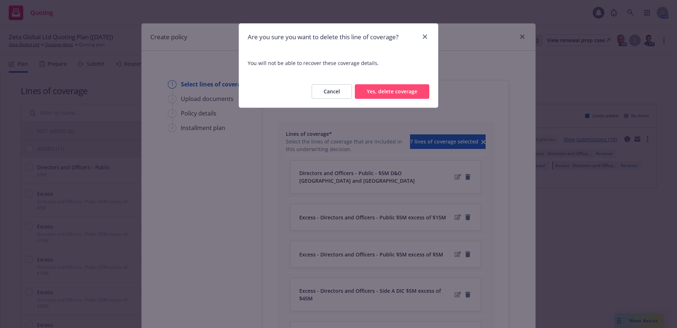
click at [394, 87] on button "Yes, delete coverage" at bounding box center [392, 91] width 74 height 15
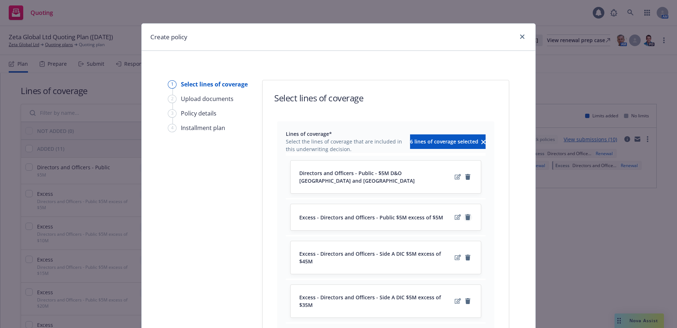
click at [466, 214] on icon "remove" at bounding box center [467, 217] width 5 height 6
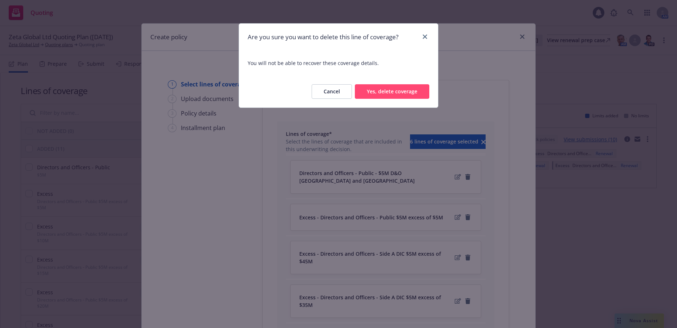
click at [410, 92] on button "Yes, delete coverage" at bounding box center [392, 91] width 74 height 15
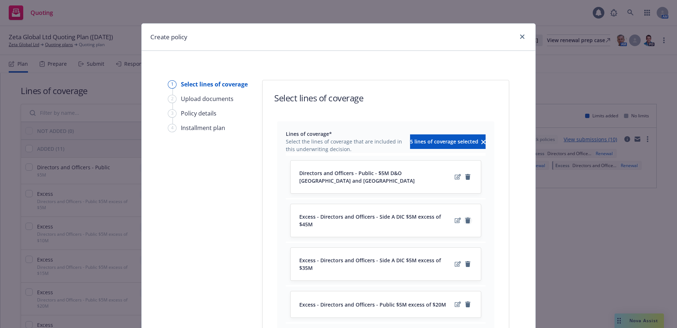
click at [465, 218] on icon "remove" at bounding box center [467, 221] width 5 height 6
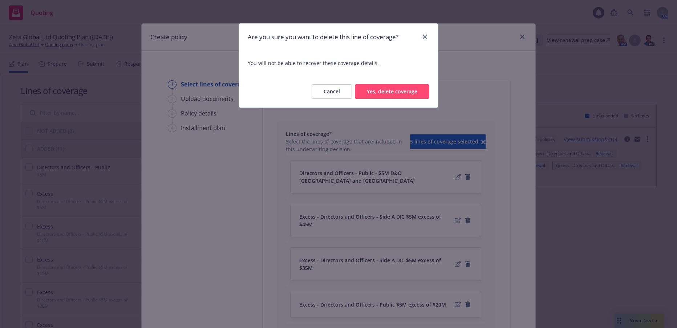
click at [395, 93] on button "Yes, delete coverage" at bounding box center [392, 91] width 74 height 15
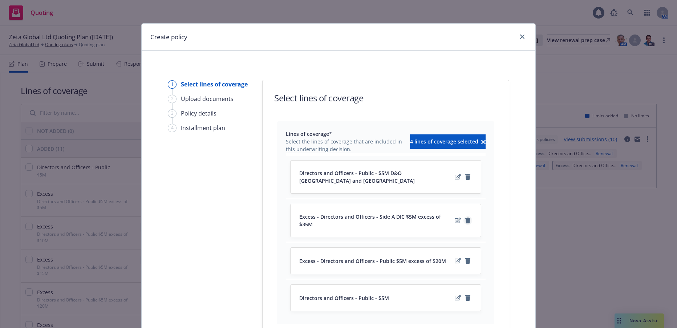
click at [465, 218] on icon "remove" at bounding box center [467, 221] width 5 height 6
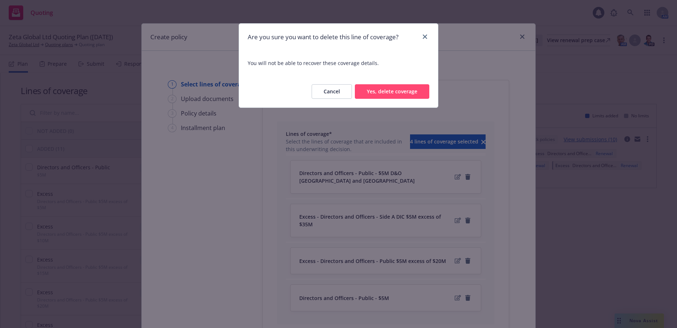
click at [396, 94] on button "Yes, delete coverage" at bounding box center [392, 91] width 74 height 15
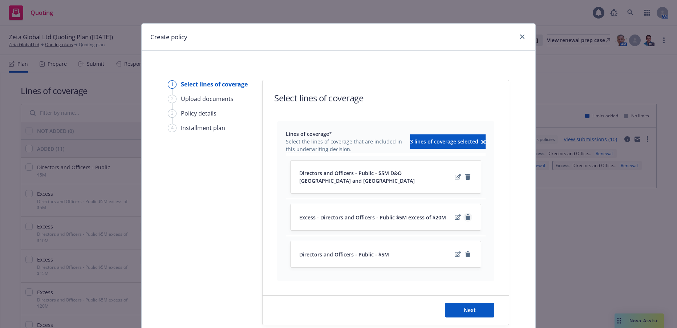
click at [465, 214] on icon "remove" at bounding box center [467, 217] width 5 height 6
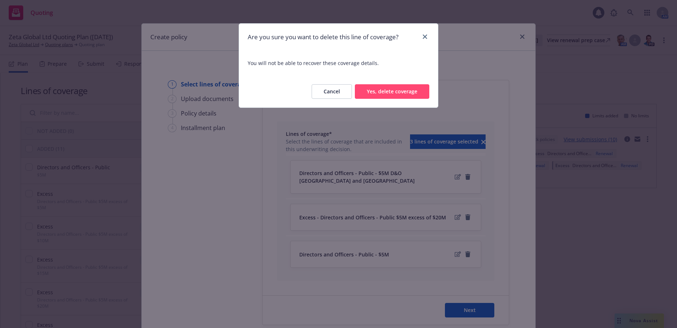
click at [415, 93] on button "Yes, delete coverage" at bounding box center [392, 91] width 74 height 15
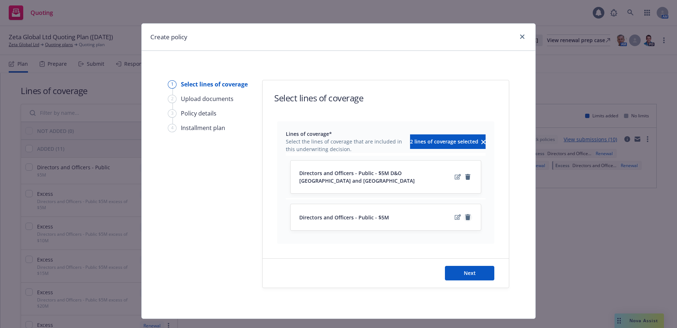
click at [465, 214] on icon "remove" at bounding box center [467, 217] width 5 height 6
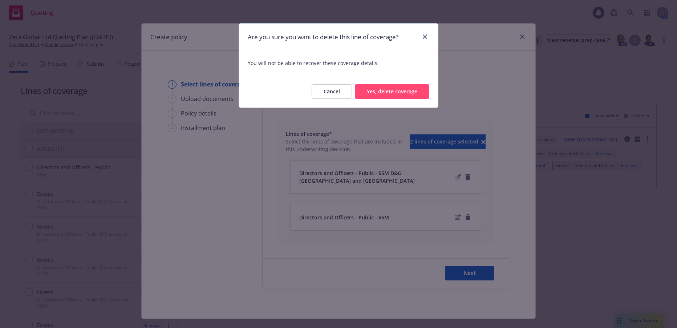
click at [381, 90] on button "Yes, delete coverage" at bounding box center [392, 91] width 74 height 15
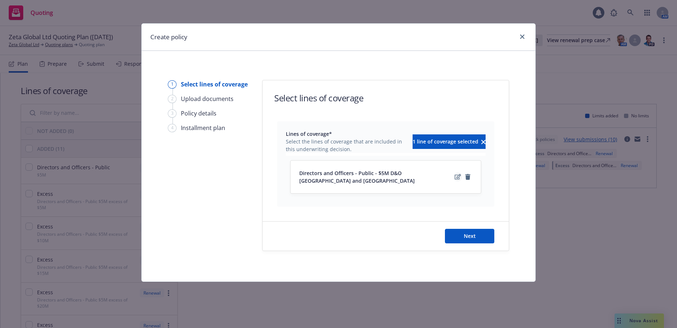
click at [459, 174] on icon "edit" at bounding box center [458, 177] width 6 height 6
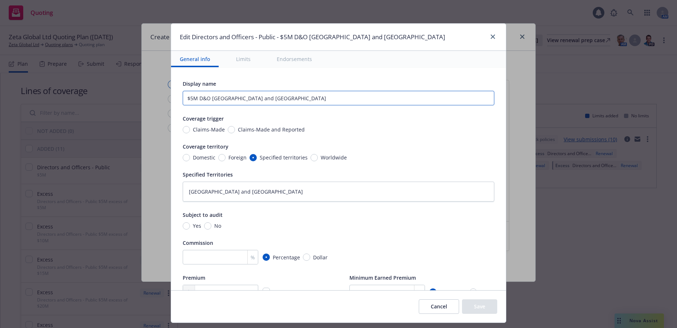
click at [300, 101] on input "$5M D&O Belgium and France" at bounding box center [339, 98] width 312 height 15
click at [240, 194] on textarea "Belgium and France" at bounding box center [339, 192] width 312 height 20
click at [478, 306] on button "Save" at bounding box center [479, 306] width 35 height 15
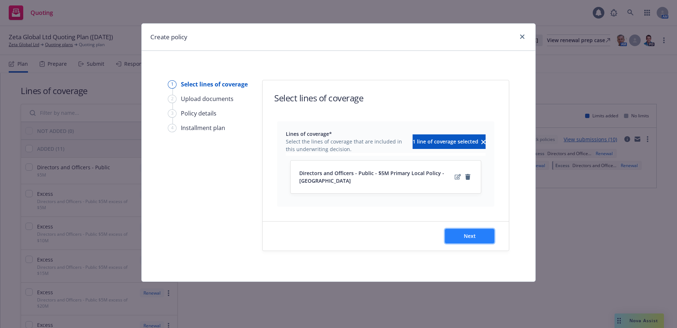
click at [478, 238] on button "Next" at bounding box center [469, 236] width 49 height 15
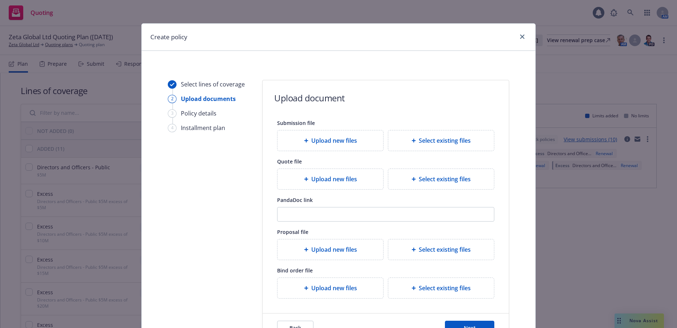
scroll to position [69, 0]
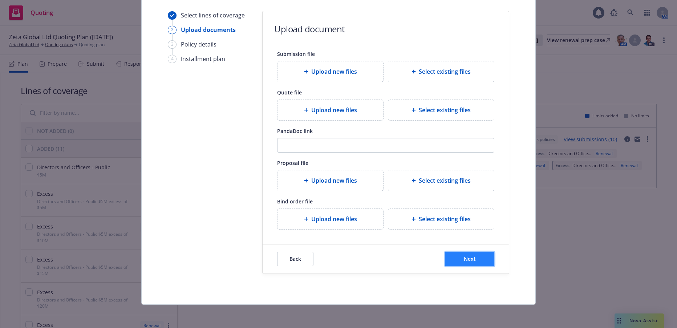
click at [464, 258] on span "Next" at bounding box center [470, 258] width 12 height 7
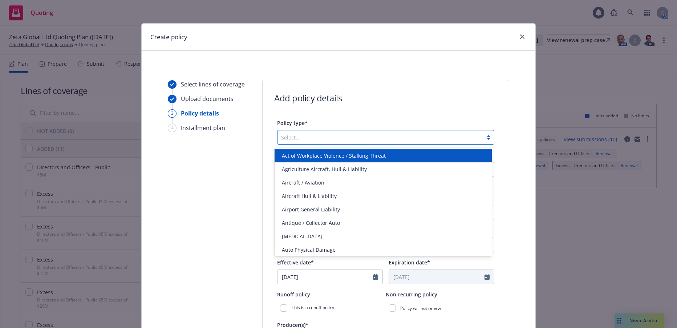
click at [485, 139] on div at bounding box center [488, 137] width 11 height 6
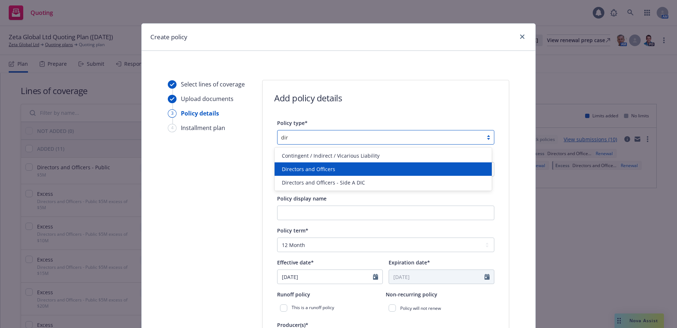
click at [320, 170] on span "Directors and Officers" at bounding box center [308, 169] width 53 height 8
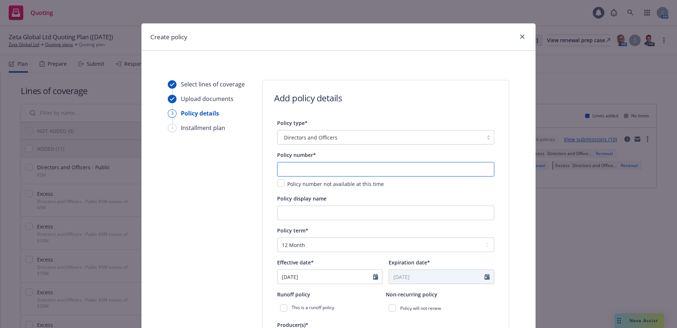
click at [320, 168] on input "text" at bounding box center [385, 169] width 217 height 15
click at [301, 169] on input "text" at bounding box center [385, 169] width 217 height 15
paste input "01-565-43-55"
click at [393, 212] on input "Policy display name" at bounding box center [385, 213] width 217 height 15
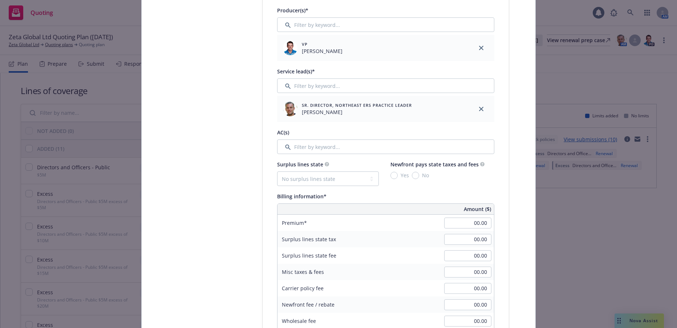
scroll to position [327, 0]
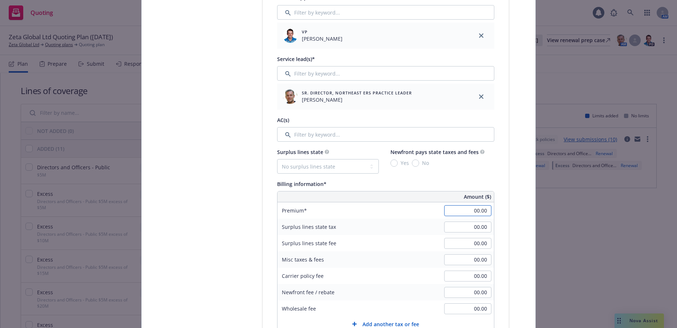
click at [460, 210] on input "00.00" at bounding box center [467, 210] width 47 height 11
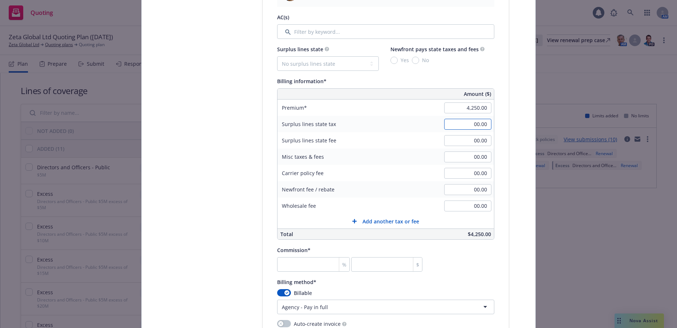
scroll to position [472, 0]
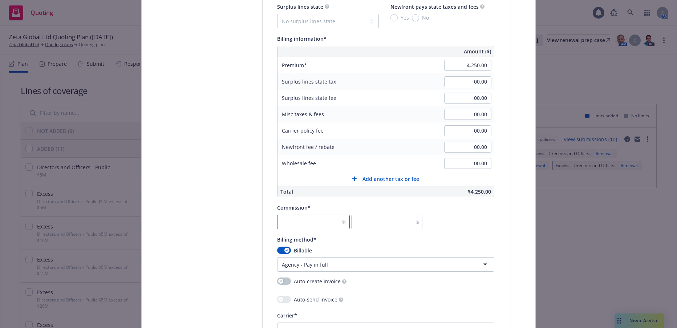
click at [319, 224] on input "number" at bounding box center [313, 222] width 73 height 15
click at [277, 250] on button "button" at bounding box center [284, 250] width 14 height 7
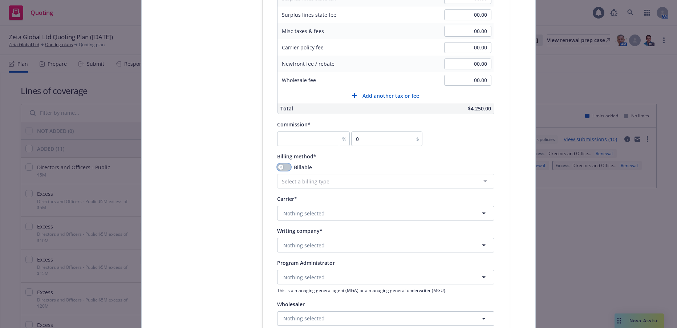
scroll to position [581, 0]
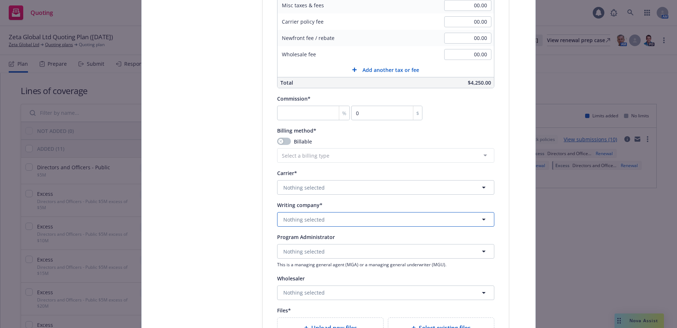
click at [321, 219] on button "Nothing selected" at bounding box center [385, 219] width 217 height 15
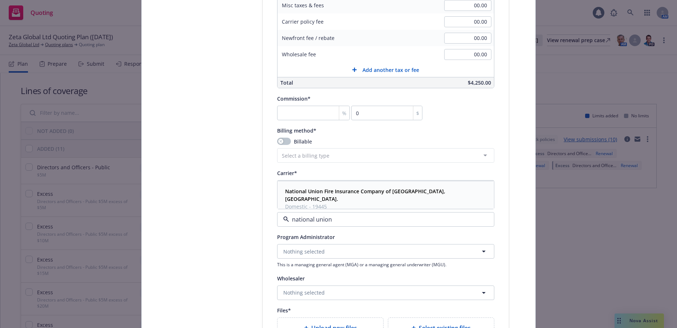
click at [341, 189] on strong "National Union Fire Insurance Company of Pittsburgh, Pa." at bounding box center [365, 195] width 160 height 15
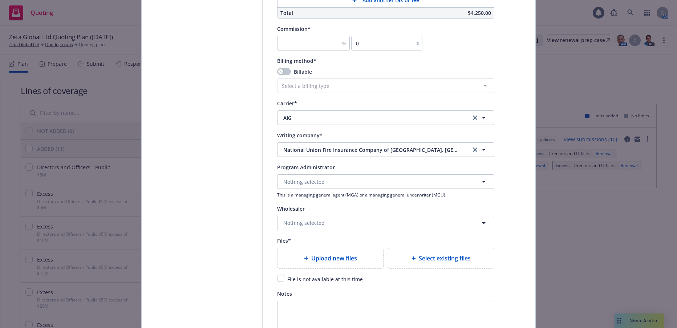
scroll to position [654, 0]
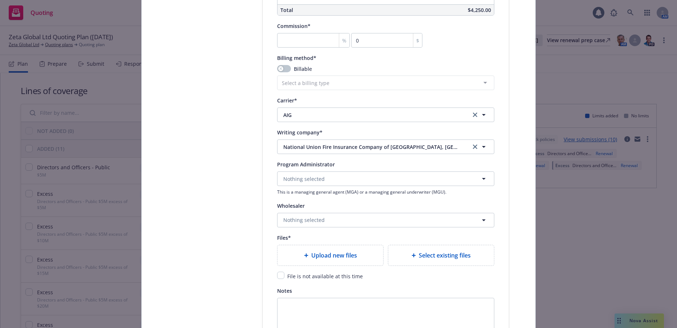
click at [345, 253] on span "Upload new files" at bounding box center [334, 255] width 46 height 9
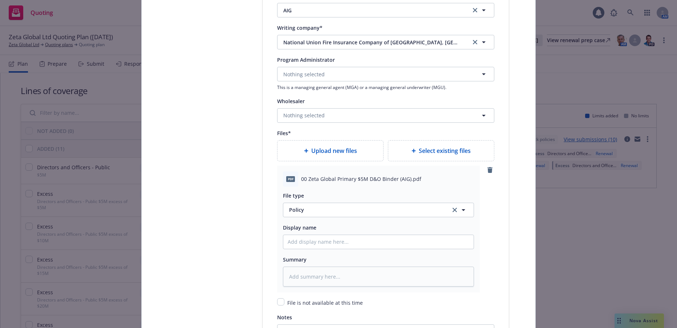
scroll to position [763, 0]
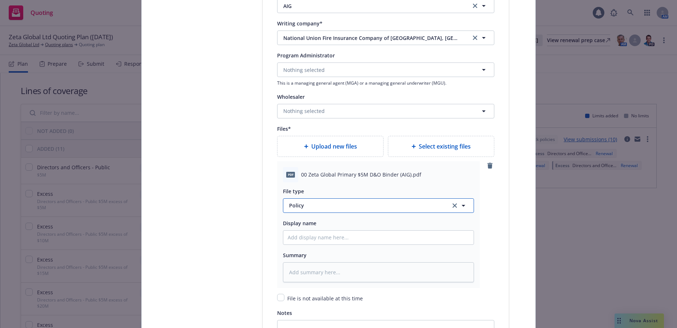
click at [291, 205] on span "Policy" at bounding box center [365, 206] width 153 height 8
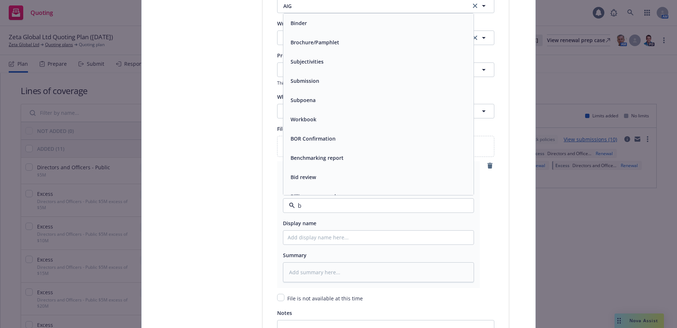
click at [293, 20] on span "Binder" at bounding box center [299, 23] width 16 height 8
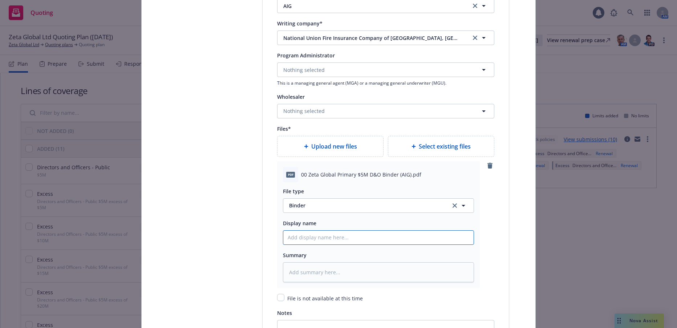
click at [326, 240] on input "Policy display name" at bounding box center [378, 238] width 190 height 14
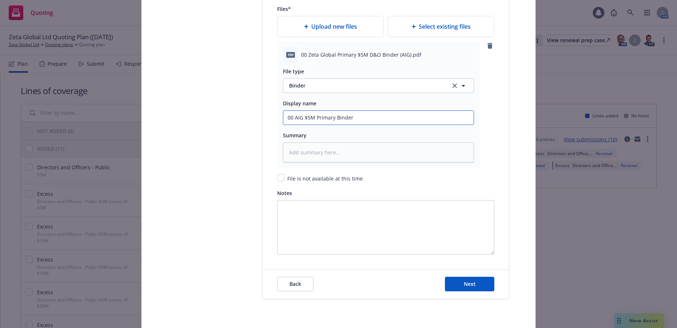
scroll to position [908, 0]
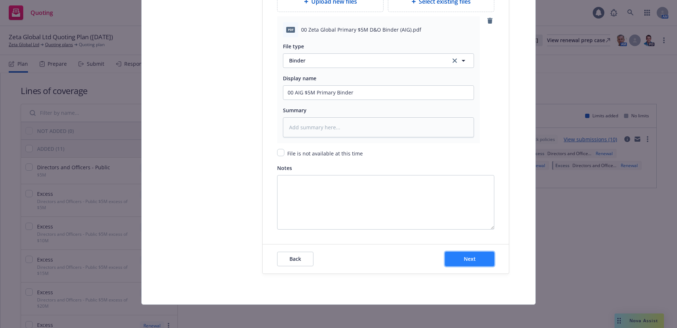
click at [473, 262] on button "Next" at bounding box center [469, 259] width 49 height 15
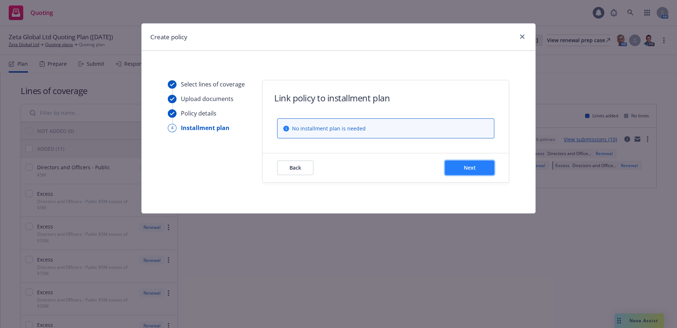
click at [480, 166] on button "Next" at bounding box center [469, 168] width 49 height 15
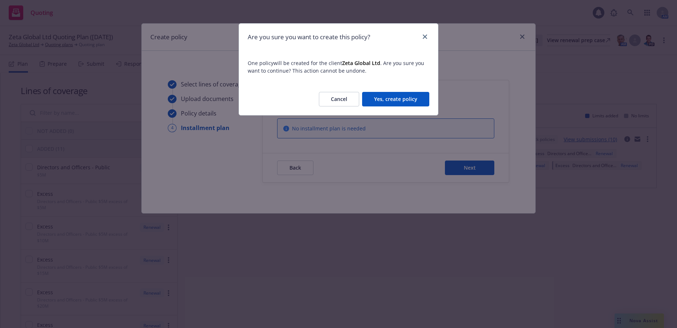
click at [405, 99] on button "Yes, create policy" at bounding box center [395, 99] width 67 height 15
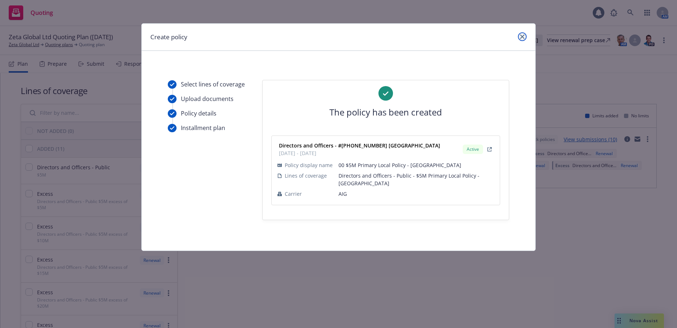
click at [524, 38] on icon "close" at bounding box center [522, 37] width 4 height 4
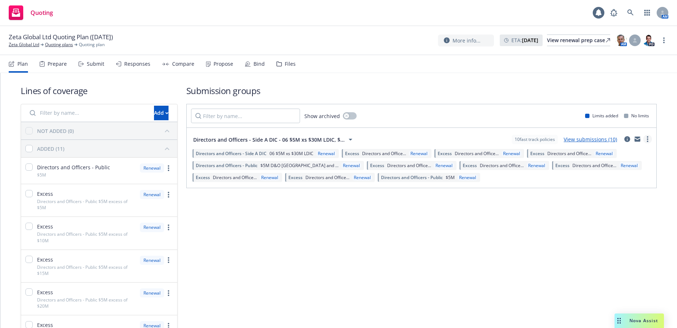
click at [643, 139] on link "more" at bounding box center [647, 139] width 9 height 9
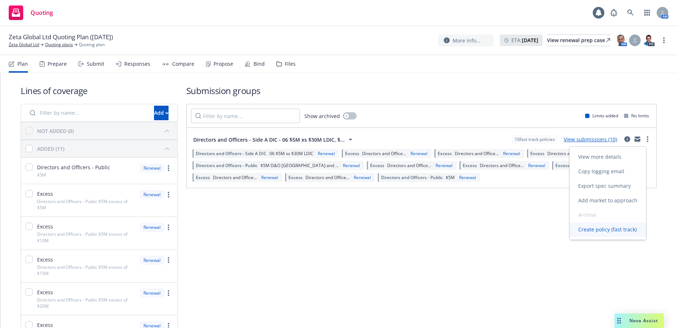
click at [604, 230] on span "Create policy (fast track)" at bounding box center [608, 229] width 76 height 7
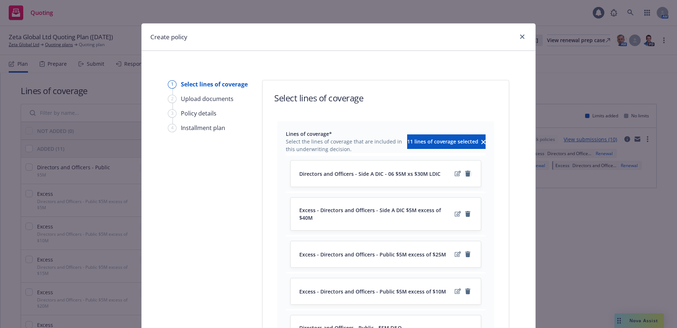
click at [465, 174] on icon "remove" at bounding box center [467, 174] width 5 height 6
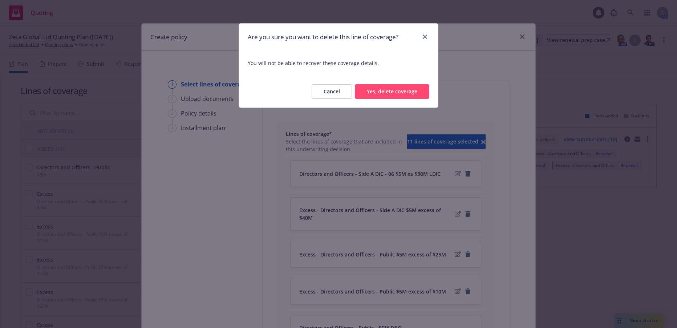
click at [391, 90] on button "Yes, delete coverage" at bounding box center [392, 91] width 74 height 15
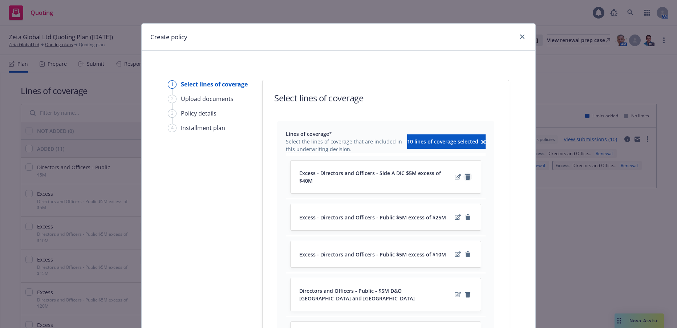
click at [466, 174] on icon "remove" at bounding box center [467, 177] width 5 height 6
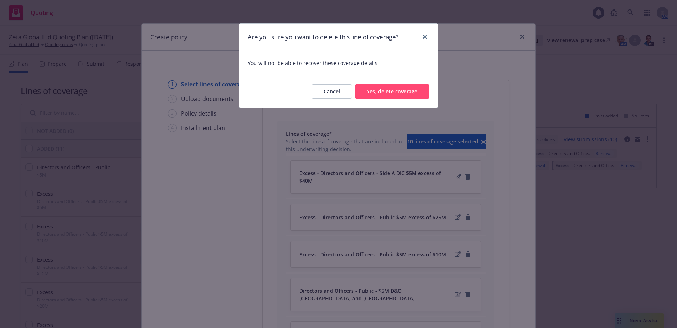
click at [404, 88] on button "Yes, delete coverage" at bounding box center [392, 91] width 74 height 15
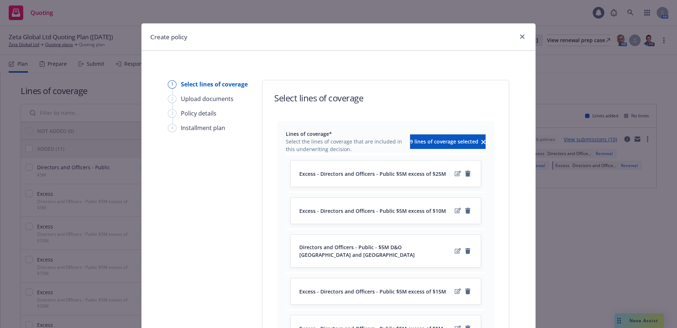
click at [465, 174] on icon "remove" at bounding box center [467, 174] width 5 height 6
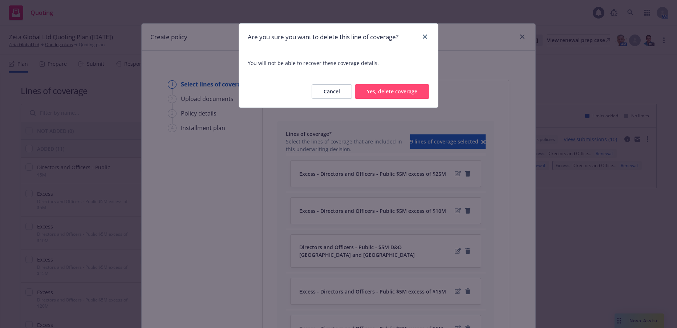
click at [399, 93] on button "Yes, delete coverage" at bounding box center [392, 91] width 74 height 15
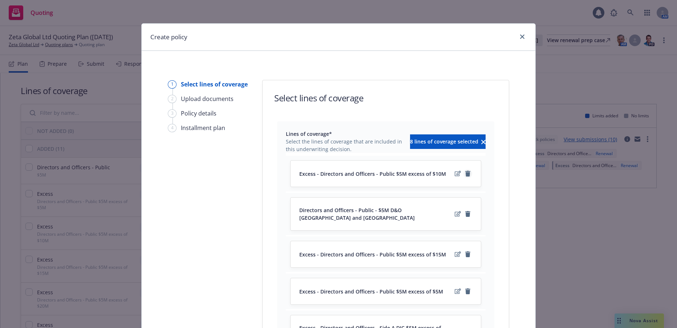
click at [466, 174] on icon "remove" at bounding box center [467, 174] width 5 height 6
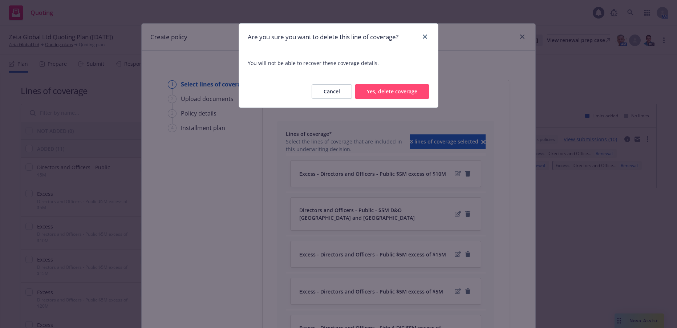
click at [404, 93] on button "Yes, delete coverage" at bounding box center [392, 91] width 74 height 15
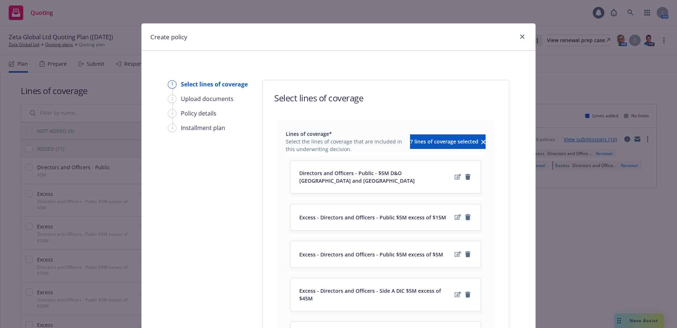
click at [466, 214] on icon "remove" at bounding box center [467, 217] width 5 height 6
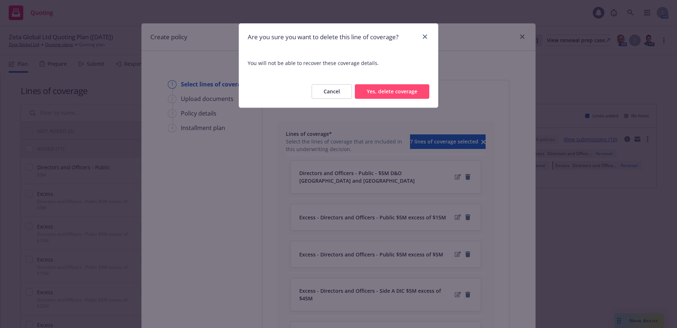
click at [398, 91] on button "Yes, delete coverage" at bounding box center [392, 91] width 74 height 15
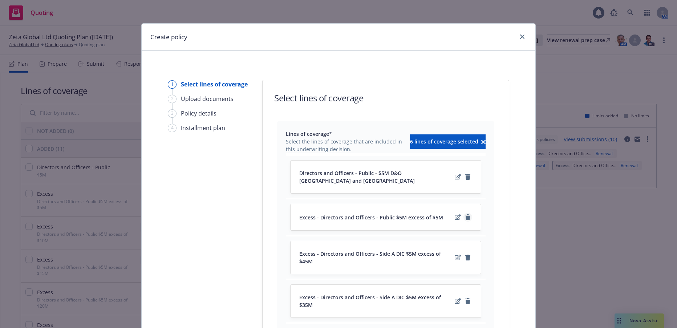
click at [465, 214] on icon "remove" at bounding box center [467, 217] width 5 height 6
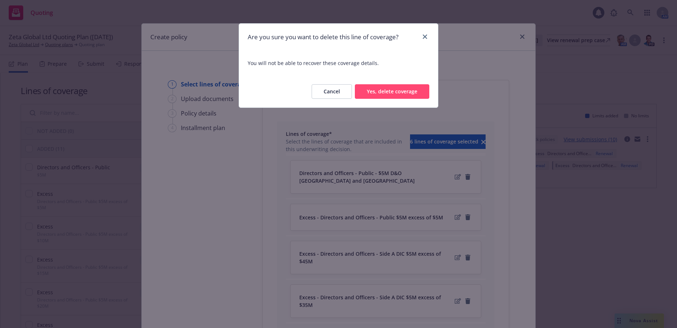
click at [399, 90] on button "Yes, delete coverage" at bounding box center [392, 91] width 74 height 15
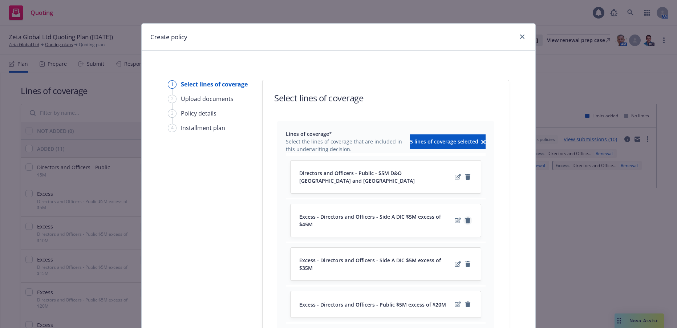
click at [466, 218] on icon "remove" at bounding box center [467, 221] width 5 height 6
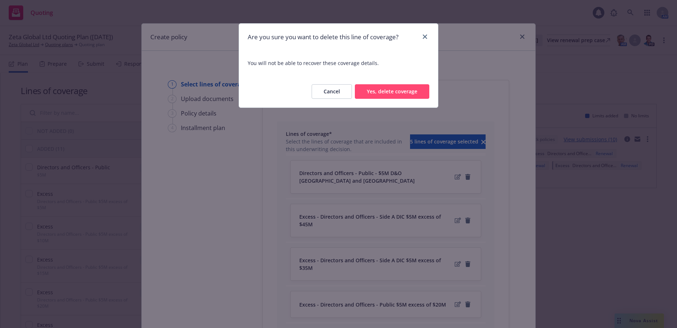
click at [408, 92] on button "Yes, delete coverage" at bounding box center [392, 91] width 74 height 15
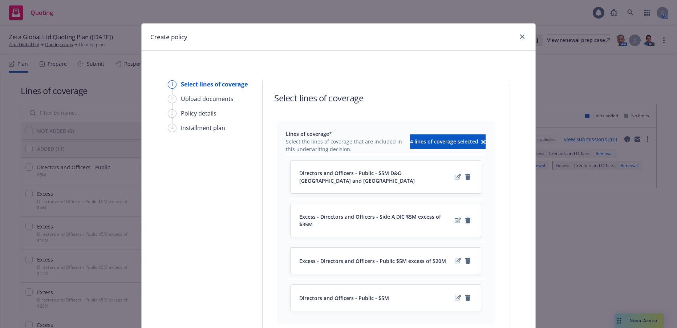
click at [465, 218] on icon "remove" at bounding box center [467, 221] width 5 height 6
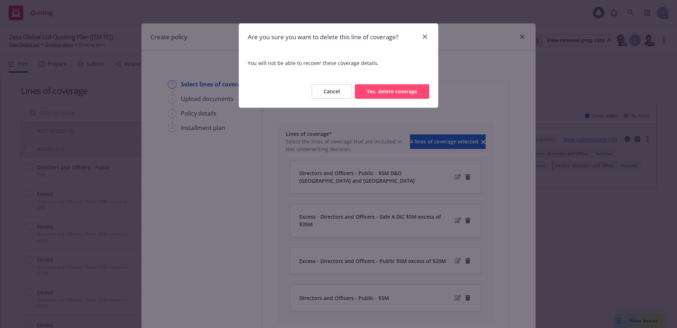
click at [404, 93] on button "Yes, delete coverage" at bounding box center [392, 91] width 74 height 15
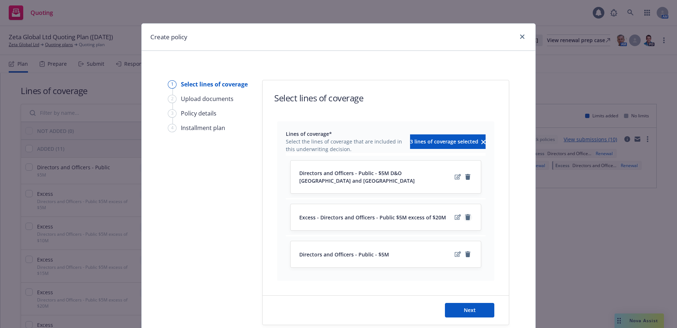
click at [465, 214] on icon "remove" at bounding box center [467, 217] width 5 height 6
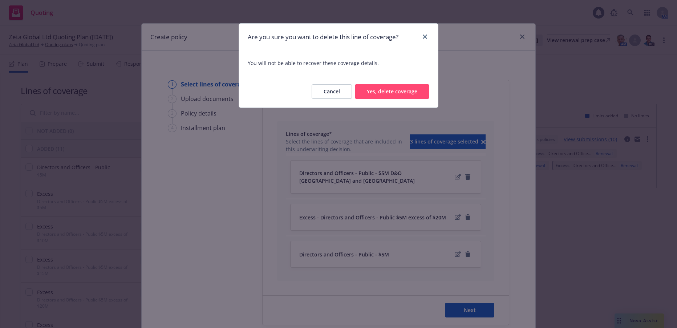
click at [400, 92] on button "Yes, delete coverage" at bounding box center [392, 91] width 74 height 15
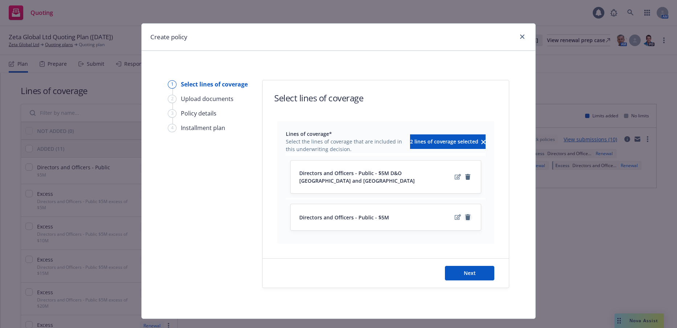
click at [466, 214] on icon "remove" at bounding box center [467, 217] width 5 height 6
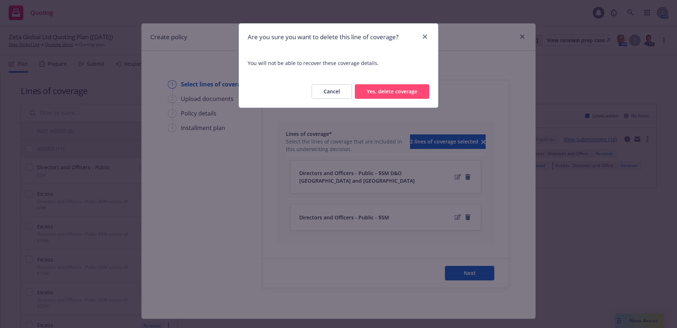
click at [406, 92] on button "Yes, delete coverage" at bounding box center [392, 91] width 74 height 15
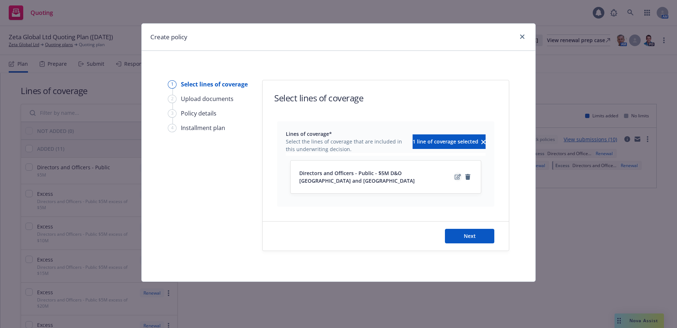
click at [457, 174] on icon "edit" at bounding box center [458, 176] width 6 height 5
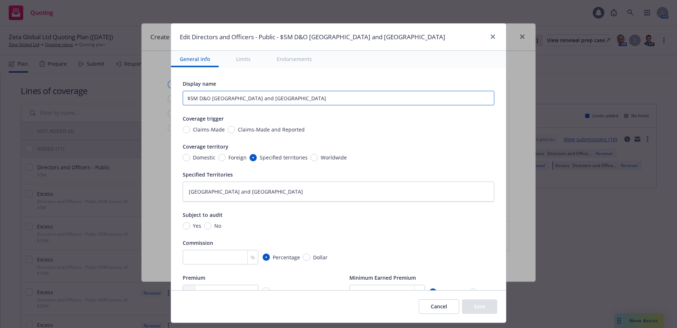
click at [326, 98] on input "$5M D&O Belgium and France" at bounding box center [339, 98] width 312 height 15
click at [280, 192] on textarea "Belgium and France" at bounding box center [339, 192] width 312 height 20
click at [466, 303] on button "Save" at bounding box center [479, 306] width 35 height 15
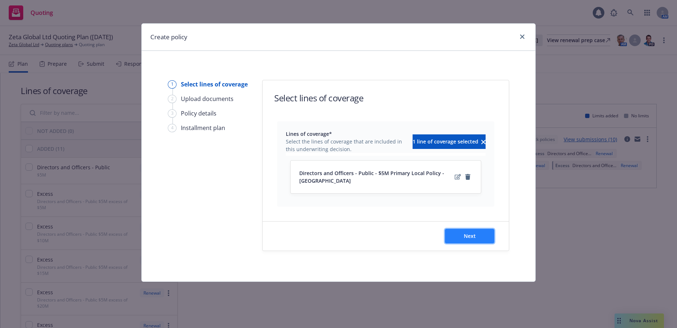
click at [474, 239] on span "Next" at bounding box center [470, 235] width 12 height 7
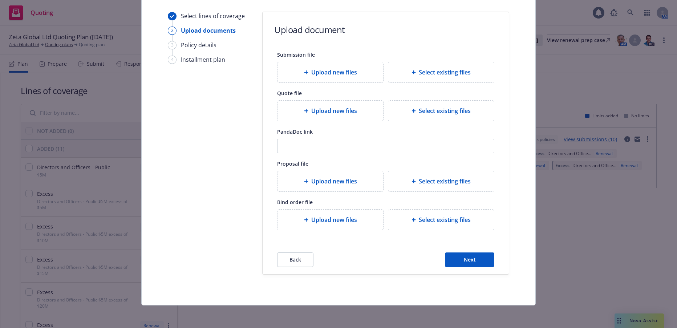
scroll to position [69, 0]
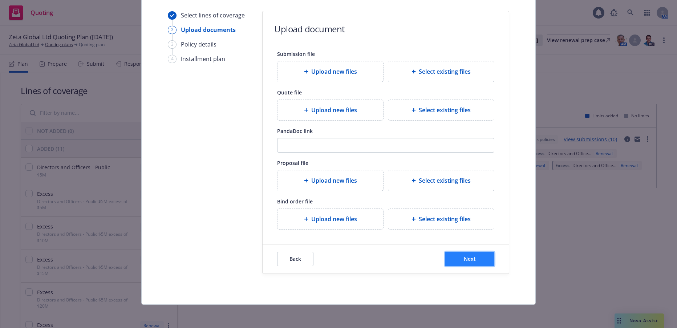
click at [470, 262] on span "Next" at bounding box center [470, 258] width 12 height 7
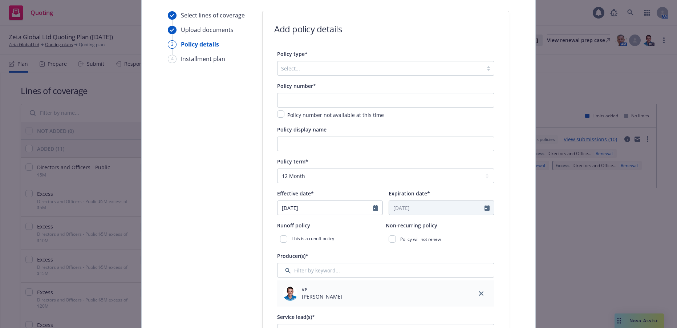
click at [485, 68] on div at bounding box center [488, 68] width 11 height 6
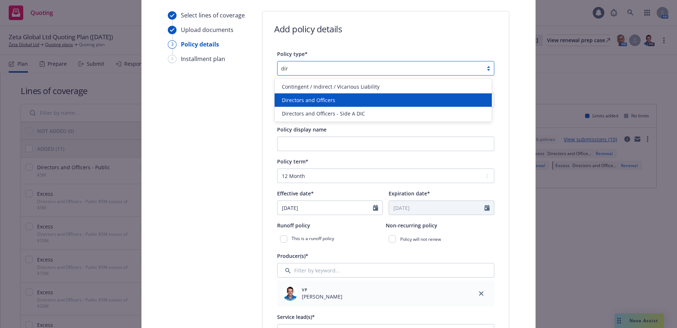
click at [331, 101] on span "Directors and Officers" at bounding box center [308, 100] width 53 height 8
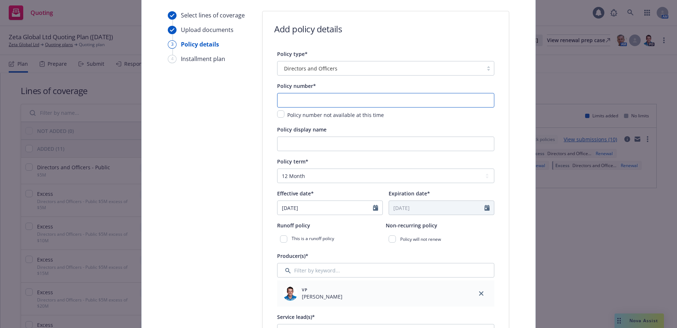
click at [331, 101] on input "text" at bounding box center [385, 100] width 217 height 15
click at [345, 102] on input "text" at bounding box center [385, 100] width 217 height 15
paste input "01-565-43-55"
click at [311, 101] on input "[PHONE_NUMBER] [GEOGRAPHIC_DATA]" at bounding box center [385, 100] width 217 height 15
click at [388, 145] on input "Policy display name" at bounding box center [385, 144] width 217 height 15
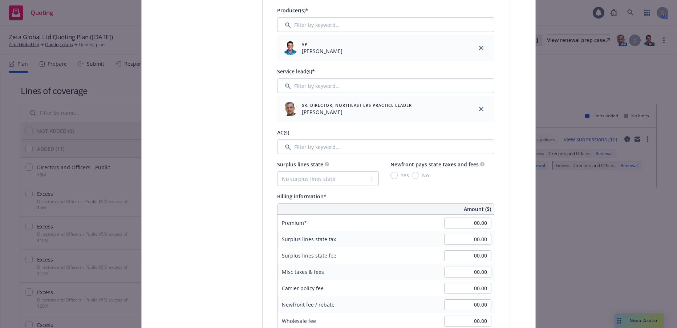
scroll to position [323, 0]
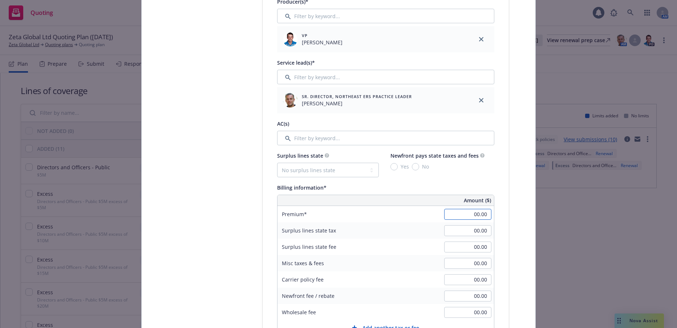
click at [470, 213] on input "00.00" at bounding box center [467, 214] width 47 height 11
click at [467, 214] on input "00.00" at bounding box center [467, 214] width 47 height 11
drag, startPoint x: 467, startPoint y: 214, endPoint x: 490, endPoint y: 212, distance: 22.9
click at [490, 212] on div "00.00" at bounding box center [468, 214] width 52 height 16
click at [470, 265] on input "00.00" at bounding box center [467, 263] width 47 height 11
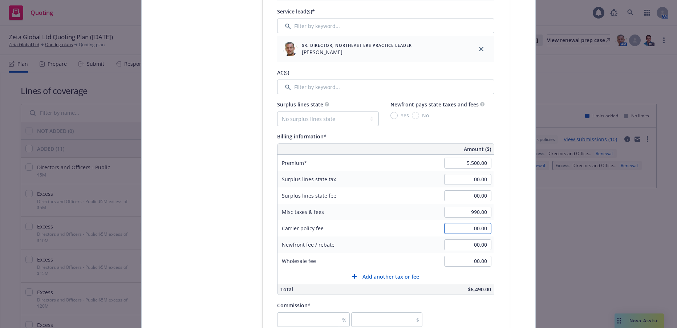
scroll to position [432, 0]
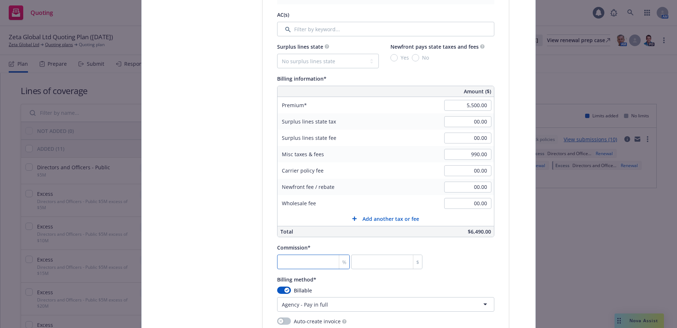
click at [313, 262] on input "number" at bounding box center [313, 262] width 73 height 15
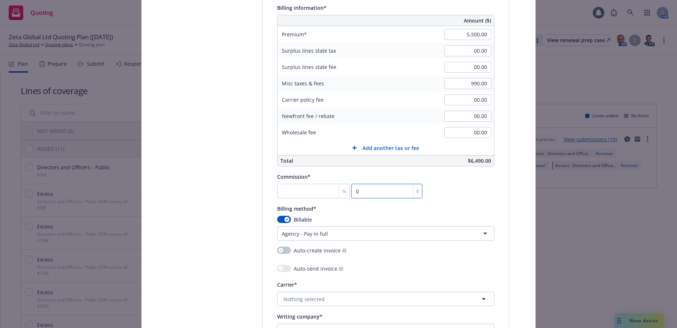
scroll to position [505, 0]
click at [277, 218] on button "button" at bounding box center [284, 217] width 14 height 7
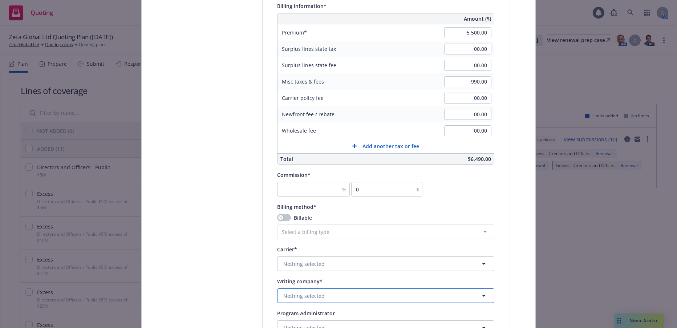
click at [309, 295] on span "Nothing selected" at bounding box center [303, 296] width 41 height 8
click at [376, 279] on span "Domestic - 19445" at bounding box center [385, 283] width 200 height 8
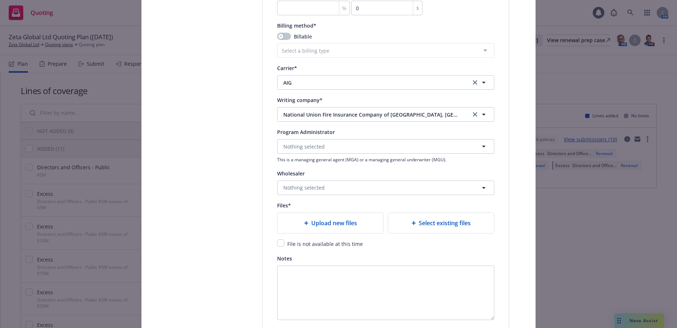
scroll to position [687, 0]
click at [346, 222] on span "Upload new files" at bounding box center [334, 222] width 46 height 9
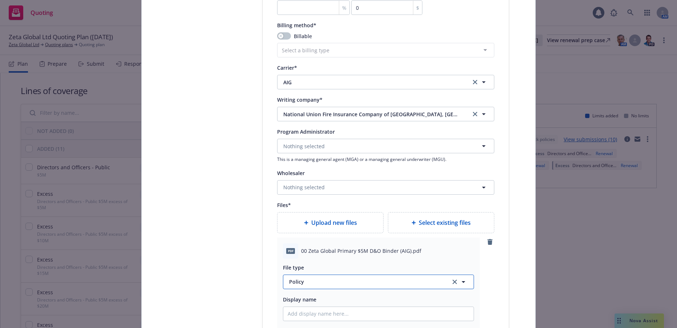
click at [292, 280] on span "Policy" at bounding box center [365, 282] width 153 height 8
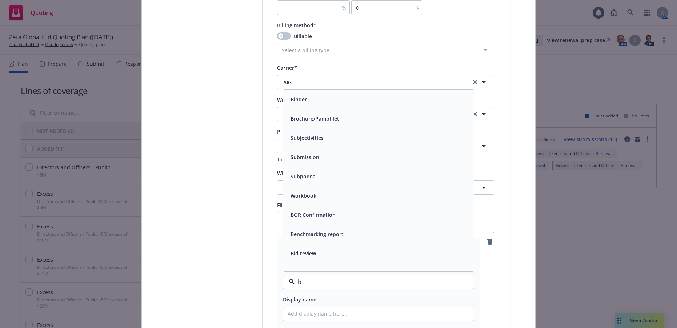
click at [300, 97] on span "Binder" at bounding box center [299, 100] width 16 height 8
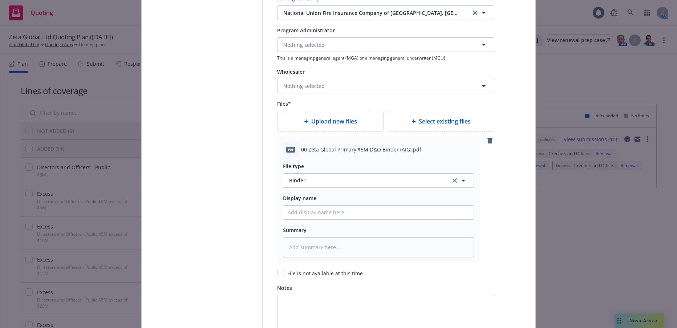
scroll to position [796, 0]
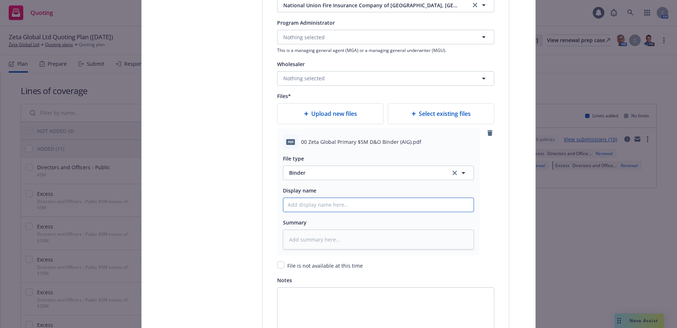
click at [352, 204] on input "Policy display name" at bounding box center [378, 205] width 190 height 14
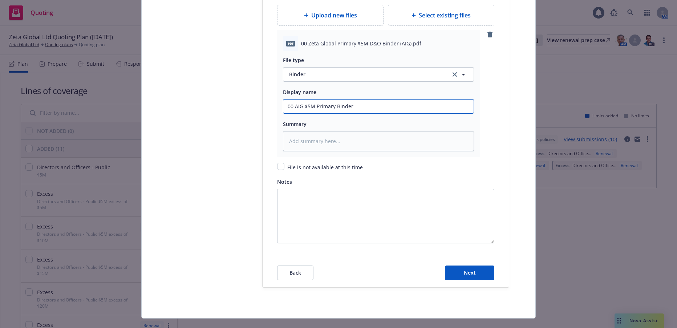
scroll to position [905, 0]
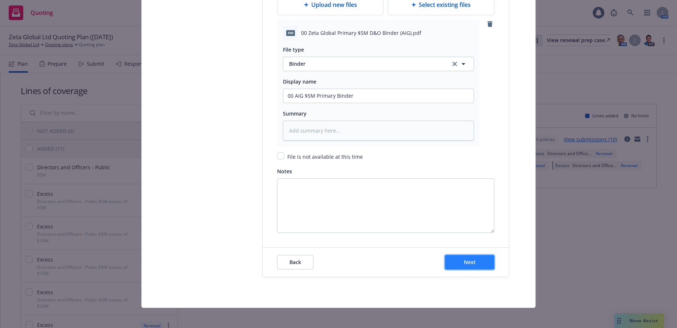
click at [476, 263] on button "Next" at bounding box center [469, 262] width 49 height 15
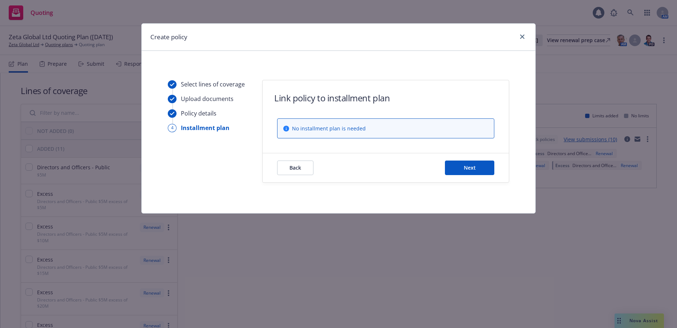
scroll to position [0, 0]
click at [480, 170] on button "Next" at bounding box center [469, 168] width 49 height 15
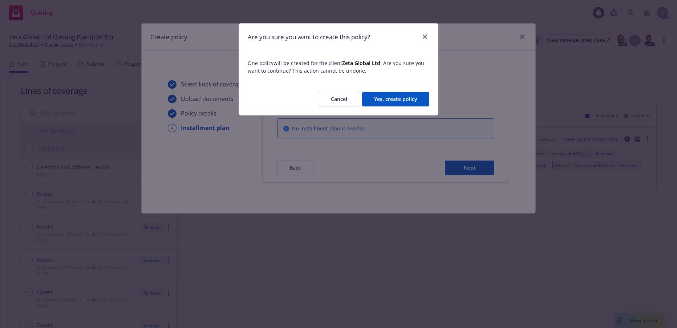
click at [412, 100] on button "Yes, create policy" at bounding box center [395, 99] width 67 height 15
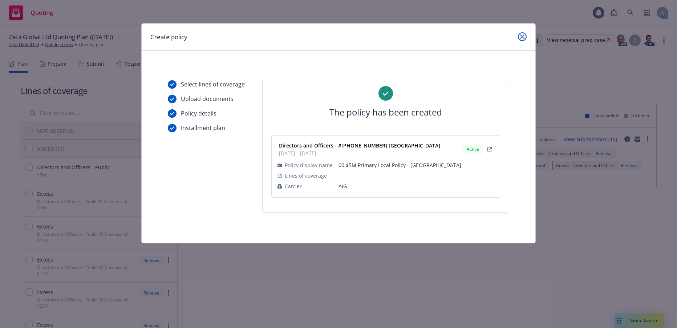
click at [520, 36] on link "close" at bounding box center [522, 36] width 9 height 9
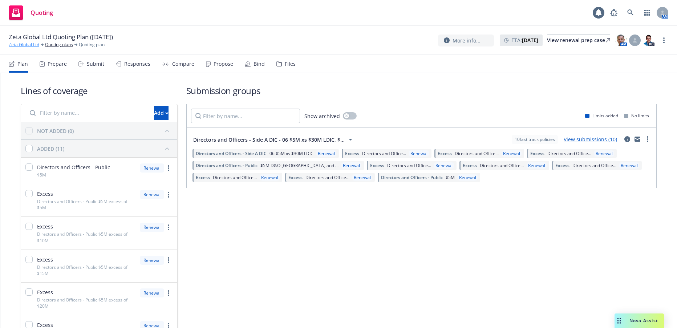
click at [26, 44] on link "Zeta Global Ltd" at bounding box center [24, 44] width 31 height 7
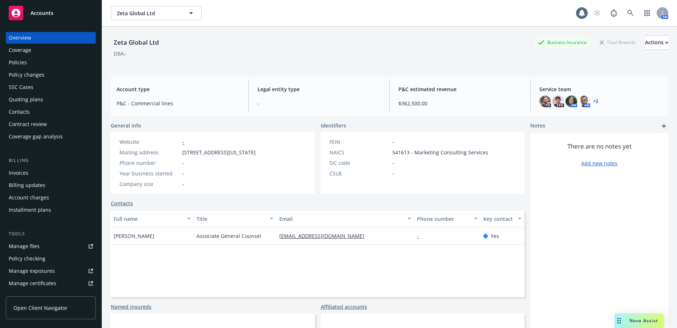
click at [15, 61] on div "Policies" at bounding box center [18, 63] width 18 height 12
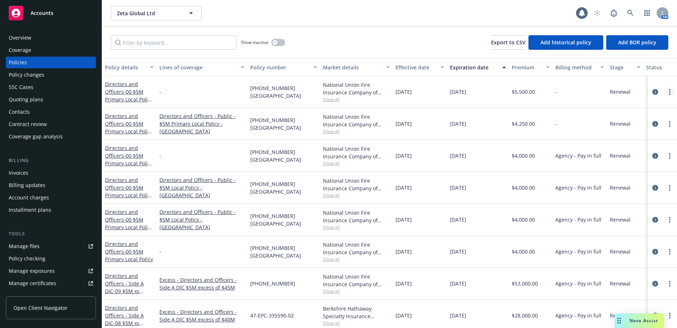
click at [665, 92] on link "more" at bounding box center [669, 92] width 9 height 9
click at [642, 108] on link "Manage lines of coverage" at bounding box center [625, 107] width 85 height 15
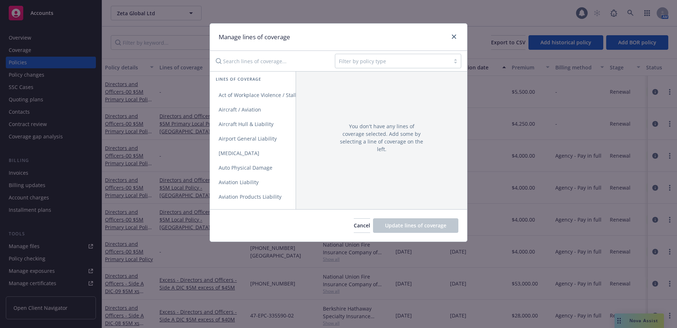
click at [240, 62] on input "Search lines of coverage..." at bounding box center [270, 61] width 118 height 15
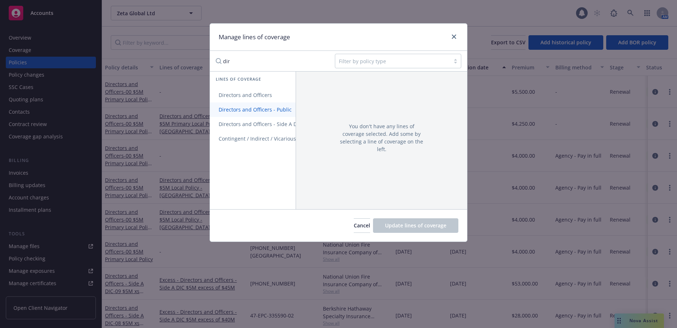
type input "dir"
click at [250, 109] on span "Directors and Officers - Public" at bounding box center [255, 109] width 90 height 7
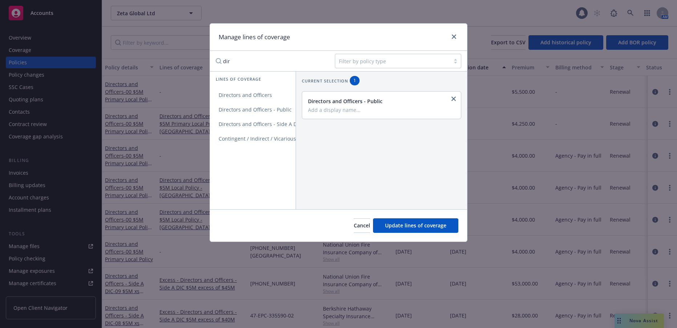
drag, startPoint x: 329, startPoint y: 32, endPoint x: 392, endPoint y: 31, distance: 63.2
click at [392, 31] on div "Manage lines of coverage" at bounding box center [338, 37] width 257 height 27
click at [311, 111] on input "Add a display name..." at bounding box center [381, 109] width 146 height 7
type input "$5M Primary Local Policy - [GEOGRAPHIC_DATA]"
click at [419, 226] on span "Update lines of coverage" at bounding box center [415, 225] width 61 height 7
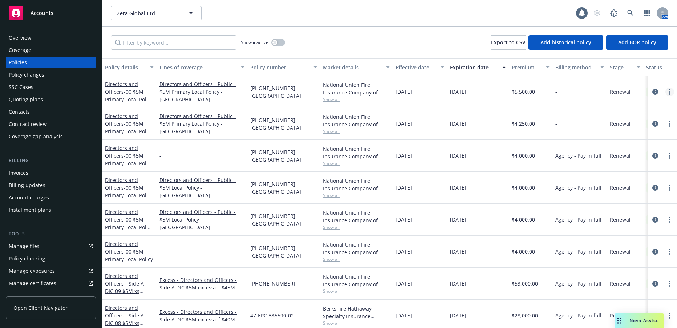
click at [665, 91] on link "more" at bounding box center [669, 92] width 9 height 9
click at [624, 107] on link "Manage lines of coverage" at bounding box center [625, 107] width 85 height 15
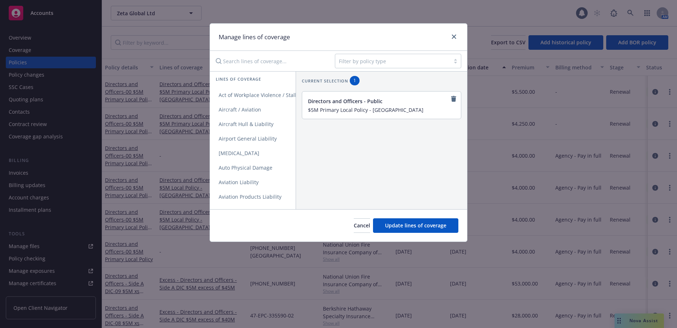
click at [401, 109] on input "$5M Primary Local Policy - [GEOGRAPHIC_DATA]" at bounding box center [381, 109] width 146 height 7
type input "$5M Primary Local Policy - [GEOGRAPHIC_DATA]"
click at [428, 226] on span "Update lines of coverage" at bounding box center [415, 225] width 61 height 7
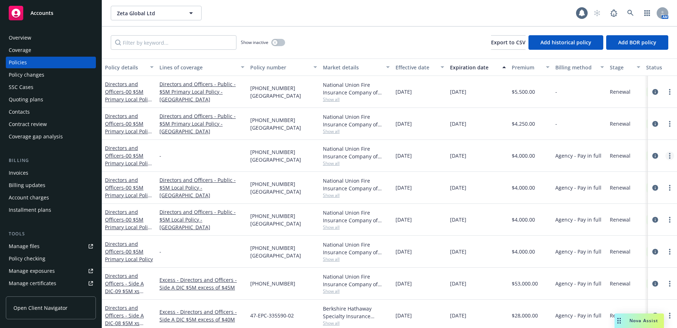
click at [665, 155] on link "more" at bounding box center [669, 155] width 9 height 9
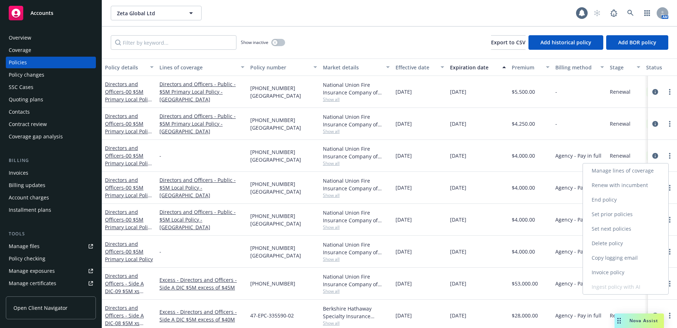
click at [625, 171] on link "Manage lines of coverage" at bounding box center [625, 170] width 85 height 15
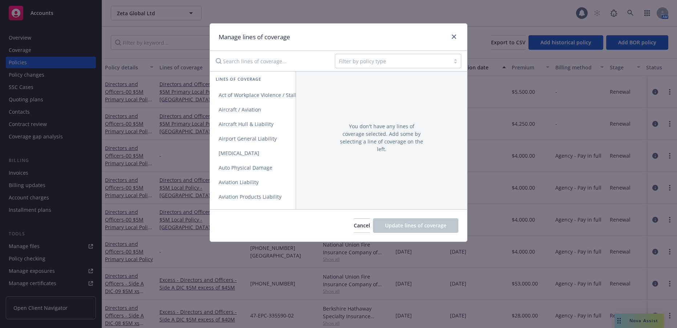
click at [264, 61] on input "Search lines of coverage..." at bounding box center [270, 61] width 118 height 15
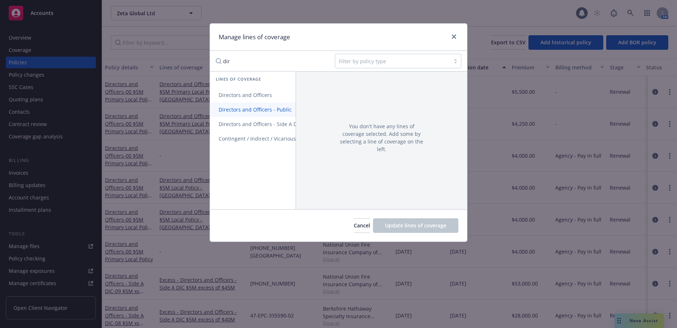
type input "dir"
click at [252, 110] on span "Directors and Officers - Public" at bounding box center [255, 109] width 90 height 7
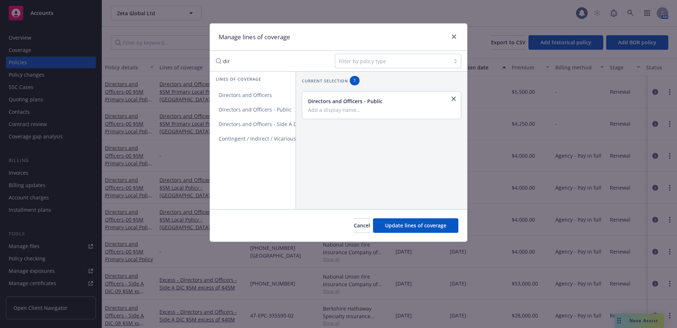
click at [313, 111] on input "Add a display name..." at bounding box center [381, 109] width 146 height 7
type input "$5M Local Policy - [GEOGRAPHIC_DATA]"
click at [419, 227] on span "Update lines of coverage" at bounding box center [415, 225] width 61 height 7
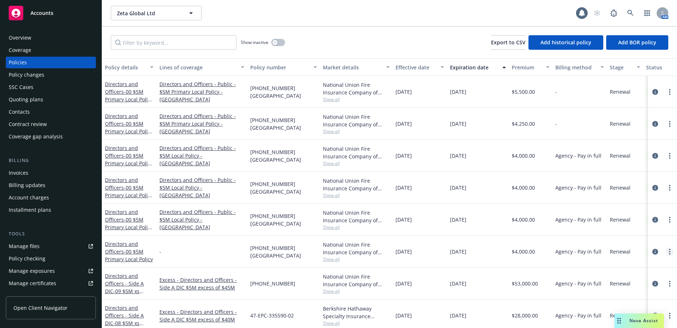
click at [669, 253] on icon "more" at bounding box center [669, 252] width 1 height 6
click at [626, 124] on link "Manage lines of coverage" at bounding box center [630, 126] width 85 height 15
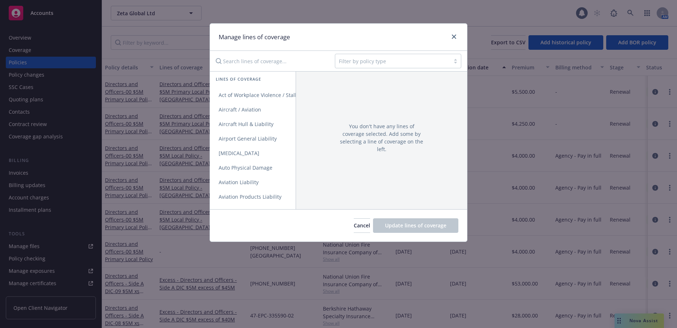
click at [273, 62] on input "Search lines of coverage..." at bounding box center [270, 61] width 118 height 15
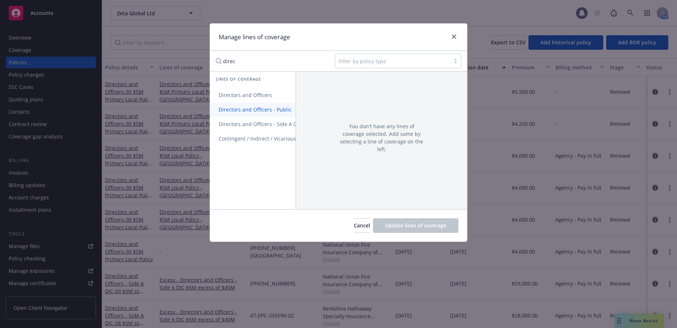
type input "direc"
click at [249, 112] on span "Directors and Officers - Public" at bounding box center [255, 109] width 90 height 7
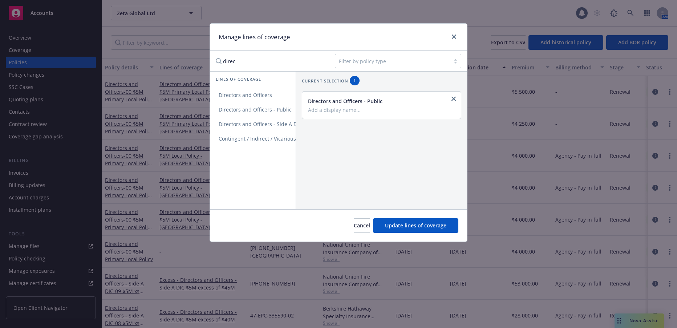
click at [314, 110] on input "Add a display name..." at bounding box center [381, 109] width 146 height 7
type input "$5M Local Policy - [GEOGRAPHIC_DATA]"
click at [422, 223] on span "Update lines of coverage" at bounding box center [415, 225] width 61 height 7
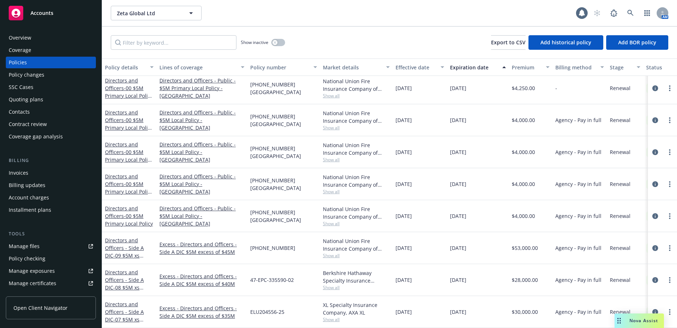
scroll to position [73, 0]
